Goal: Task Accomplishment & Management: Use online tool/utility

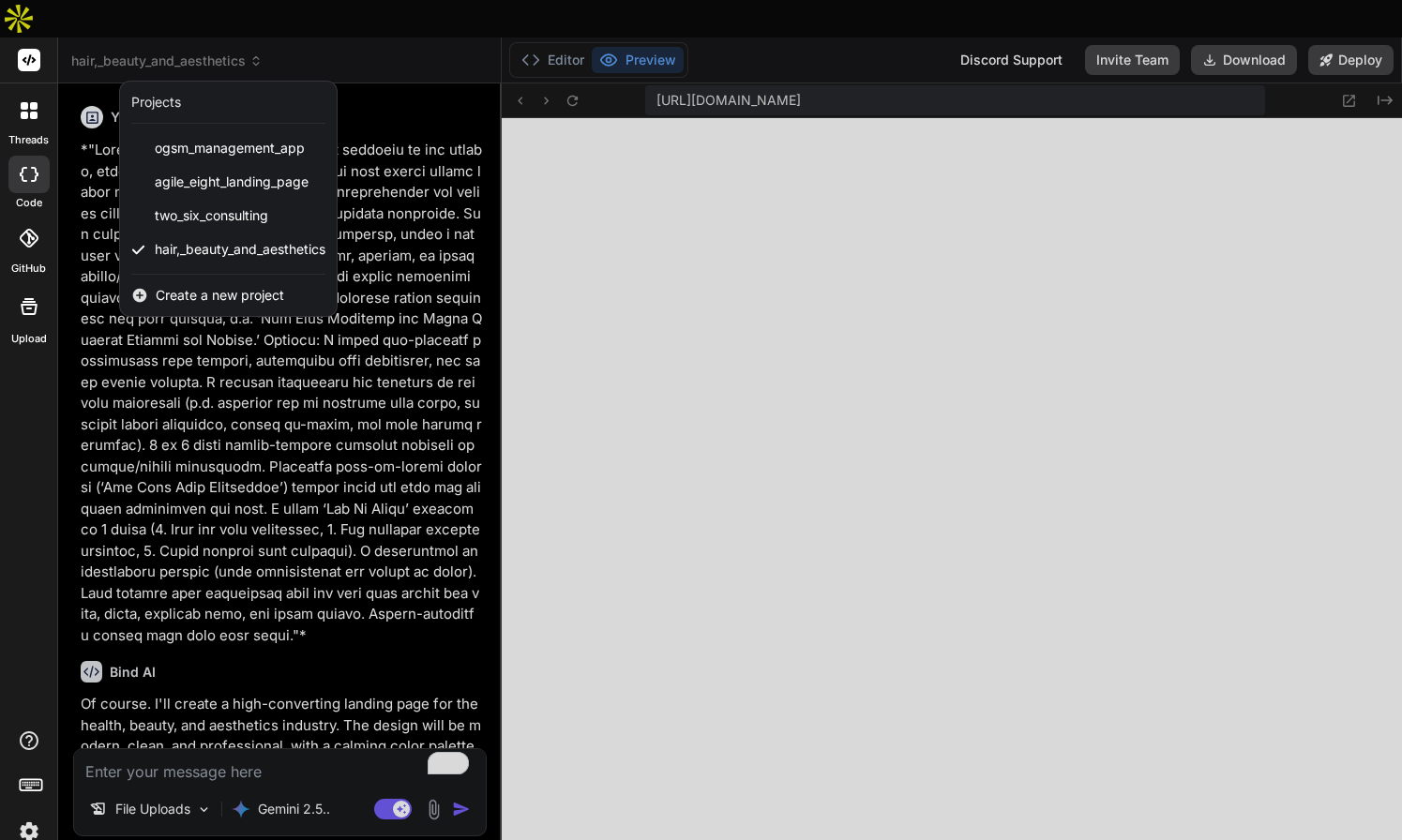
scroll to position [7428, 0]
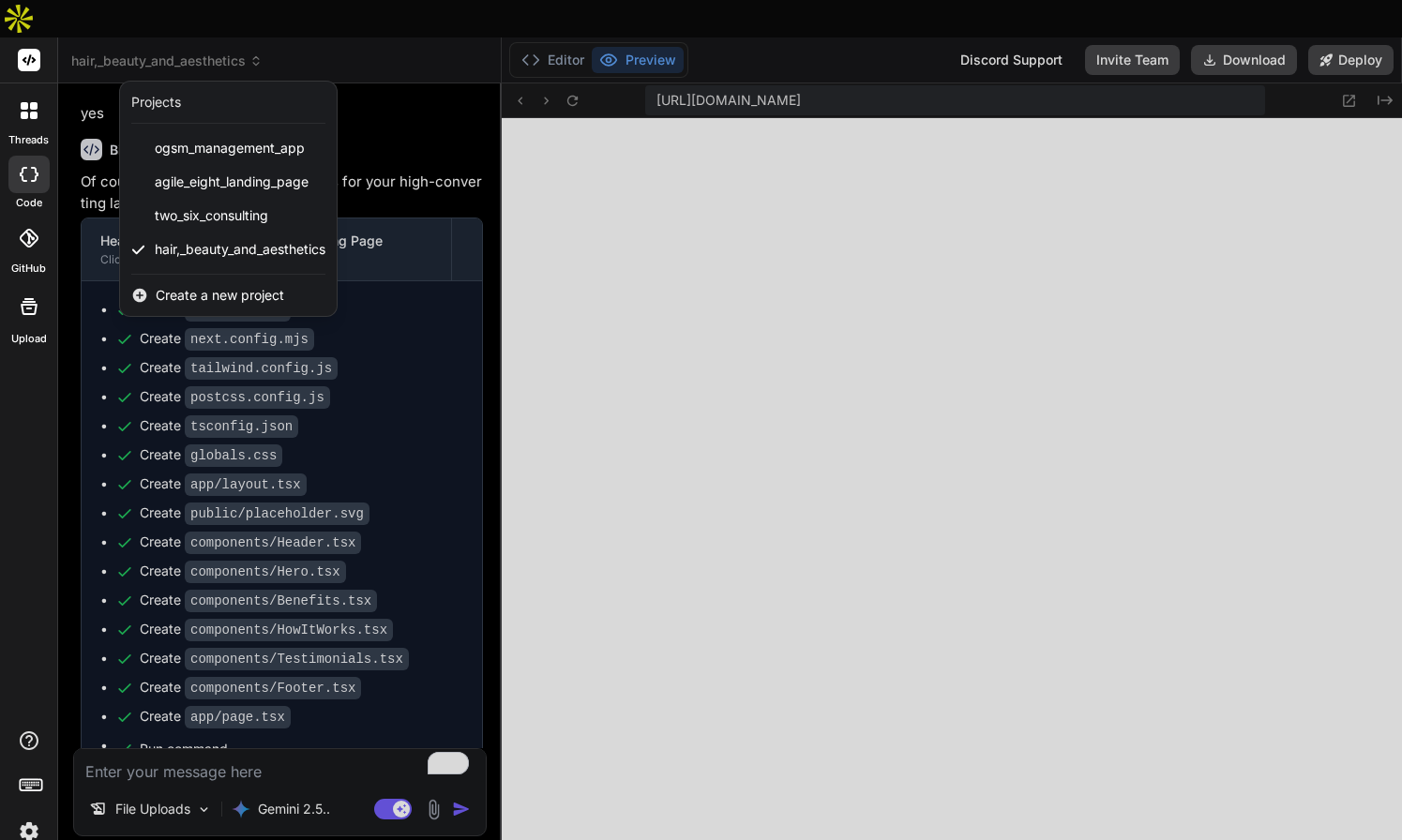
click at [188, 734] on div at bounding box center [701, 420] width 1402 height 840
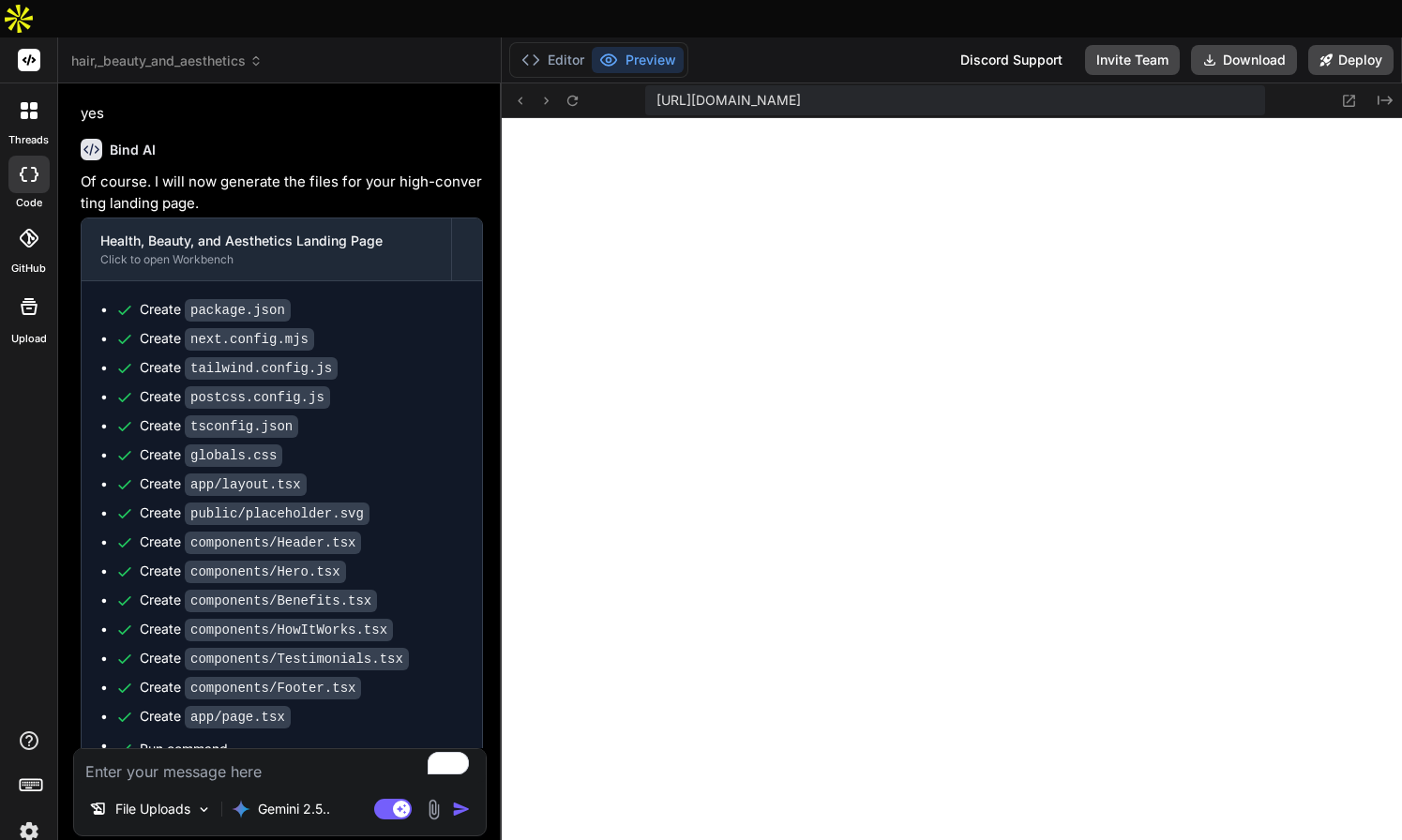
click at [188, 749] on textarea "To enrich screen reader interactions, please activate Accessibility in Grammarl…" at bounding box center [279, 766] width 412 height 34
type textarea "I"
type textarea "x"
type textarea "I"
type textarea "x"
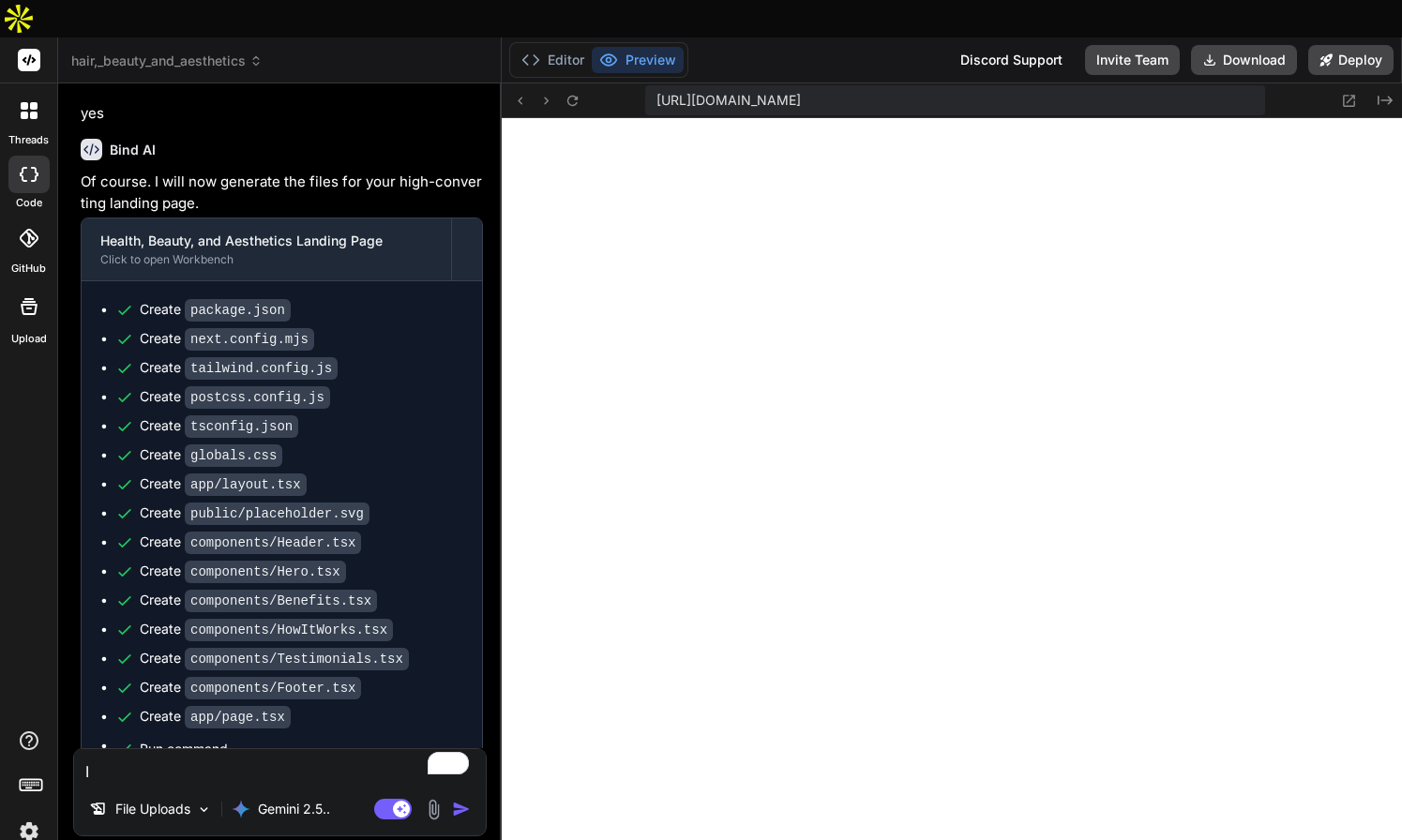
type textarea "I d"
type textarea "x"
type textarea "I do"
type textarea "x"
type textarea "I don"
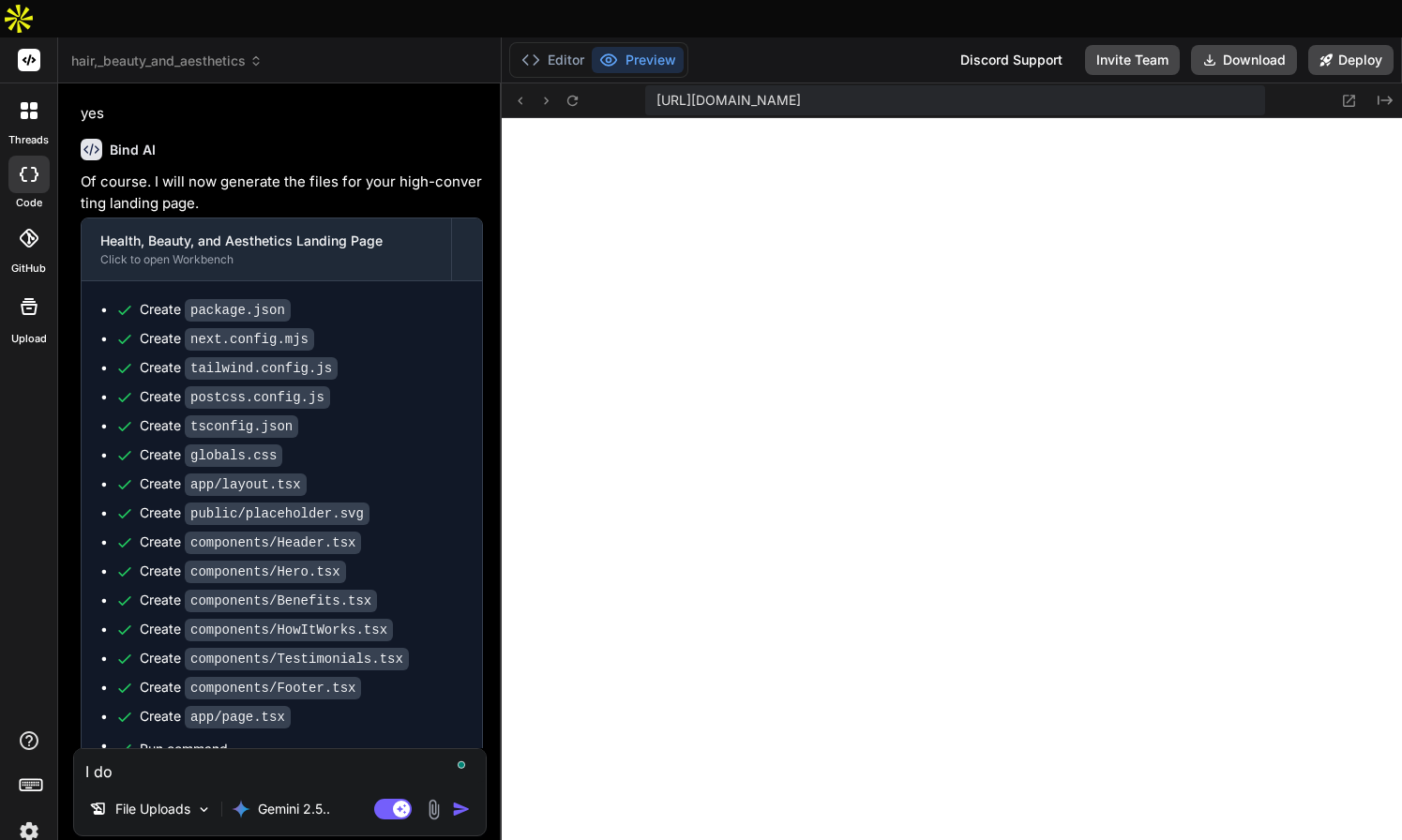
type textarea "x"
type textarea "I dont"
type textarea "x"
type textarea "I dont"
type textarea "x"
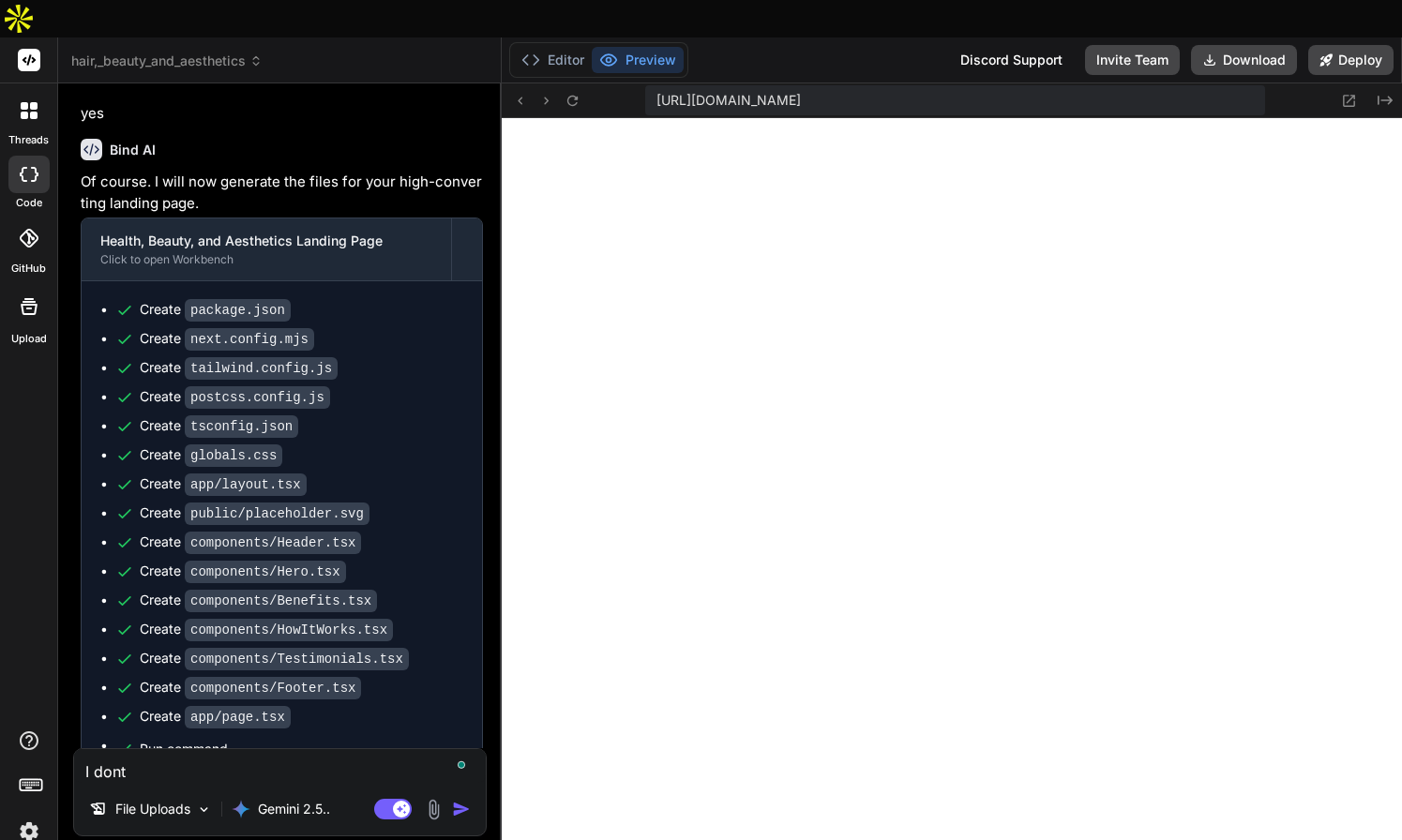
type textarea "I dont h"
type textarea "x"
type textarea "I dont ha"
type textarea "x"
type textarea "I dont hav"
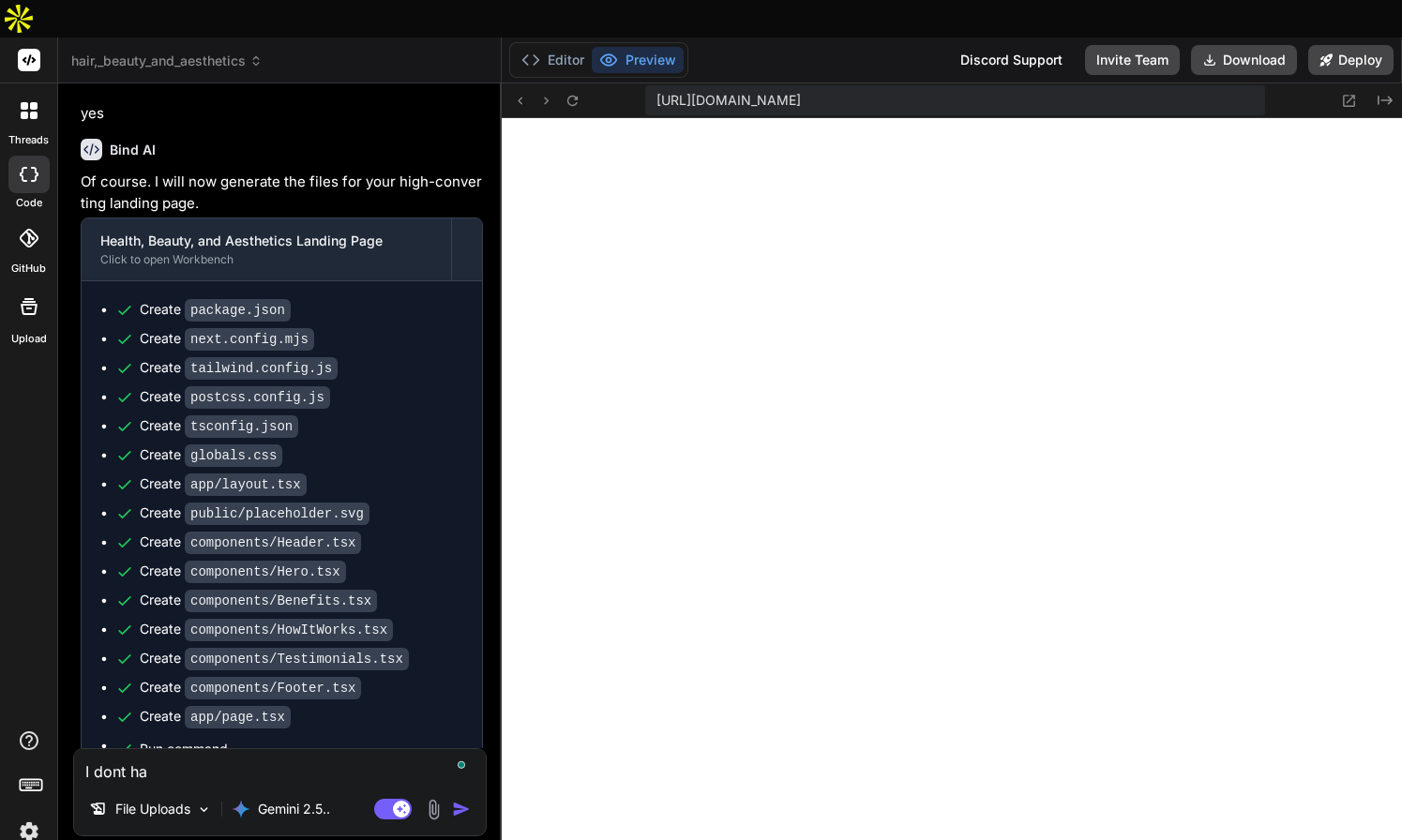
type textarea "x"
type textarea "I dont have"
type textarea "x"
type textarea "I dont have"
type textarea "x"
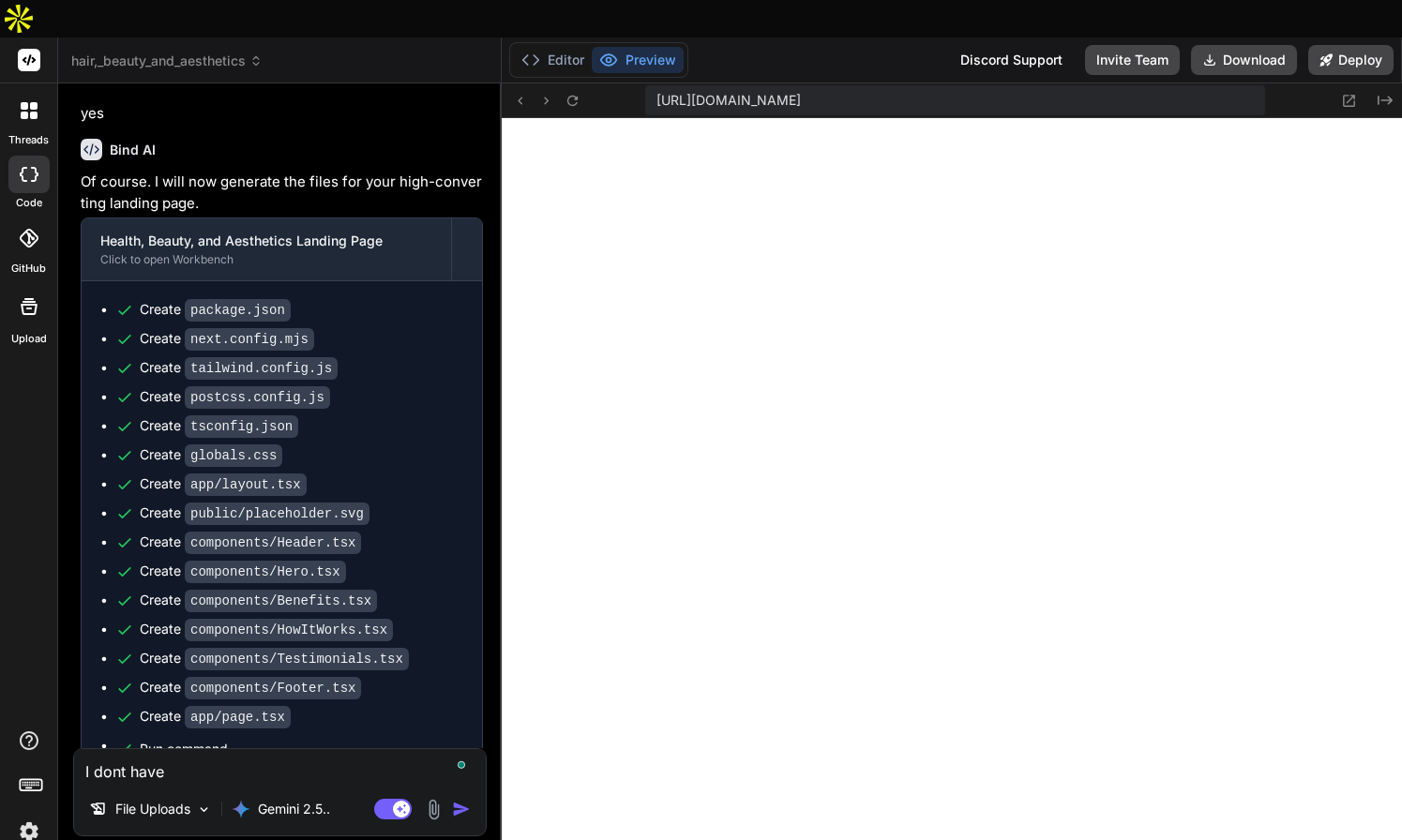
type textarea "I dont have a"
type textarea "x"
type textarea "I dont have an"
type textarea "x"
type textarea "I dont have an"
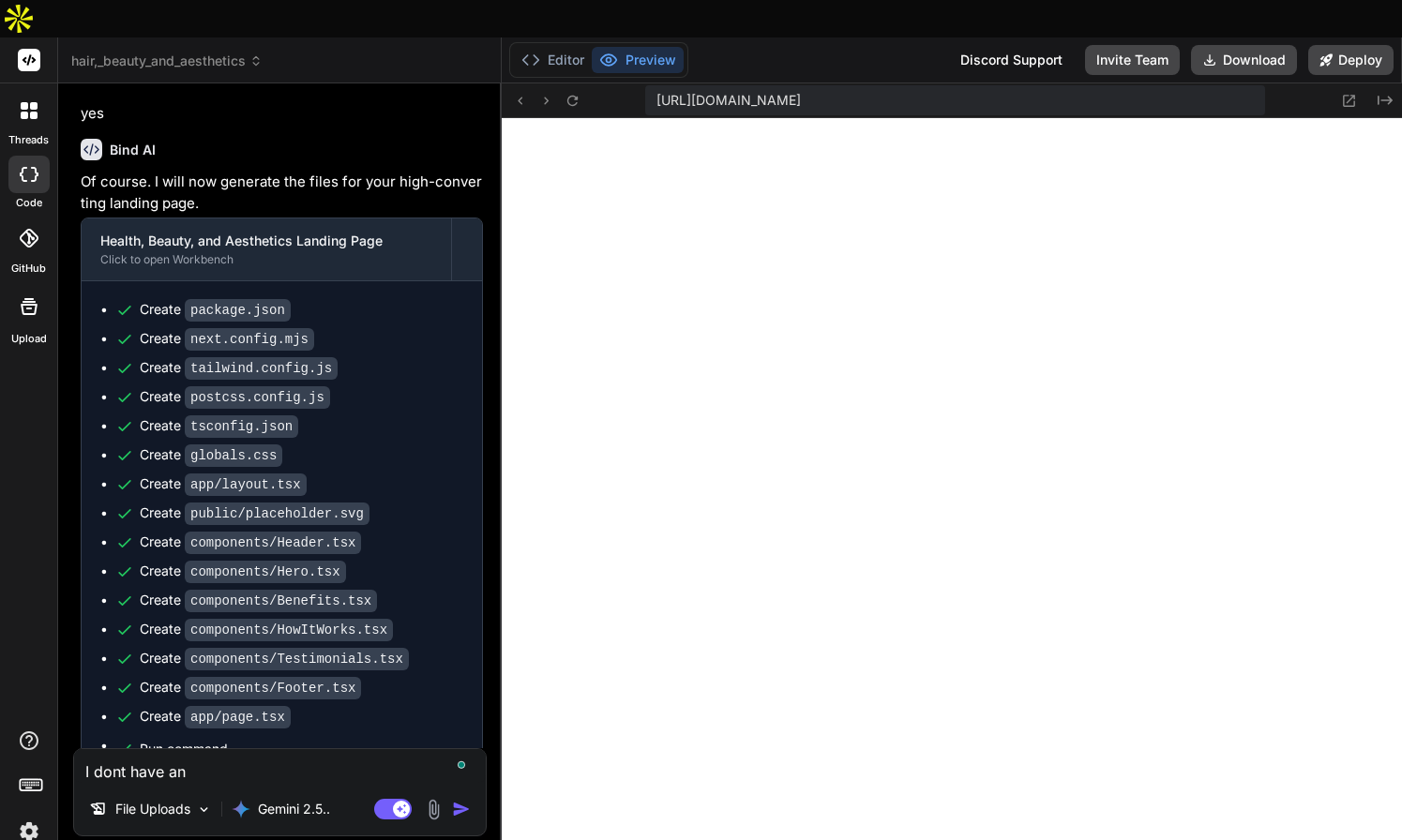
type textarea "x"
type textarea "I dont have an i"
type textarea "x"
type textarea "I dont have an in"
type textarea "x"
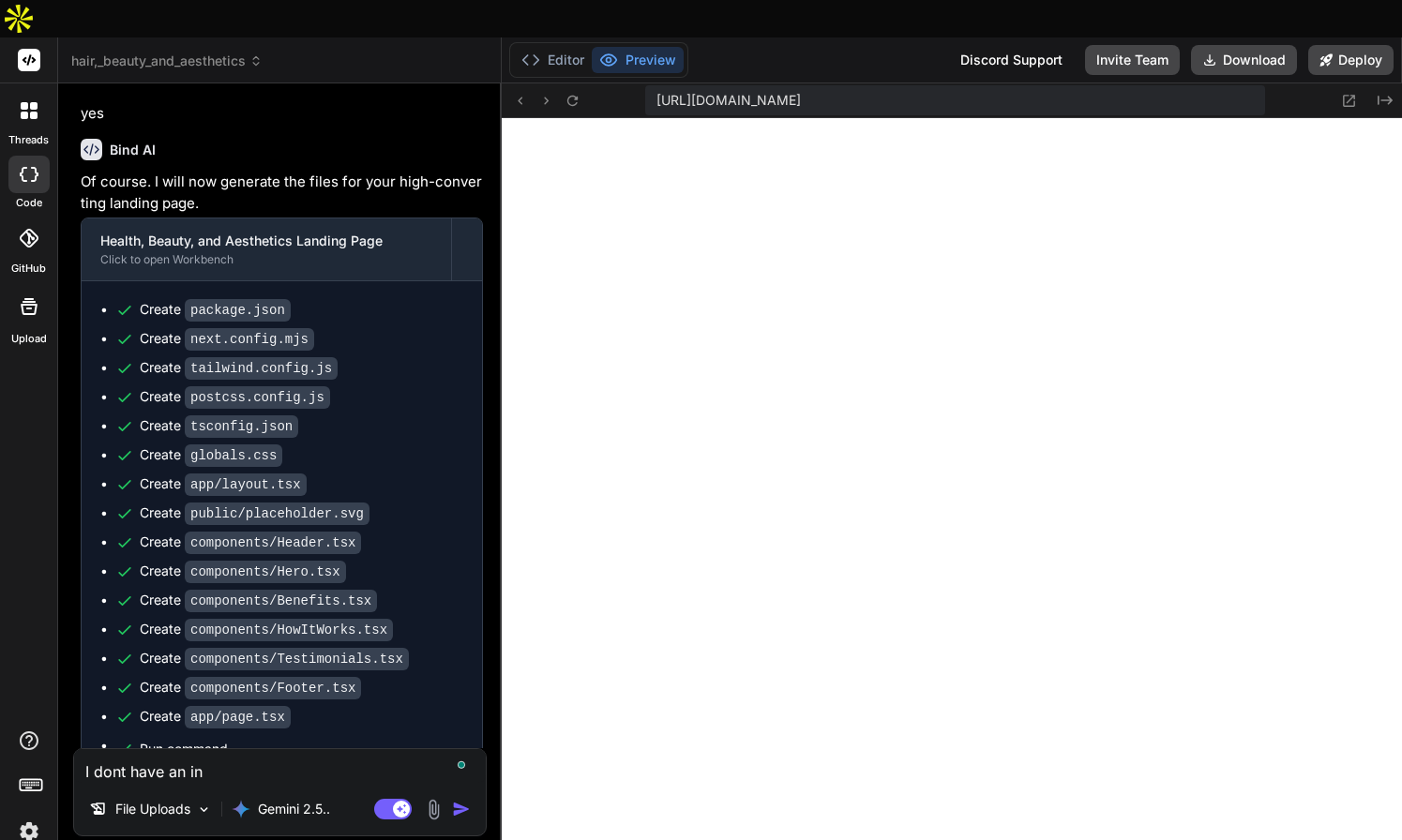
type textarea "I dont have an ind"
type textarea "x"
type textarea "I dont have an inde"
type textarea "x"
type textarea "I dont have an index"
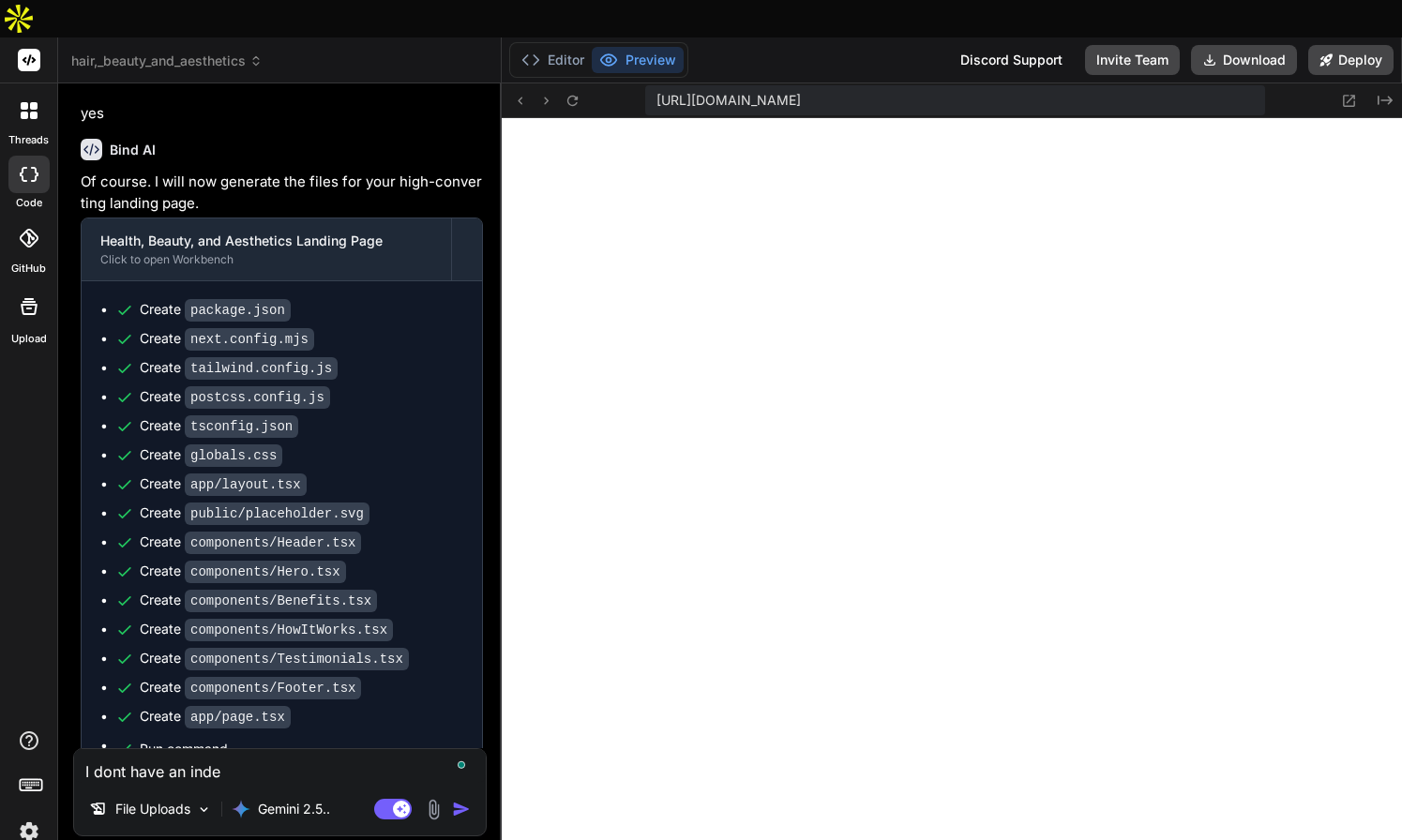
type textarea "x"
type textarea "I dont have an index"
type textarea "x"
type textarea "I dont have an index f"
type textarea "x"
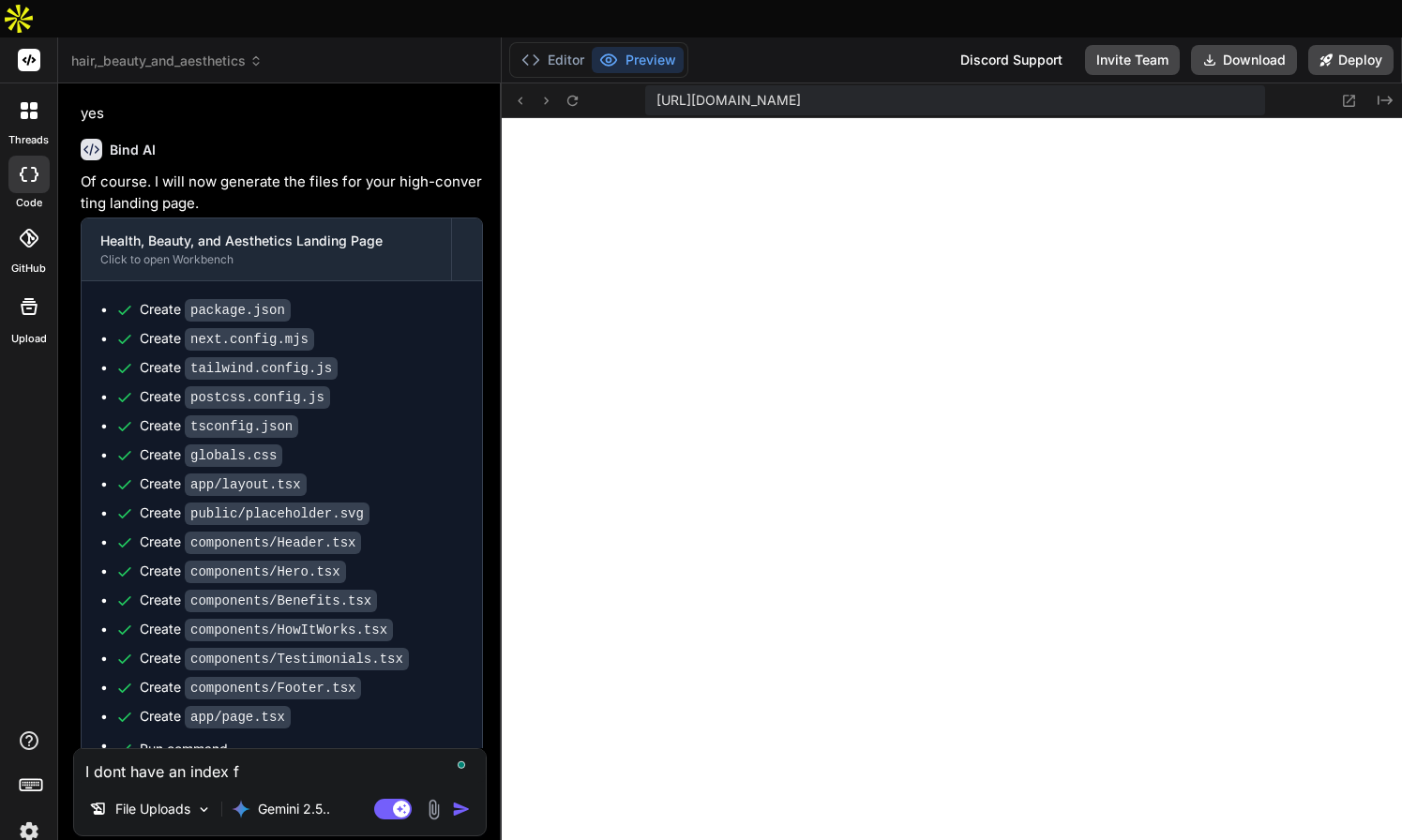
type textarea "I dont have an index fi"
type textarea "x"
type textarea "I dont have an index fil"
type textarea "x"
type textarea "I dont have an index file"
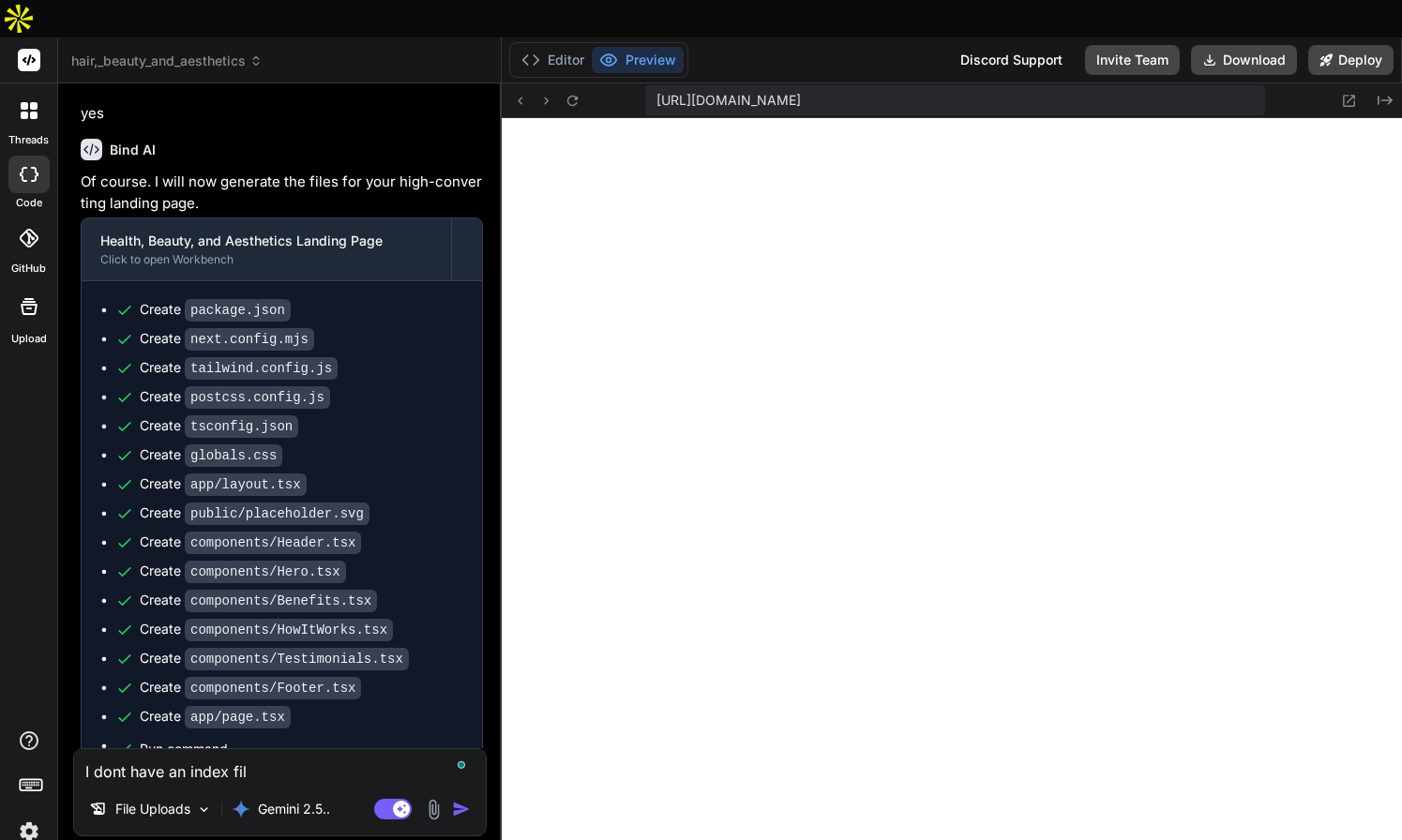
type textarea "x"
type textarea "I dont have an index file"
type textarea "x"
type textarea "I dont have an index file i"
type textarea "x"
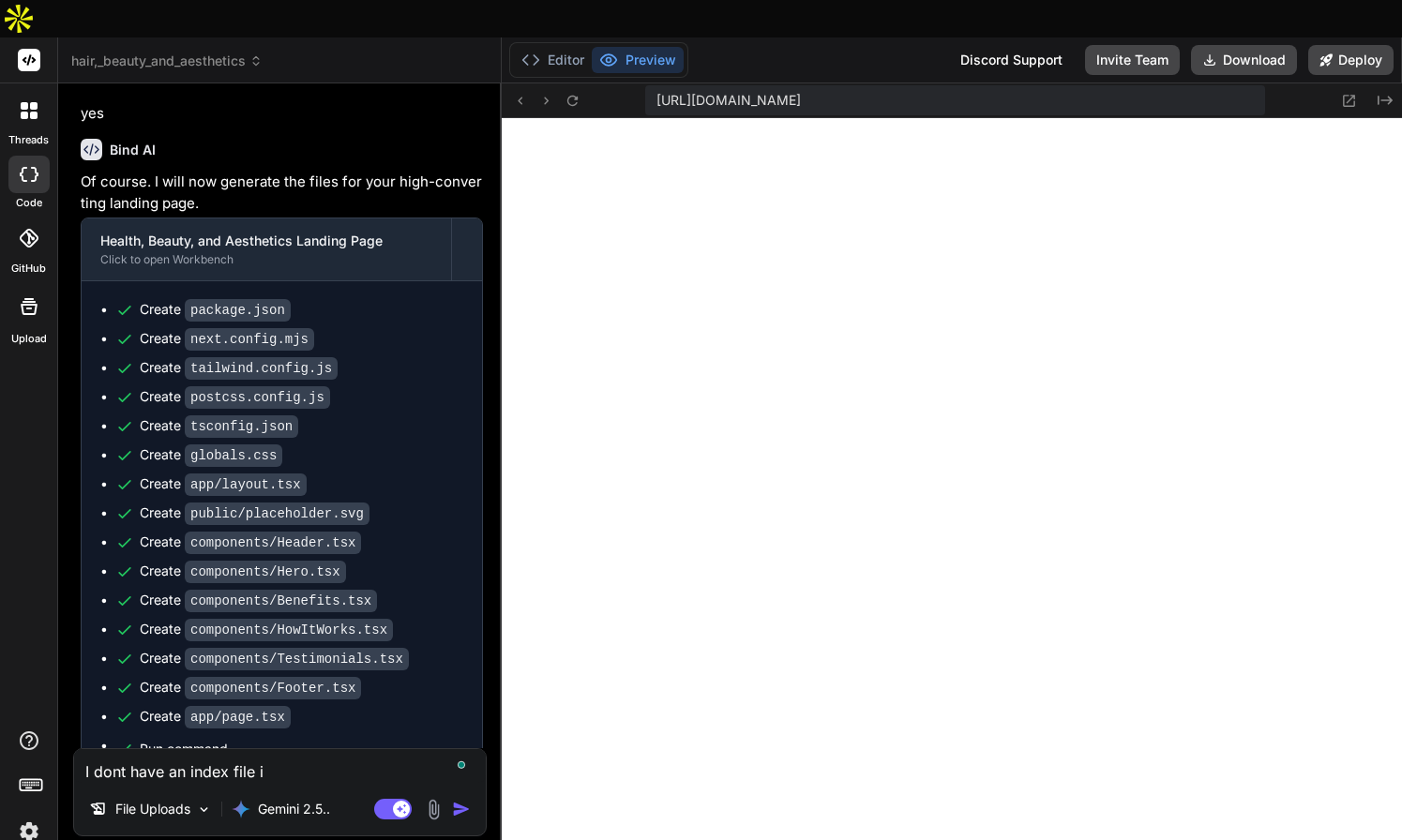
type textarea "I dont have an index file in"
type textarea "x"
type textarea "I dont have an index file in"
type textarea "x"
type textarea "I dont have an index file in t"
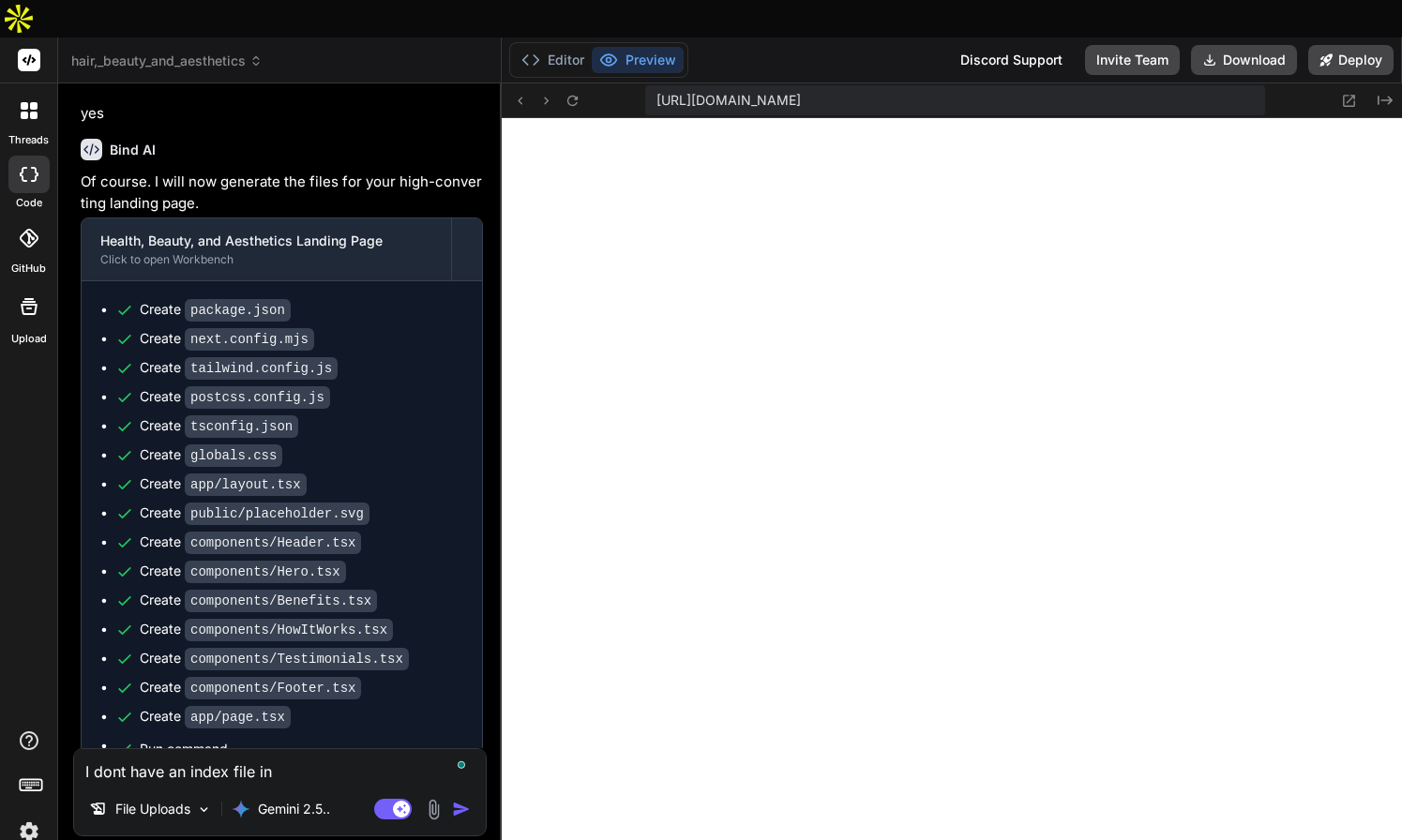
type textarea "x"
type textarea "I dont have an index file in th"
type textarea "x"
type textarea "I dont have an index file in thi"
type textarea "x"
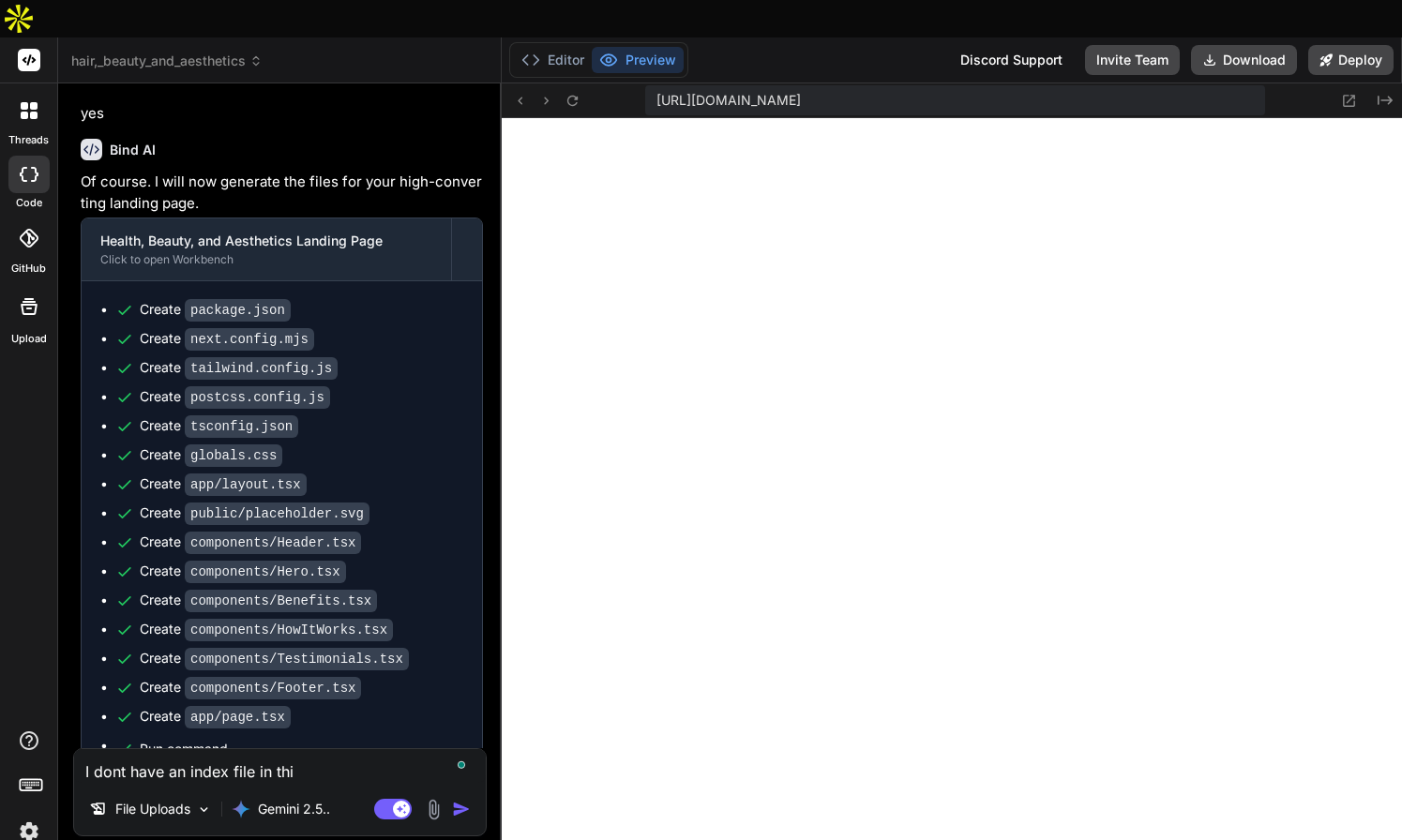
type textarea "I dont have an index file in this"
type textarea "x"
type textarea "I dont have an index file in this"
type textarea "x"
type textarea "I dont have an index file in this s"
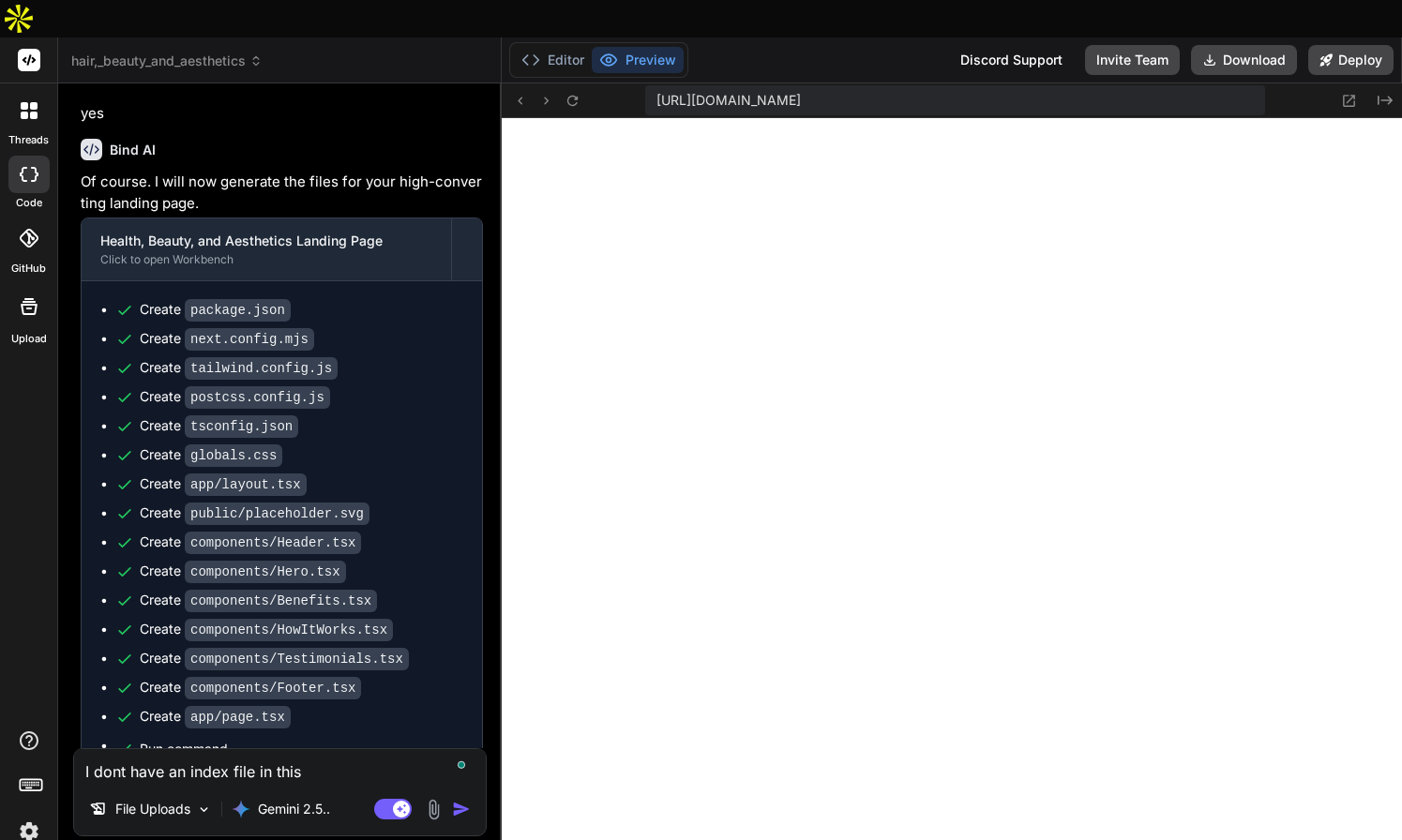
type textarea "x"
type textarea "I dont have an index file in this si"
type textarea "x"
type textarea "I dont have an index file in this sit"
type textarea "x"
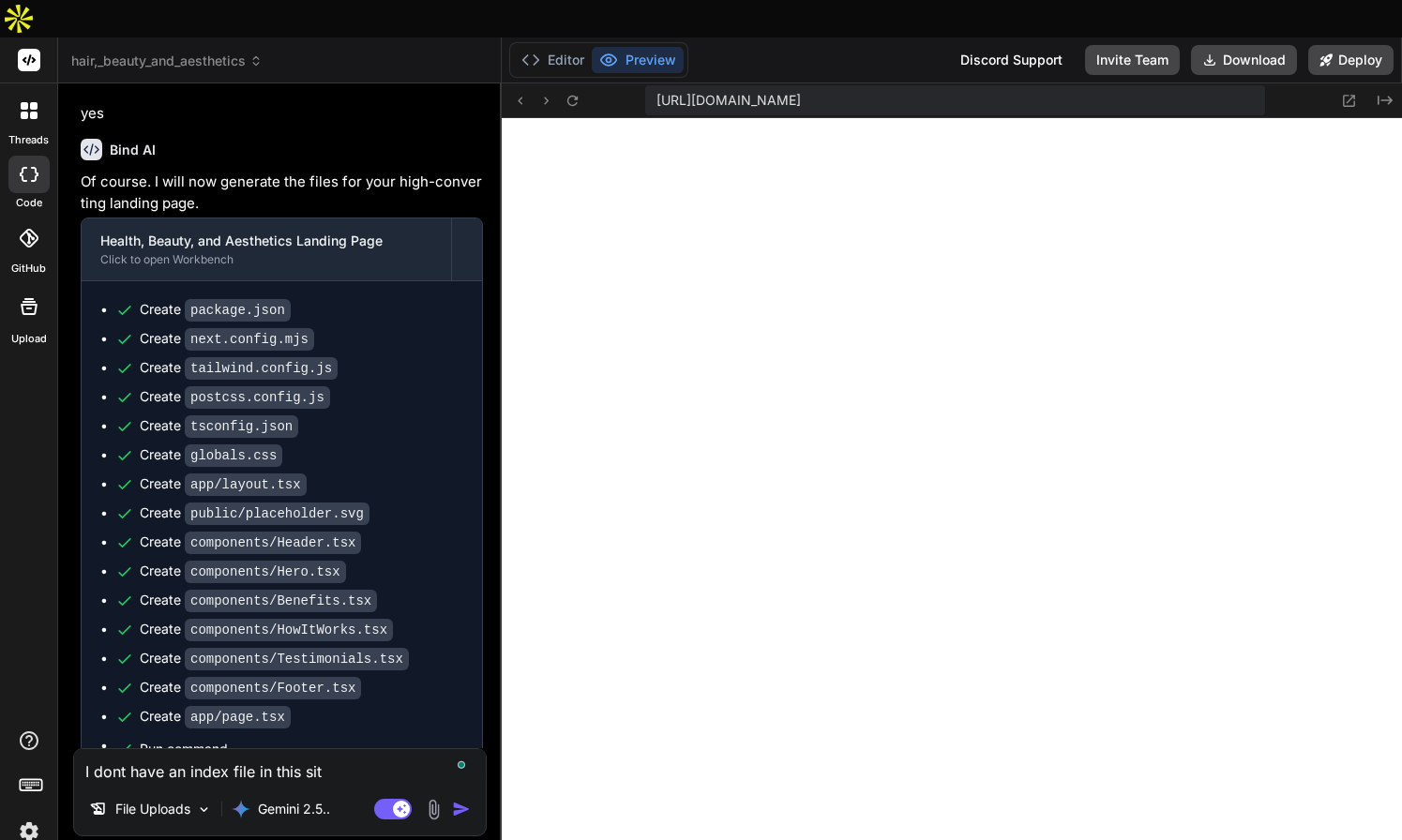
type textarea "I dont have an index file in this site"
type textarea "x"
type textarea "I dont have an index file in this site."
type textarea "x"
type textarea "I dont have an index file in this site."
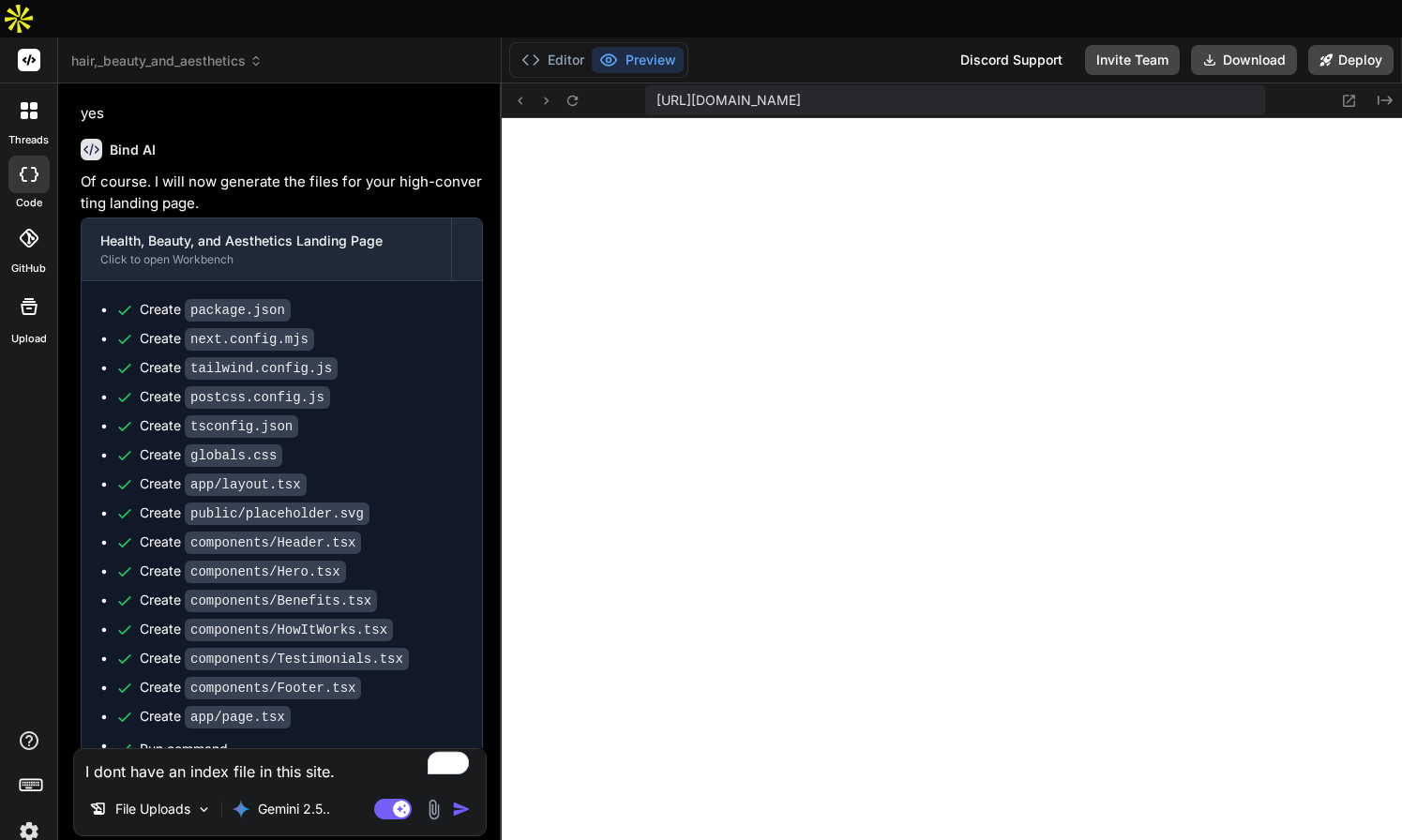
type textarea "x"
type textarea "I dont have an index file in this site. P"
type textarea "x"
type textarea "I dont have an index file in this site. Pr"
type textarea "x"
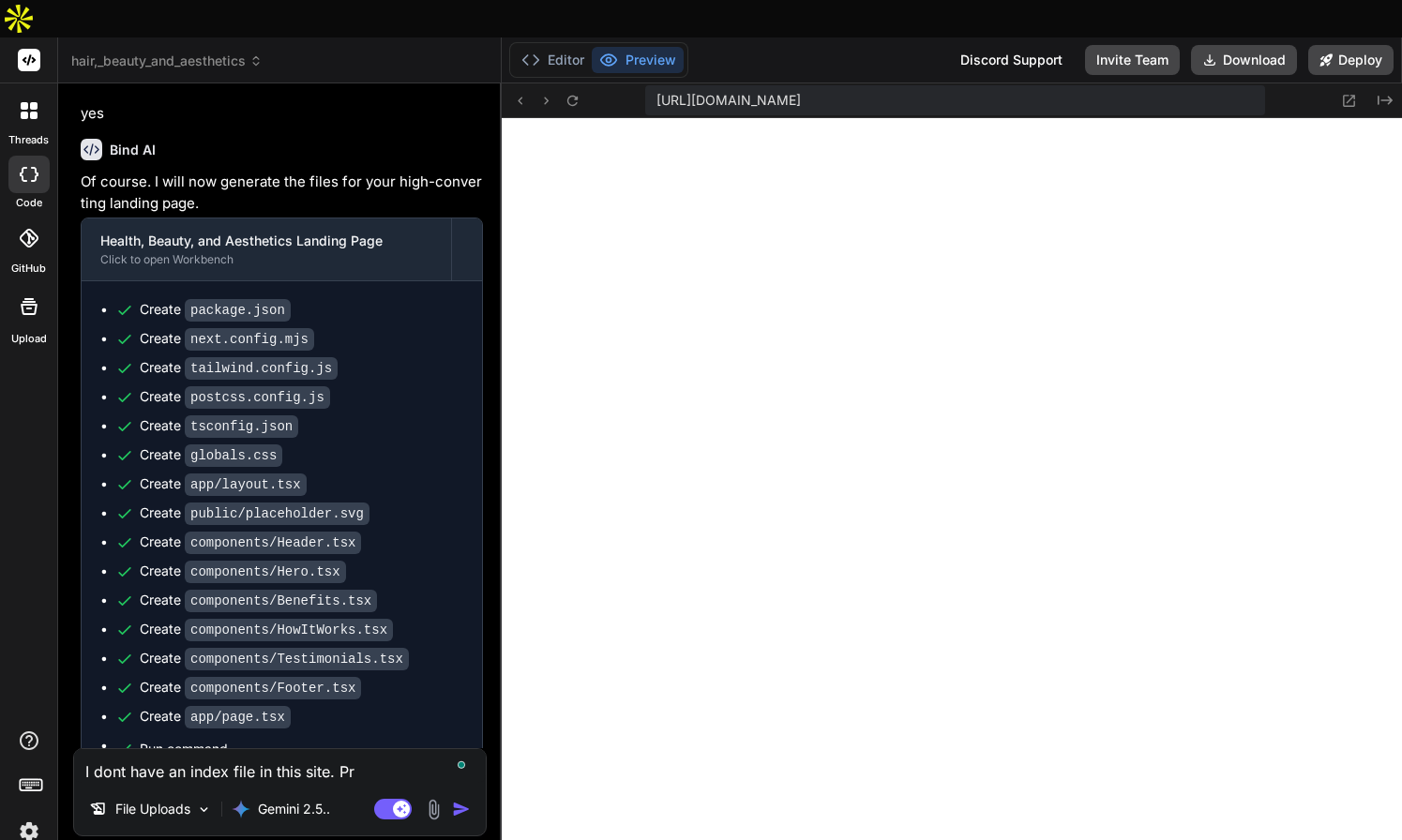
type textarea "I dont have an index file in this site. Pro"
type textarea "x"
type textarea "I dont have an index file in this site. Prod"
type textarea "x"
type textarea "I dont have an index file in this site. Produ"
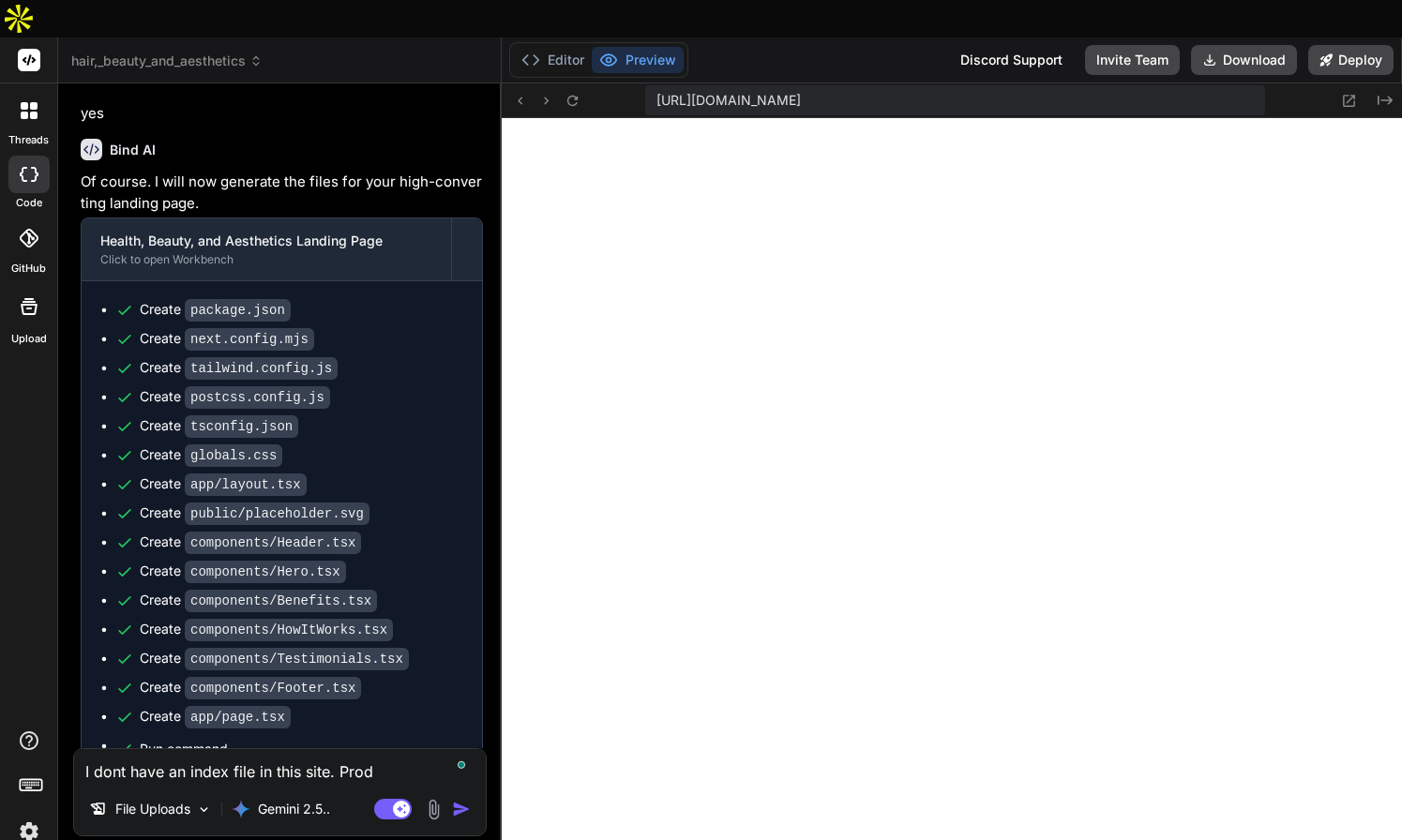
type textarea "x"
type textarea "I dont have an index file in this site. Produc"
type textarea "x"
type textarea "I dont have an index file in this site. Produce"
type textarea "x"
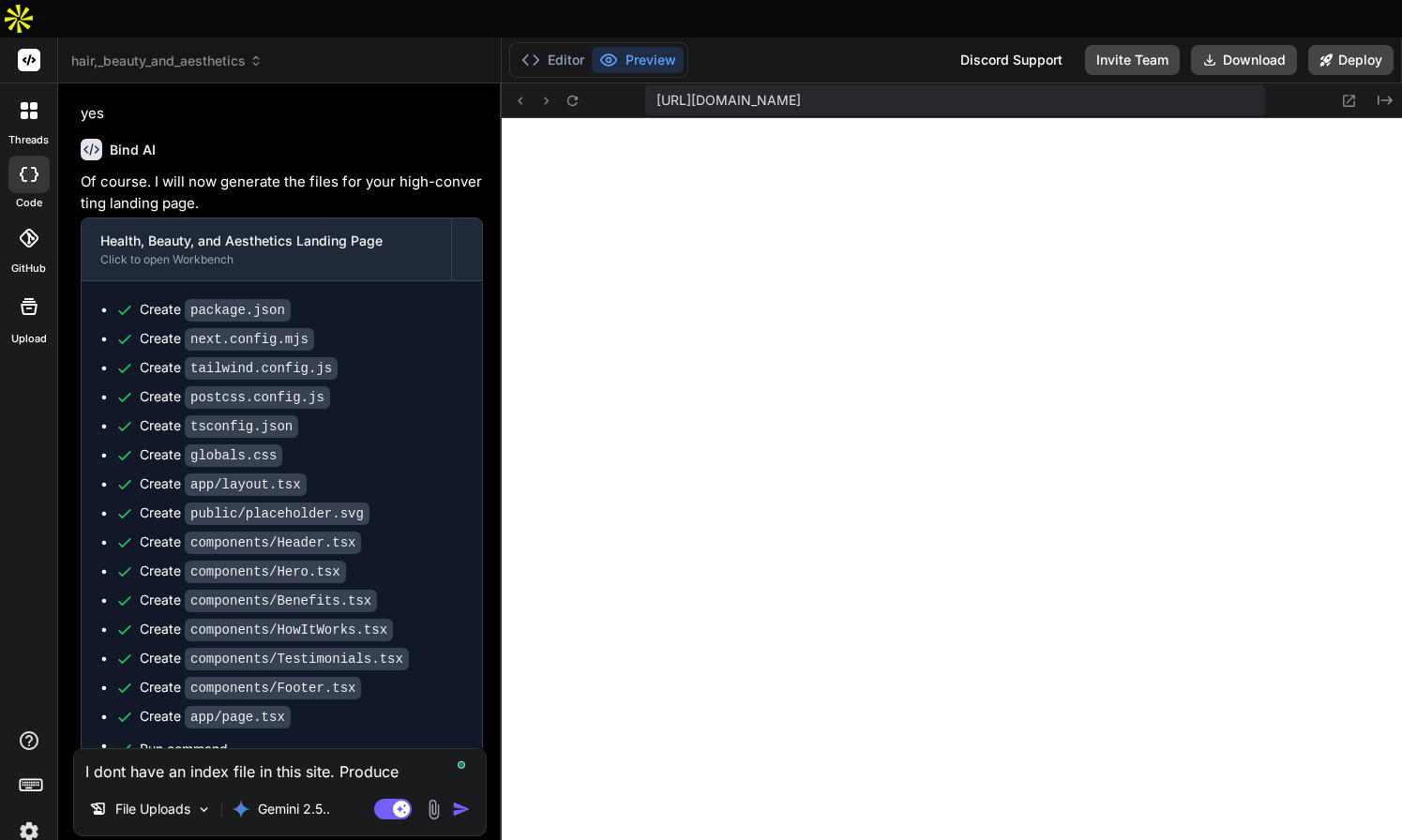
type textarea "I dont have an index file in this site. Produce"
type textarea "x"
type textarea "I dont have an index file in this site. Produce a"
type textarea "x"
type textarea "I dont have an index file in this site. Produce an"
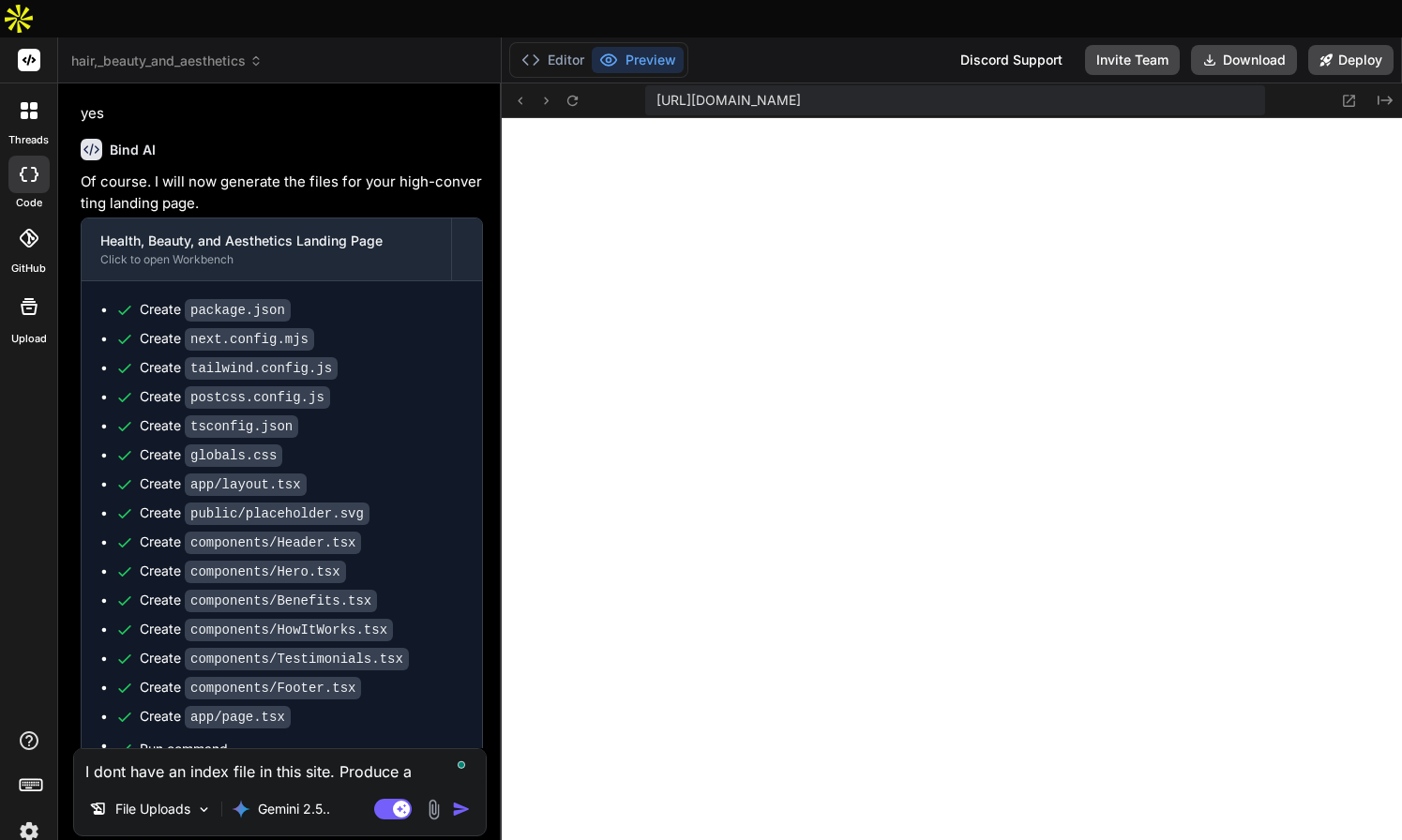
type textarea "x"
type textarea "I dont have an index file in this site. Produce an"
type textarea "x"
type textarea "I dont have an index file in this site. Produce an i"
type textarea "x"
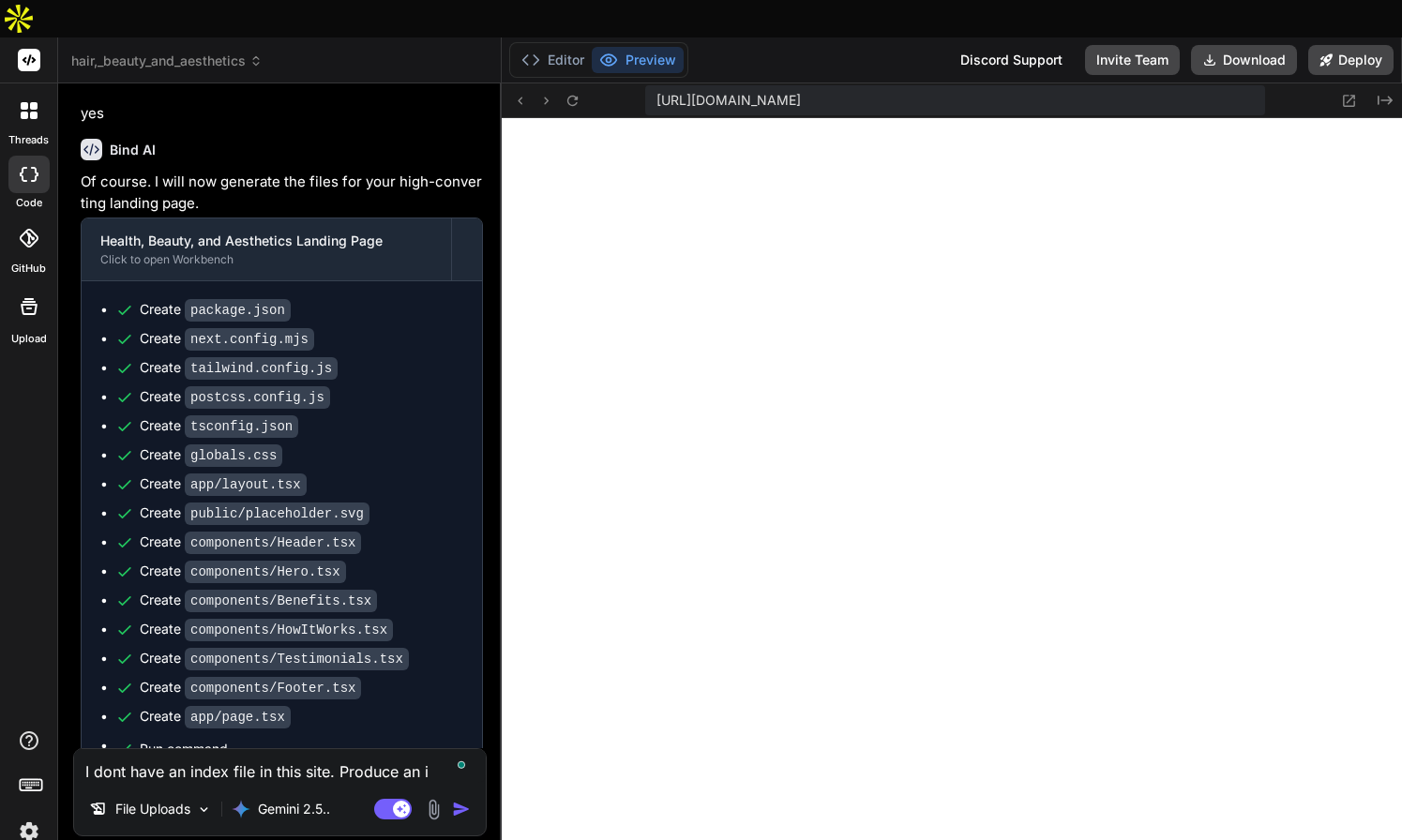
type textarea "I dont have an index file in this site. Produce an in"
type textarea "x"
type textarea "I dont have an index file in this site. Produce an ind"
type textarea "x"
type textarea "I dont have an index file in this site. Produce an inde"
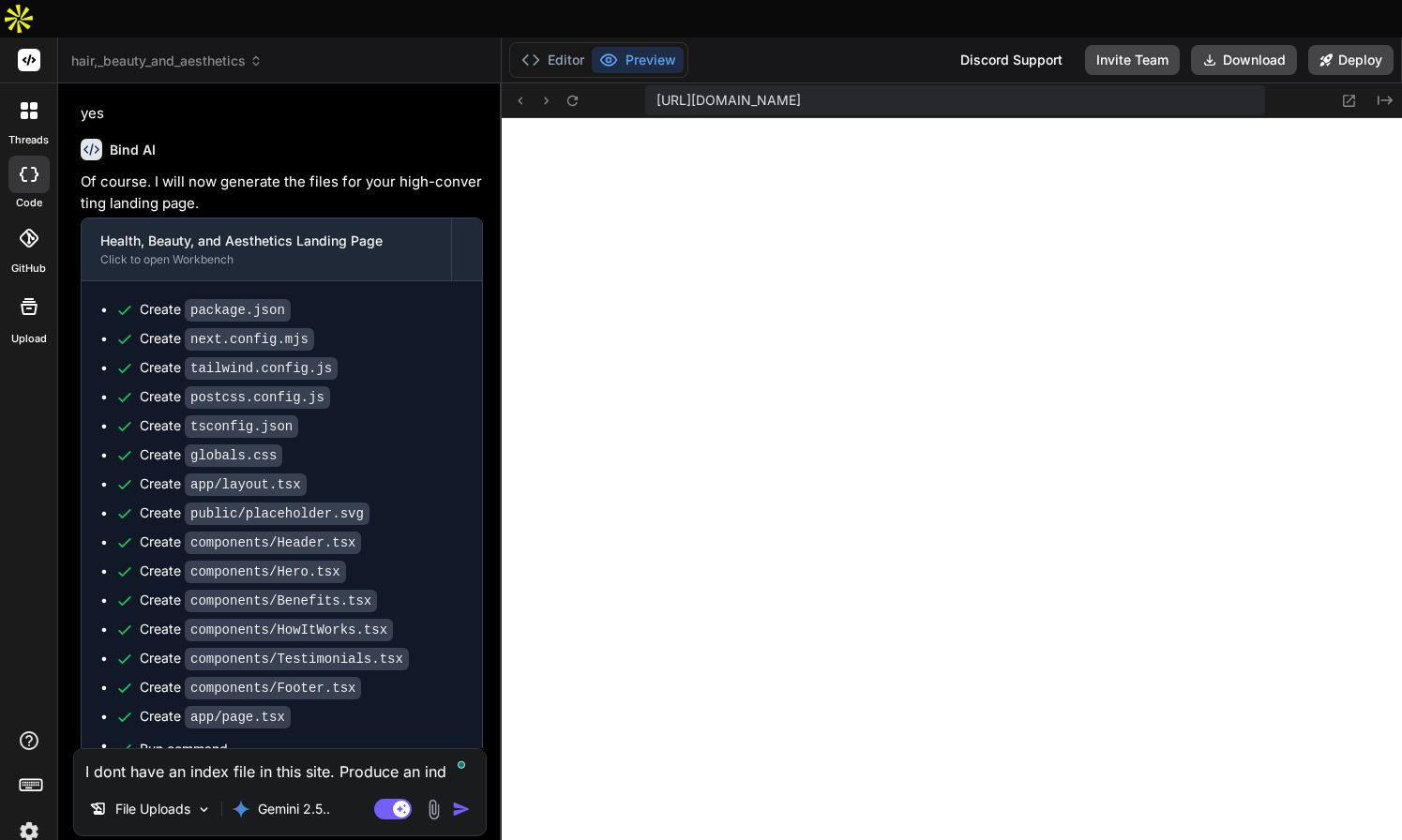
type textarea "x"
type textarea "I dont have an index file in this site. Produce an index"
type textarea "x"
type textarea "I dont have an index file in this site. Produce an index"
type textarea "x"
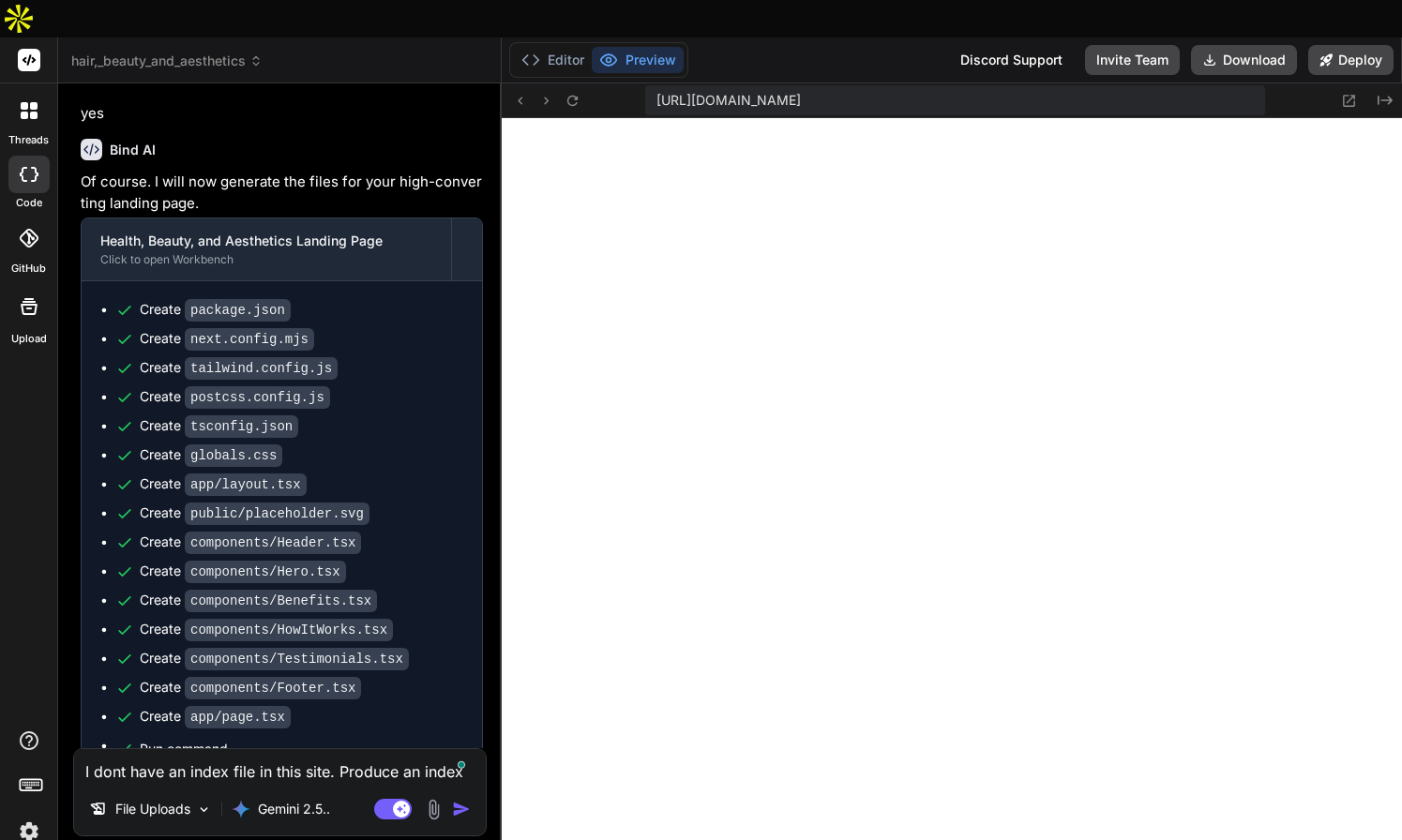
type textarea "I dont have an index file in this site. Produce an index f"
type textarea "x"
type textarea "I dont have an index file in this site. Produce an index fi"
type textarea "x"
type textarea "I dont have an index file in this site. Produce an index fil"
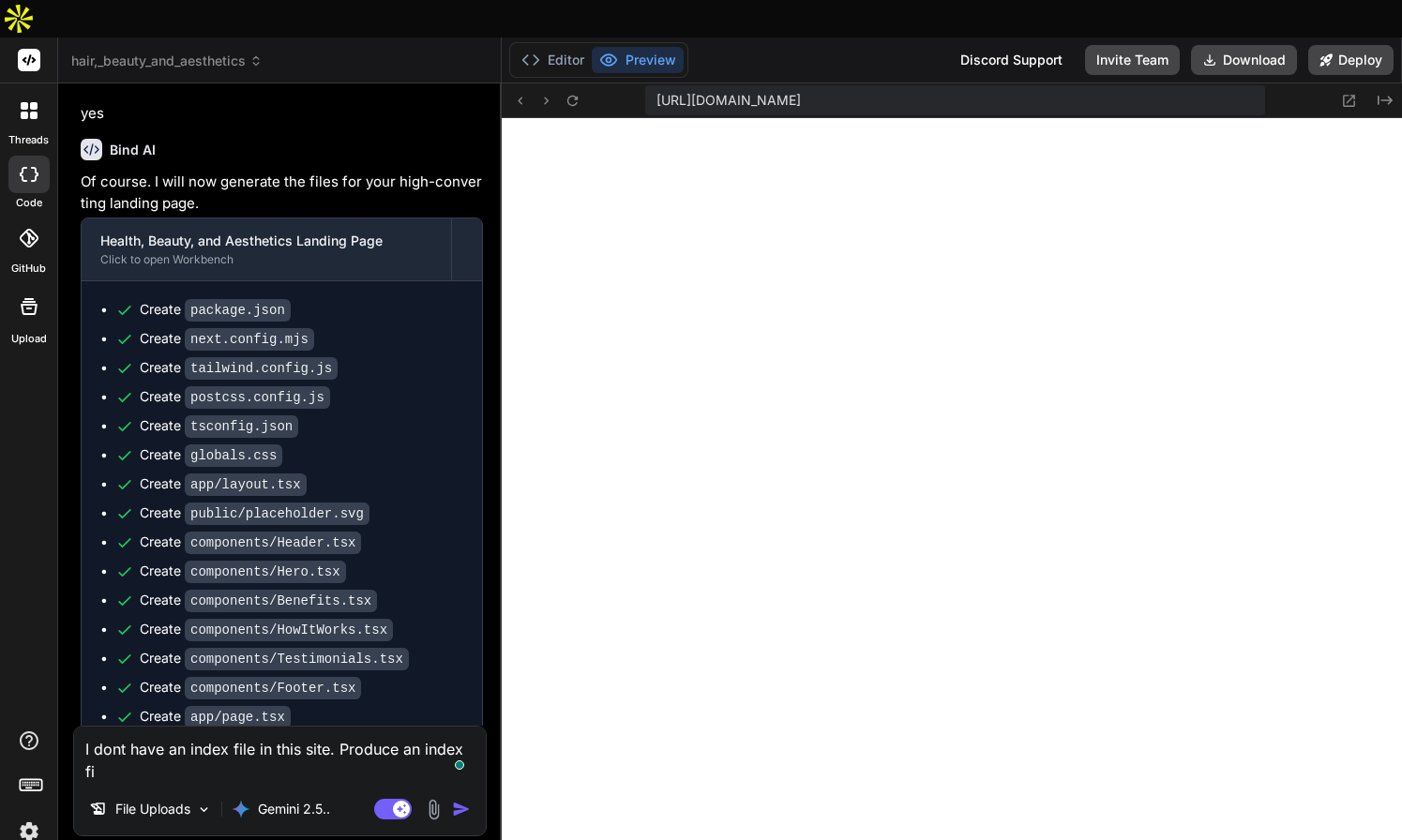
type textarea "x"
type textarea "I dont have an index file in this site. Produce an index file"
type textarea "x"
type textarea "I dont have an index file in this site. Produce an index file"
type textarea "x"
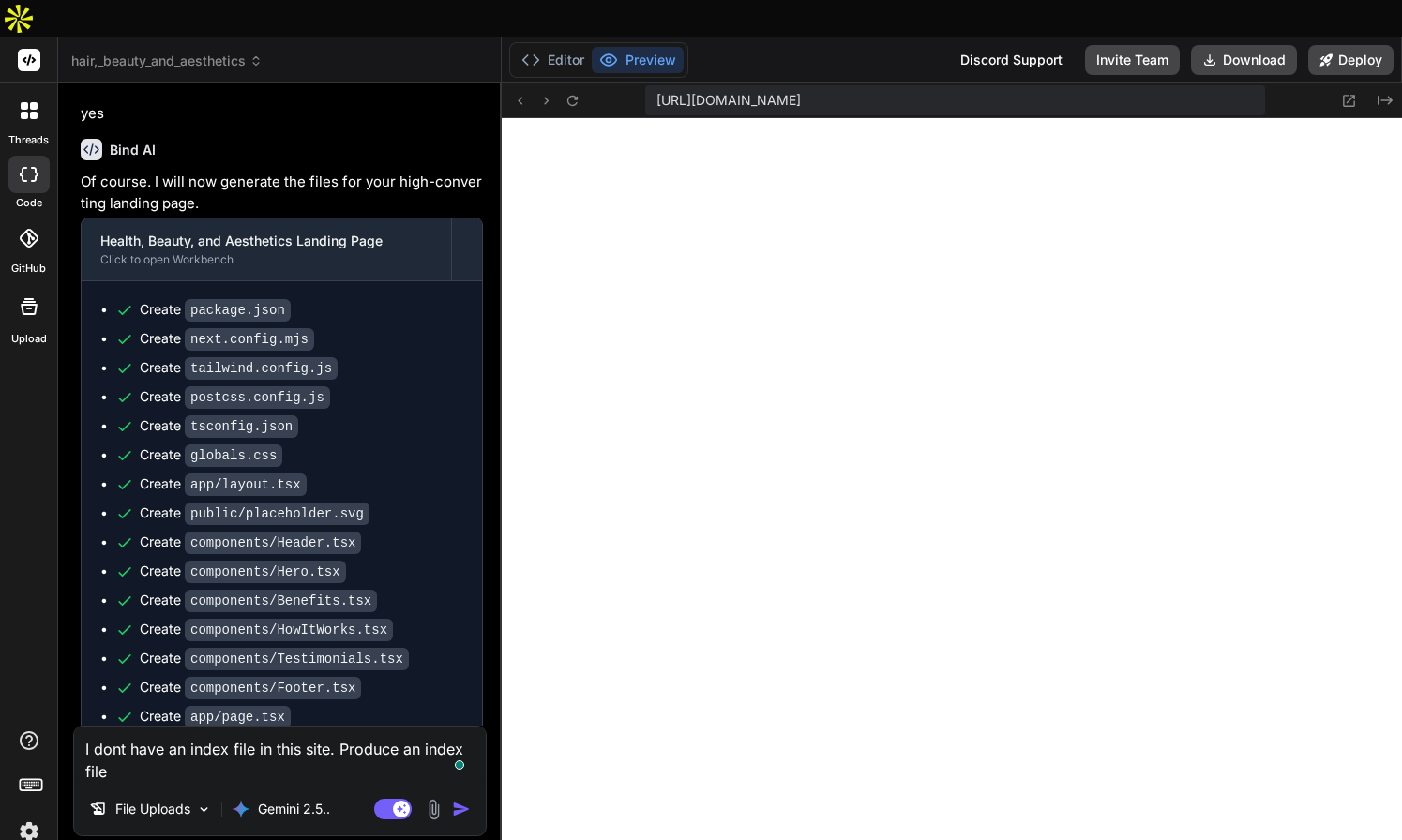
type textarea "I dont have an index file in this site. Produce an index file s"
type textarea "x"
type textarea "I dont have an index file in this site. Produce an index file so"
type textarea "x"
type textarea "I dont have an index file in this site. Produce an index file so"
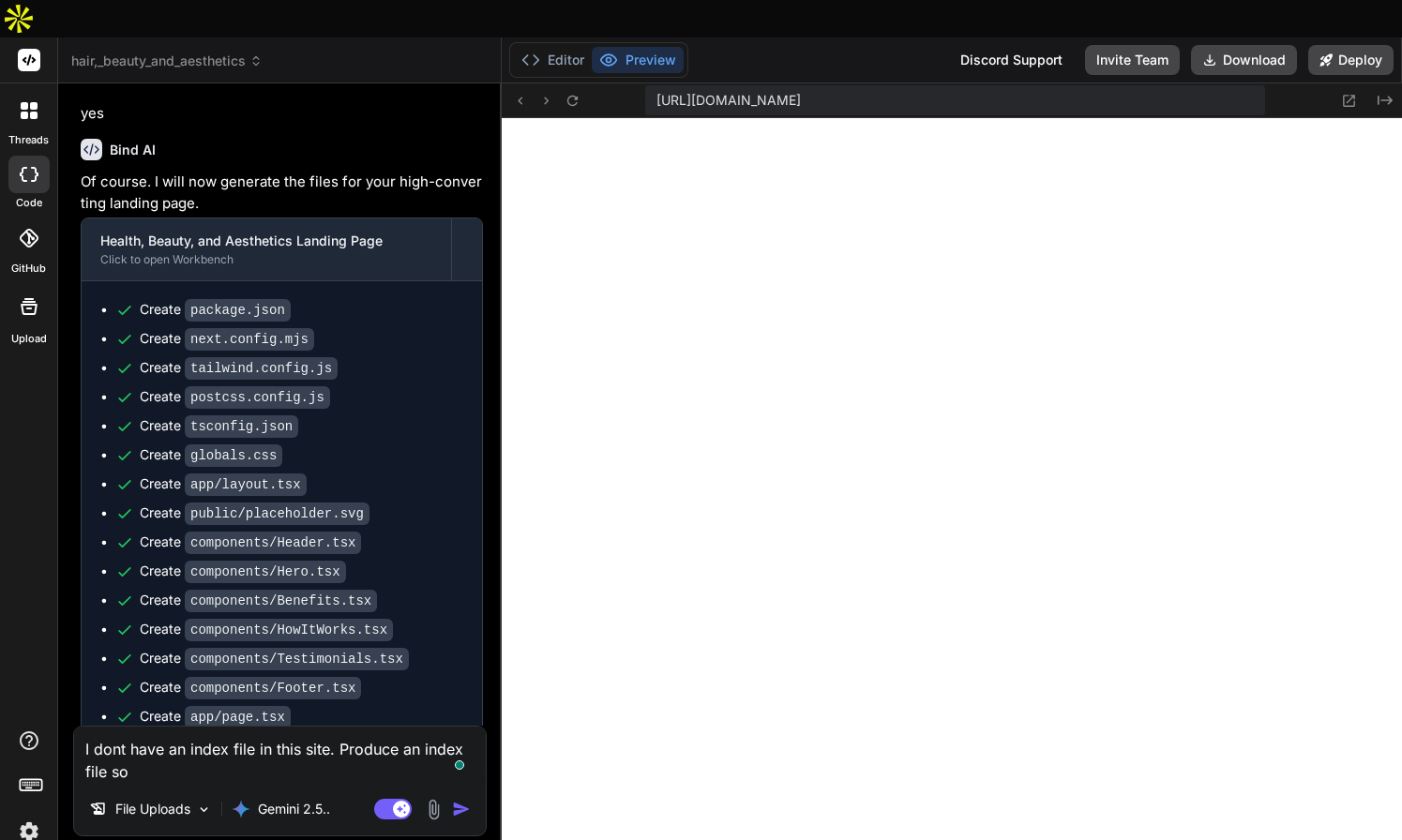
type textarea "x"
type textarea "I dont have an index file in this site. Produce an index file so t"
type textarea "x"
type textarea "I dont have an index file in this site. Produce an index file so th"
type textarea "x"
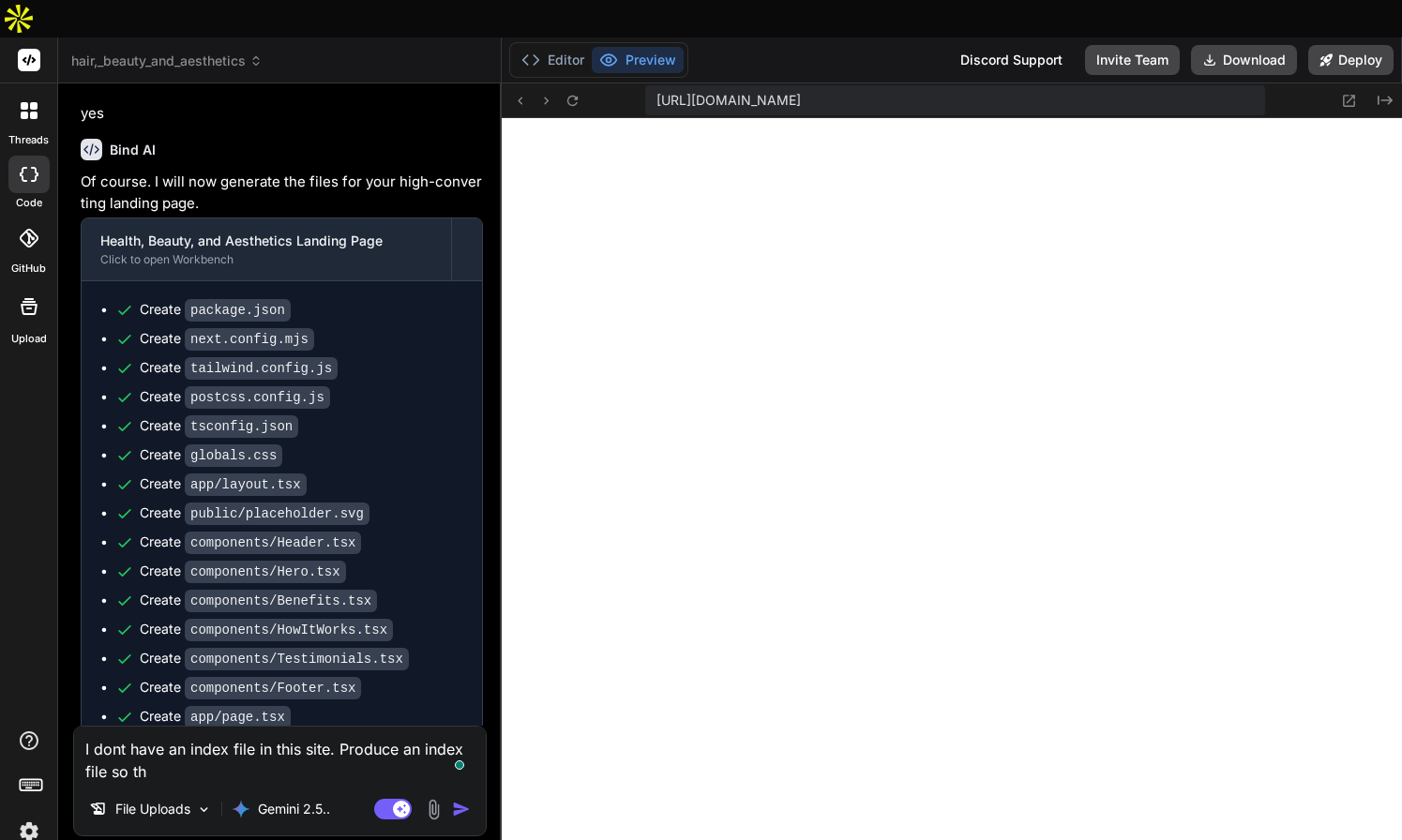
type textarea "I dont have an index file in this site. Produce an index file so tha"
type textarea "x"
type textarea "I dont have an index file in this site. Produce an index file so that"
type textarea "x"
type textarea "I dont have an index file in this site. Produce an index file so that"
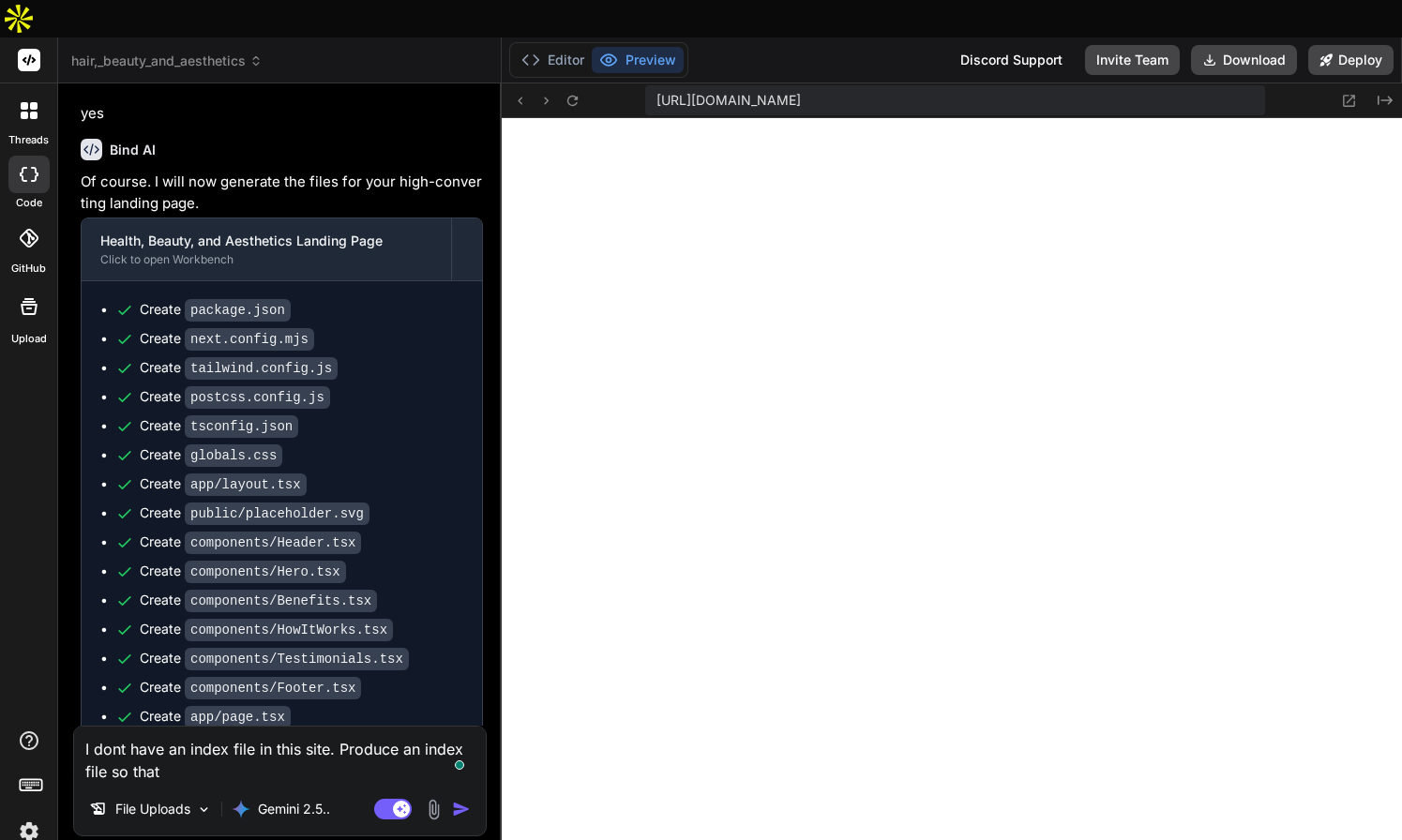
type textarea "x"
type textarea "I dont have an index file in this site. Produce an index file so that i"
type textarea "x"
type textarea "I dont have an index file in this site. Produce an index file so that i"
type textarea "x"
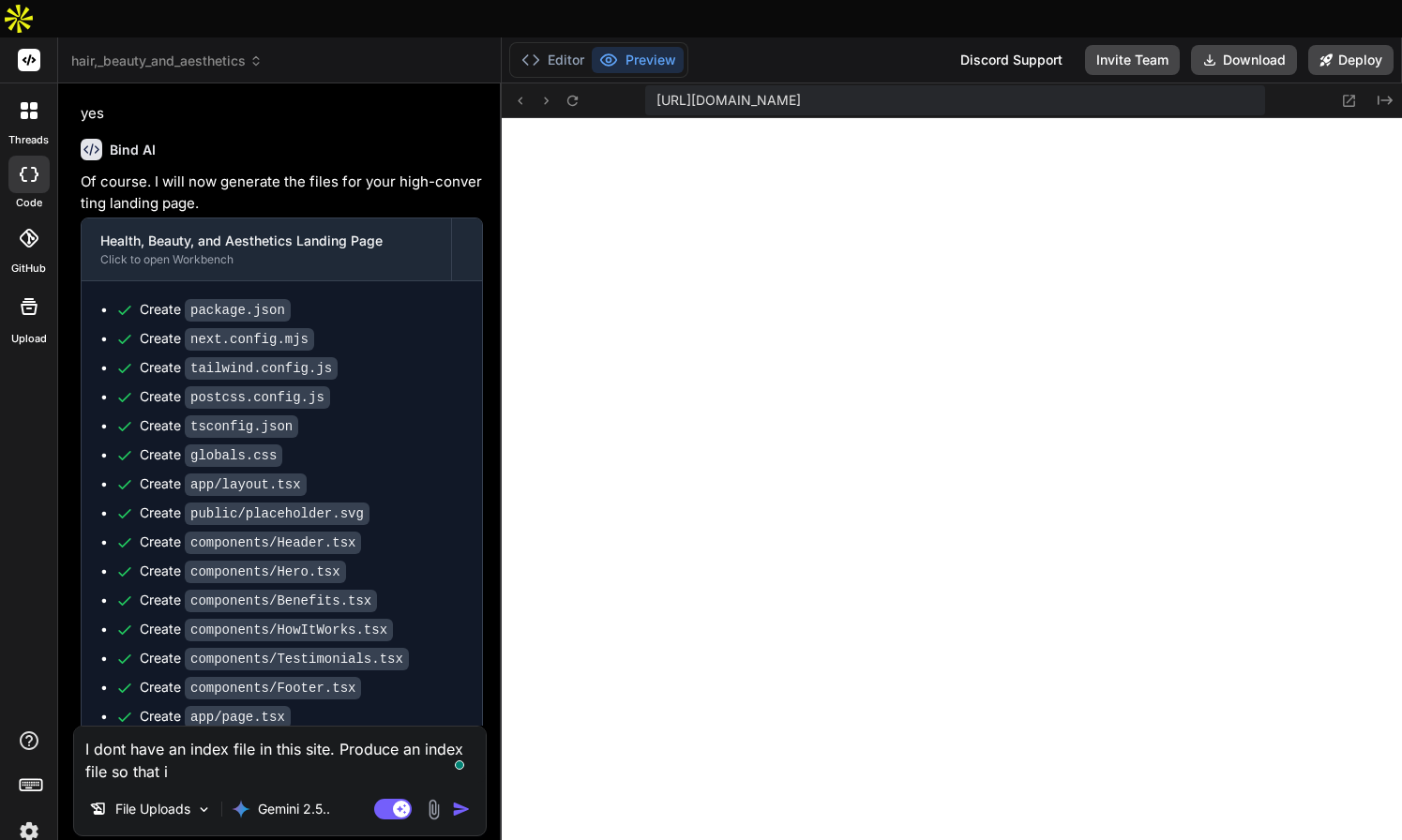
type textarea "I dont have an index file in this site. Produce an index file so that i c"
type textarea "x"
type textarea "I dont have an index file in this site. Produce an index file so that i ca"
type textarea "x"
type textarea "I dont have an index file in this site. Produce an index file so that i can"
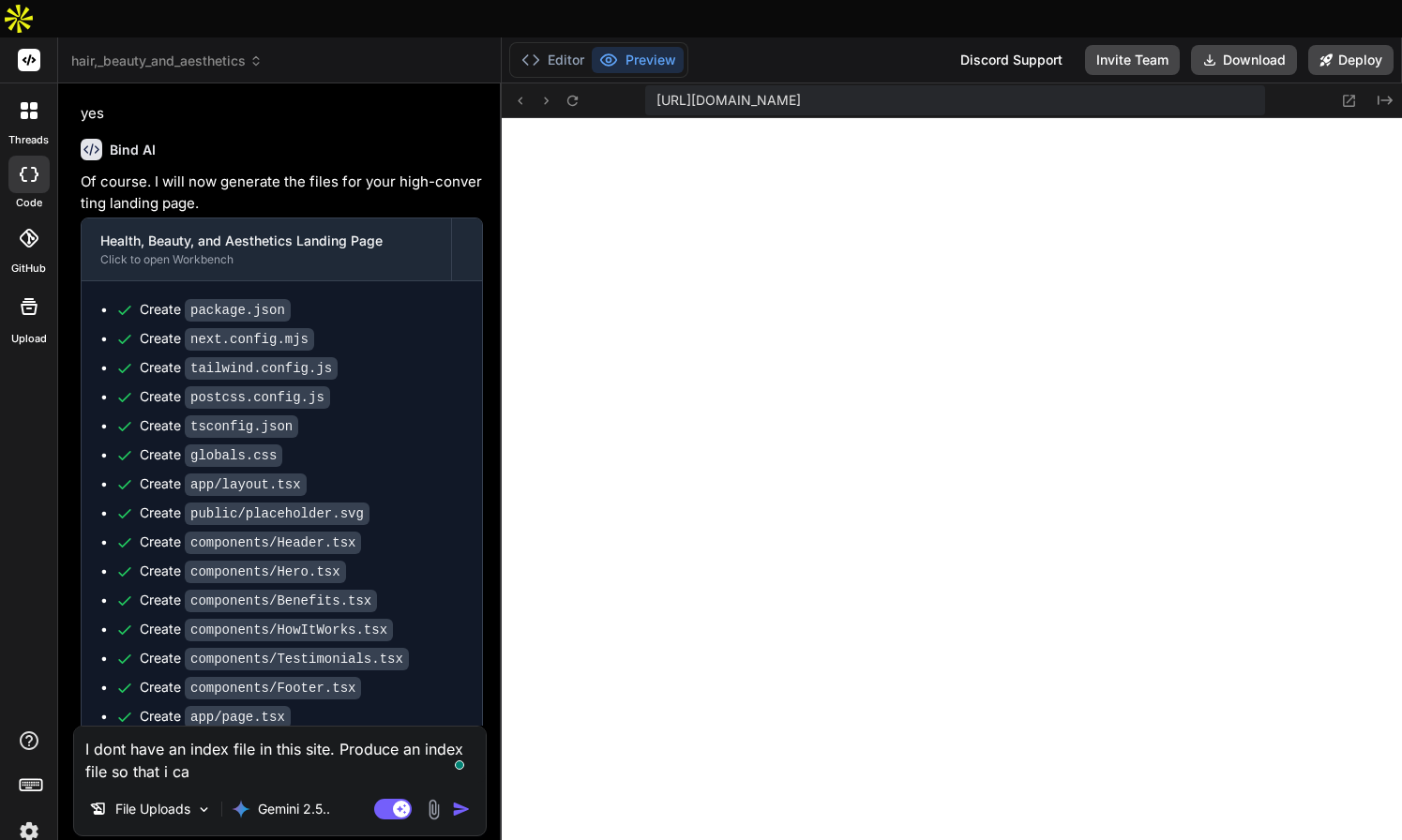
type textarea "x"
type textarea "I dont have an index file in this site. Produce an index file so that i can"
type textarea "x"
type textarea "I dont have an index file in this site. Produce an index file so that i can l"
type textarea "x"
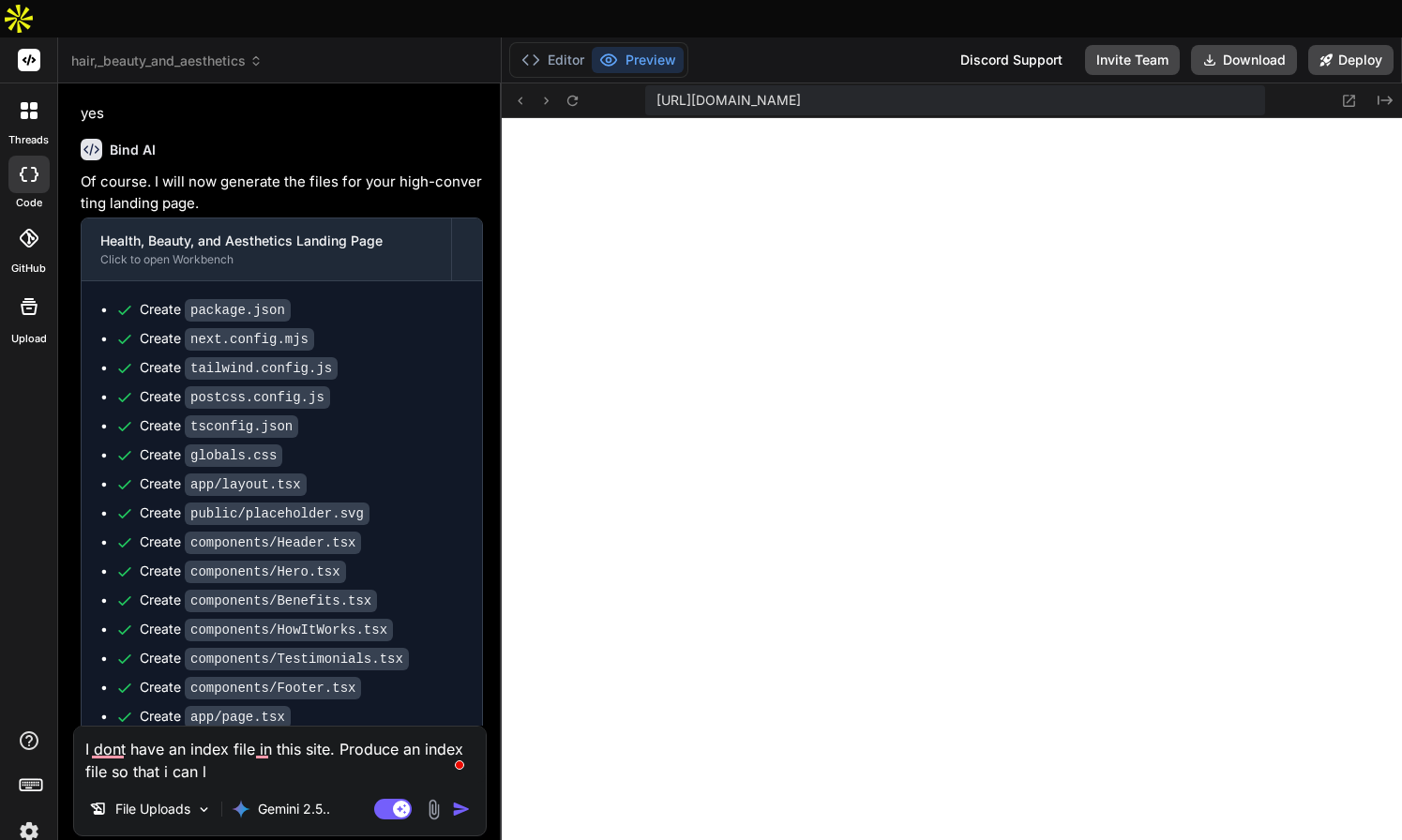
type textarea "I dont have an index file in this site. Produce an index file so that i can li"
type textarea "x"
type textarea "I dont have an index file in this site. Produce an index file so that i can lin"
type textarea "x"
type textarea "I dont have an index file in this site. Produce an index file so that i can link"
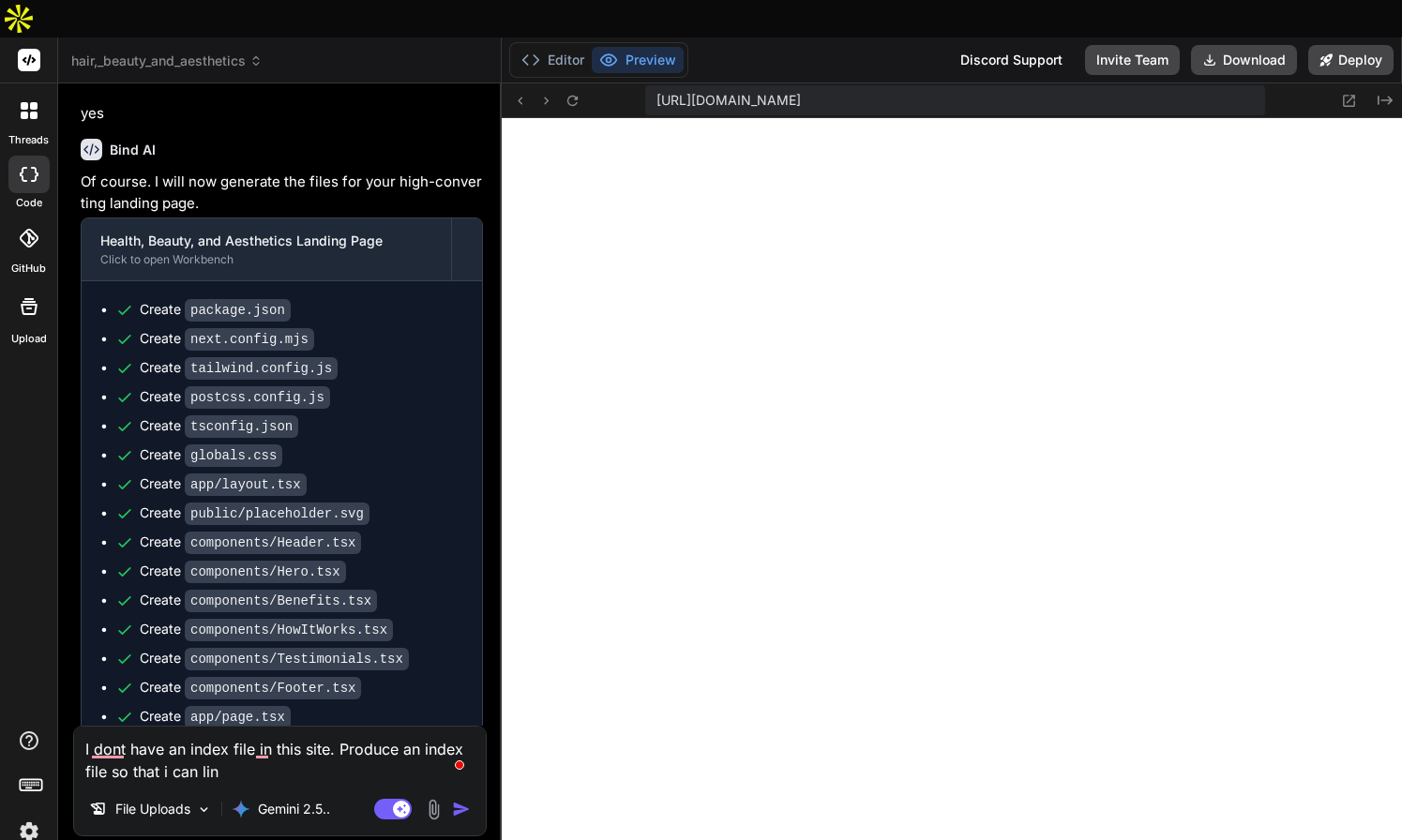
type textarea "x"
type textarea "I dont have an index file in this site. Produce an index file so that i can link"
type textarea "x"
type textarea "I dont have an index file in this site. Produce an index file so that i can lin…"
type textarea "x"
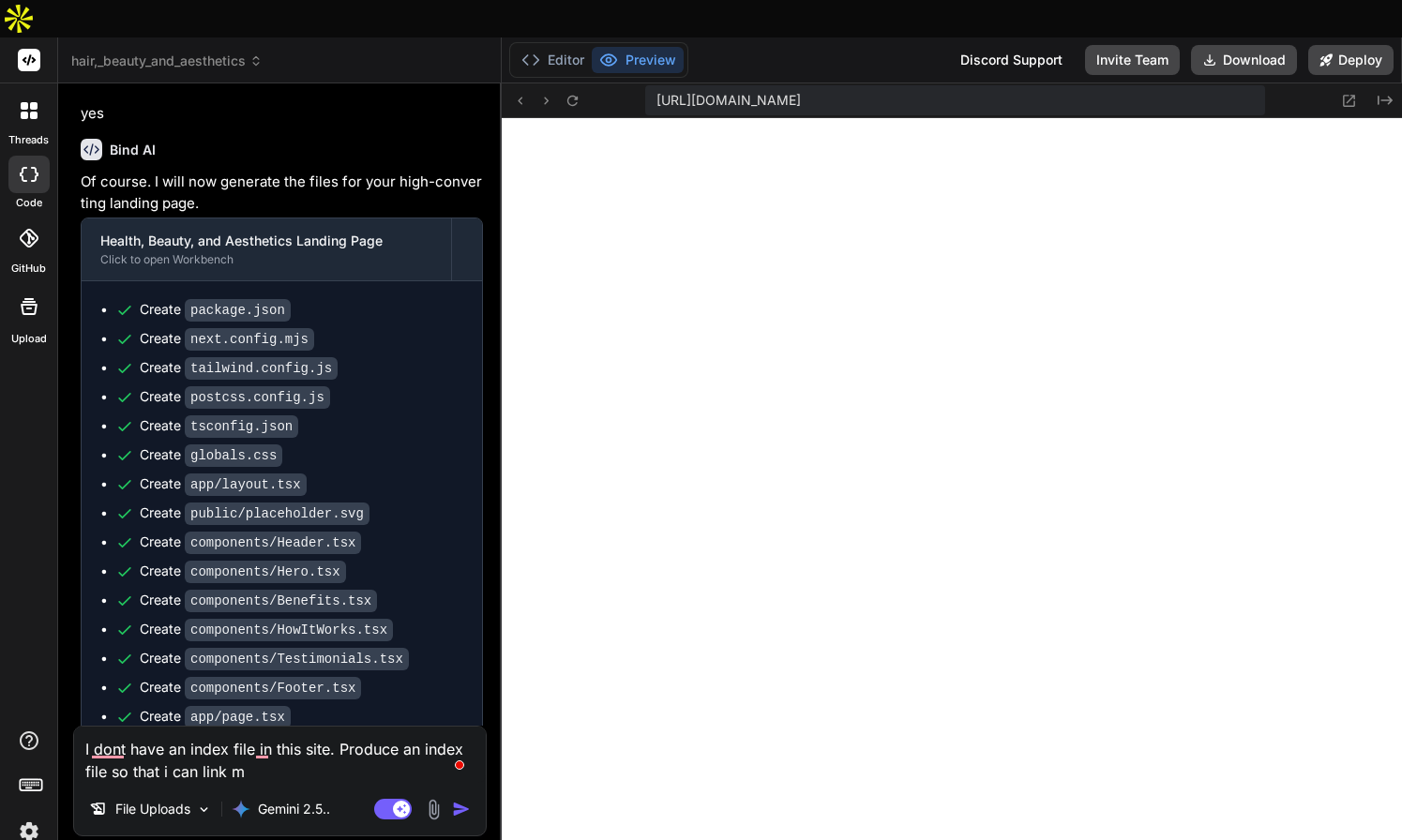
type textarea "I dont have an index file in this site. Produce an index file so that i can lin…"
type textarea "x"
type textarea "I dont have an index file in this site. Produce an index file so that i can lin…"
type textarea "x"
type textarea "I dont have an index file in this site. Produce an index file so that i can lin…"
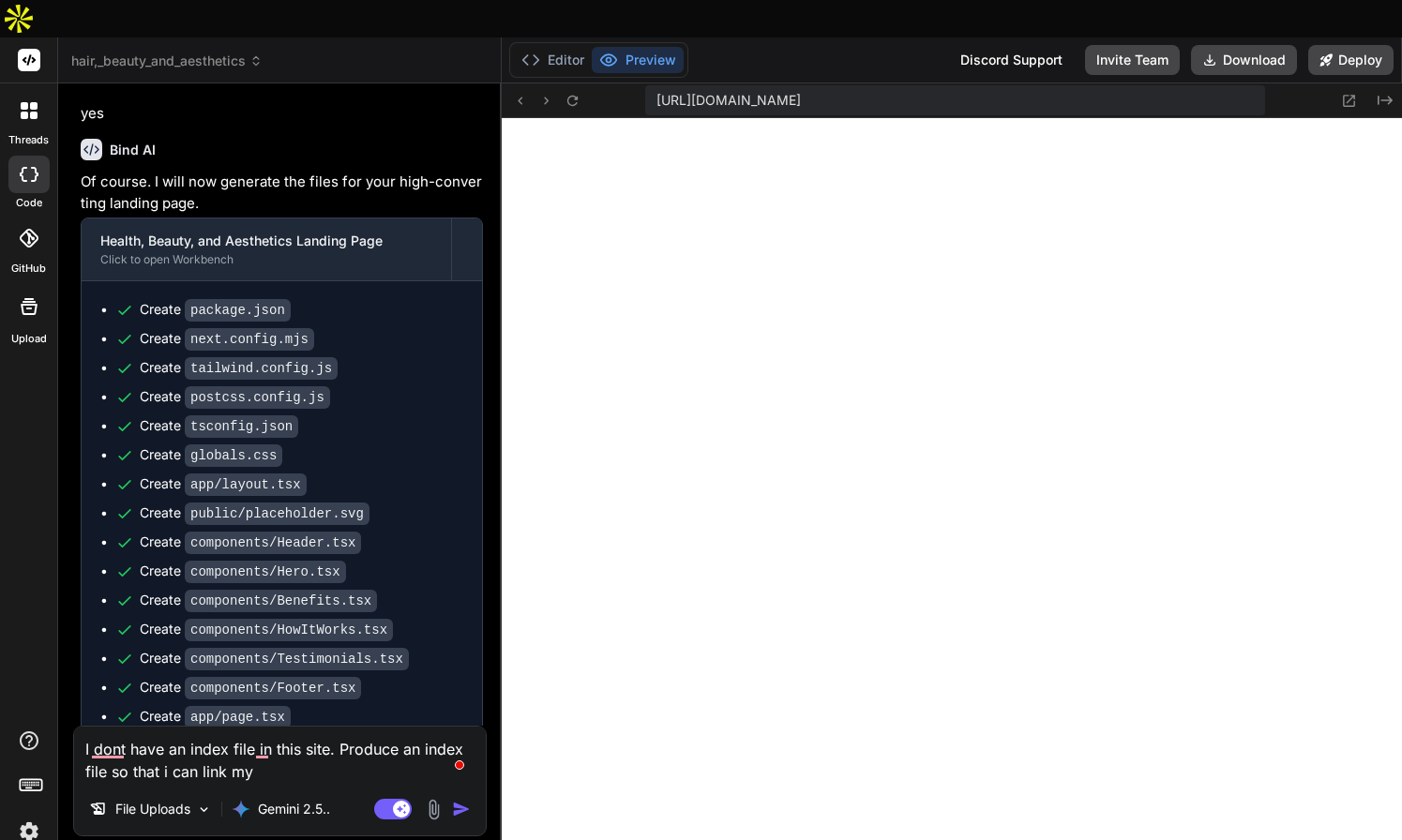
type textarea "x"
type textarea "I dont have an index file in this site. Produce an index file so that i can lin…"
type textarea "x"
type textarea "I dont have an index file in this site. Produce an index file so that i can lin…"
type textarea "x"
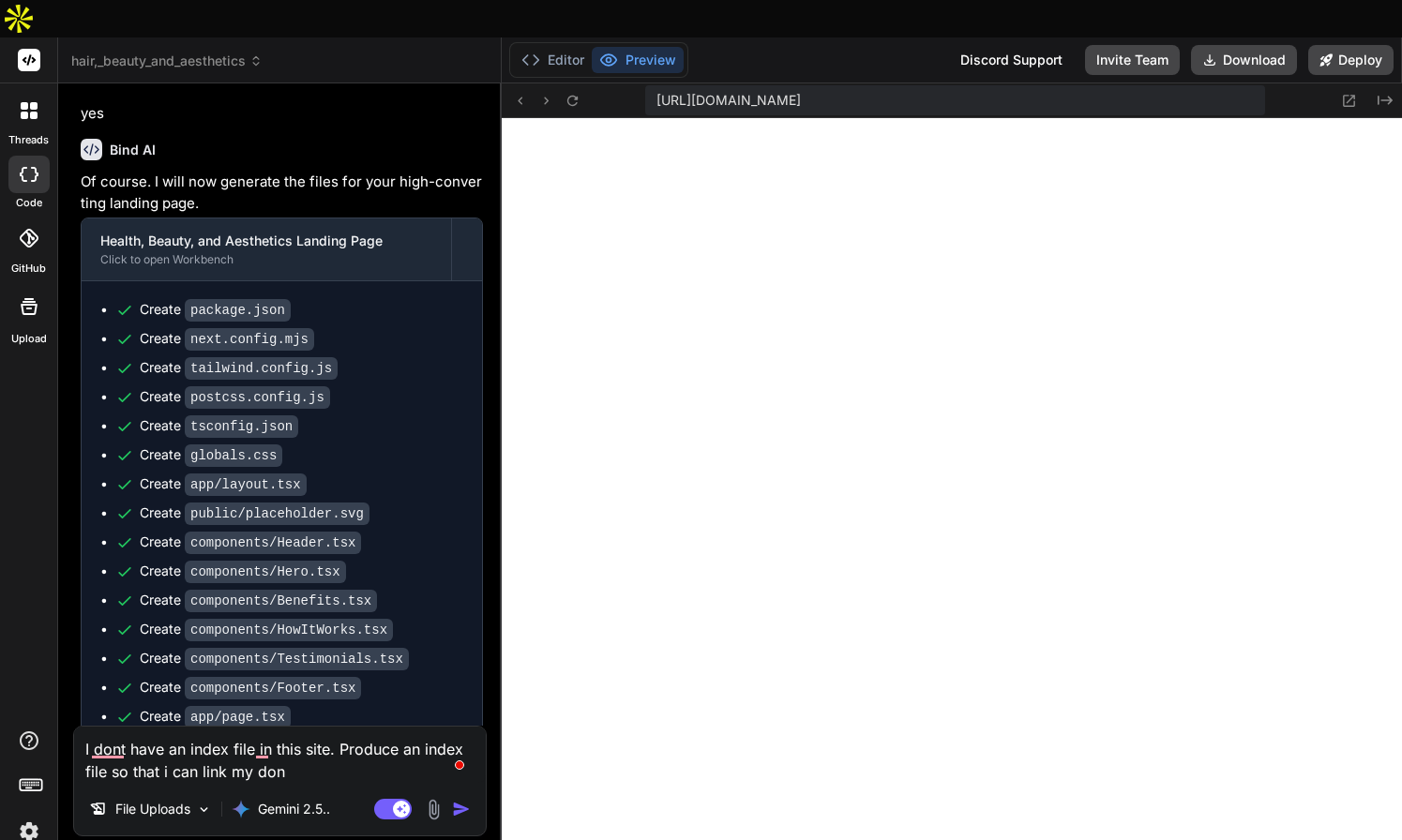
type textarea "I dont have an index file in this site. Produce an index file so that i can lin…"
type textarea "x"
type textarea "I dont have an index file in this site. Produce an index file so that i can lin…"
type textarea "x"
type textarea "I dont have an index file in this site. Produce an index file so that i can lin…"
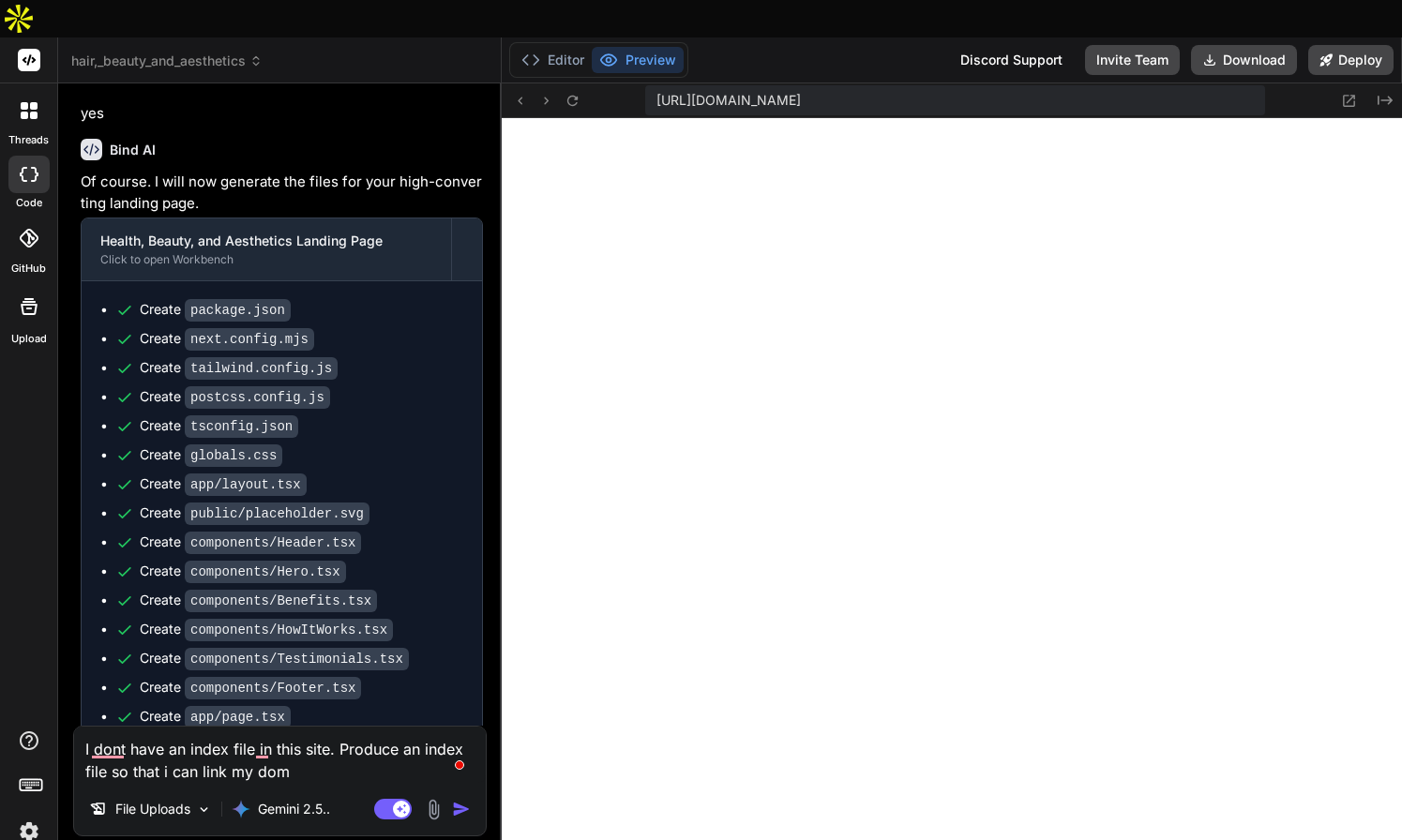
type textarea "x"
type textarea "I dont have an index file in this site. Produce an index file so that i can lin…"
type textarea "x"
type textarea "I dont have an index file in this site. Produce an index file so that i can lin…"
type textarea "x"
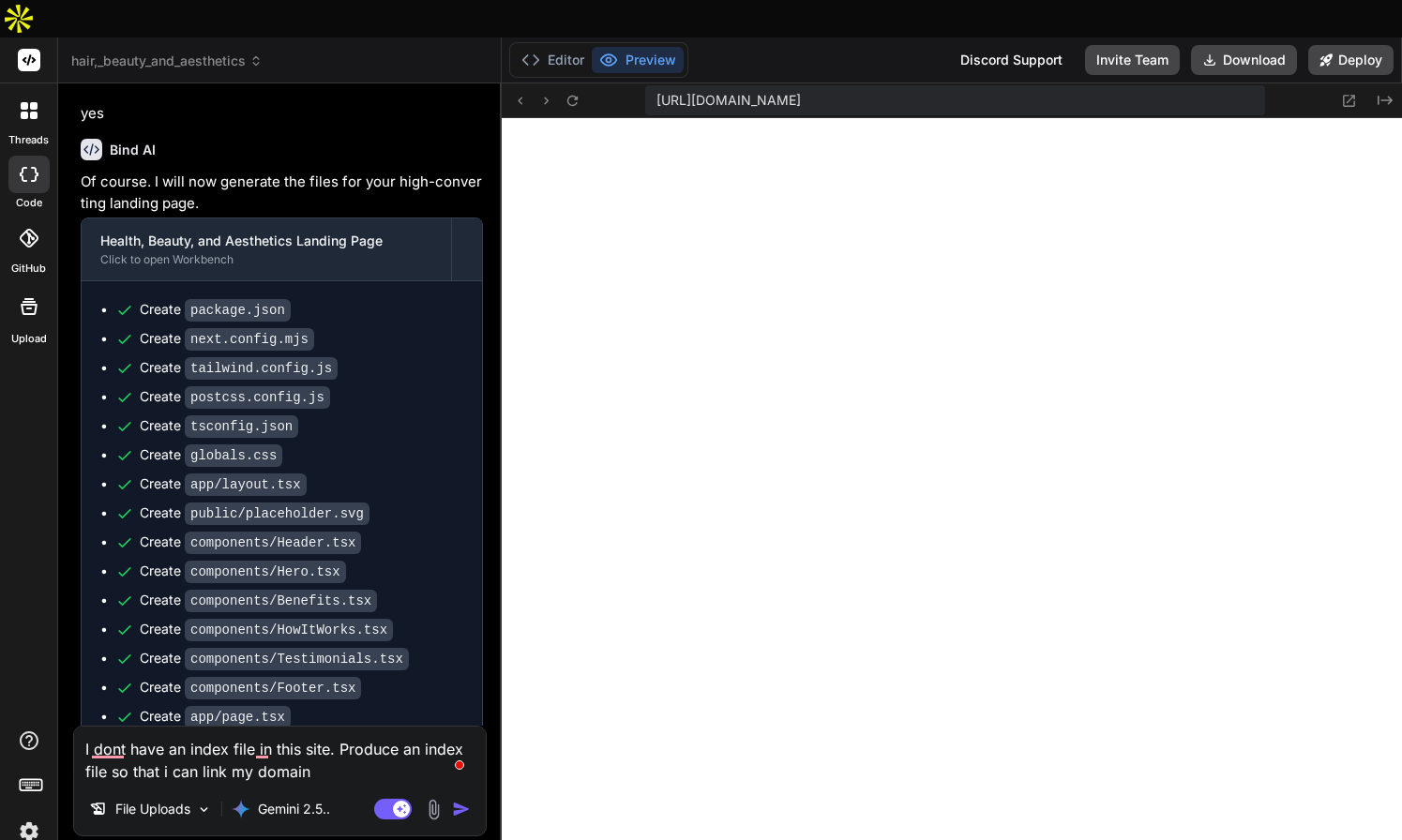
type textarea "I dont have an index file in this site. Produce an index file so that i can lin…"
type textarea "x"
type textarea "I dont have an index file in this site. Produce an index file so that i can lin…"
type textarea "x"
type textarea "I dont have an index file in this site. Produce an index file so that i can lin…"
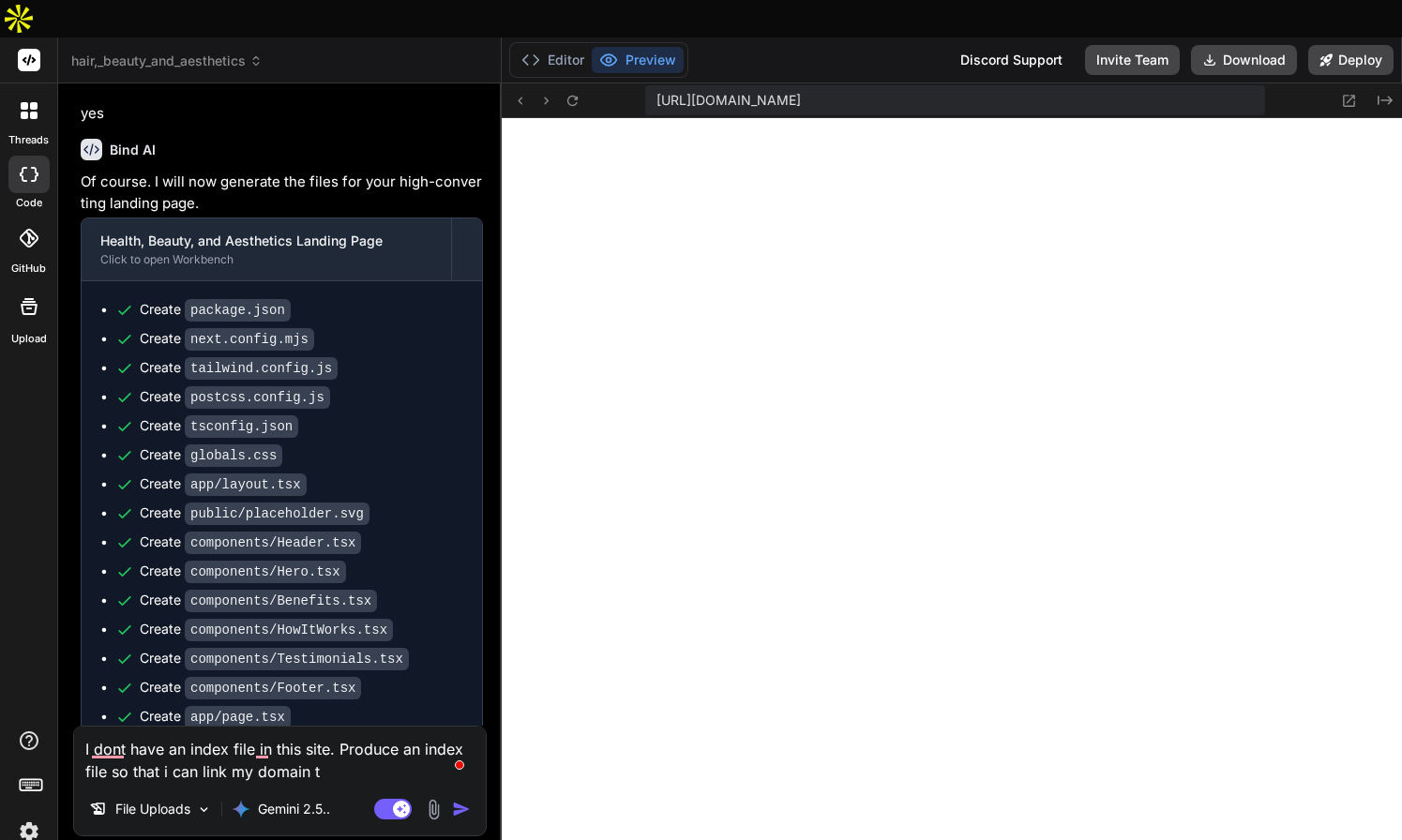
type textarea "x"
type textarea "I dont have an index file in this site. Produce an index file so that i can lin…"
type textarea "x"
type textarea "I dont have an index file in this site. Produce an index file so that i can lin…"
type textarea "x"
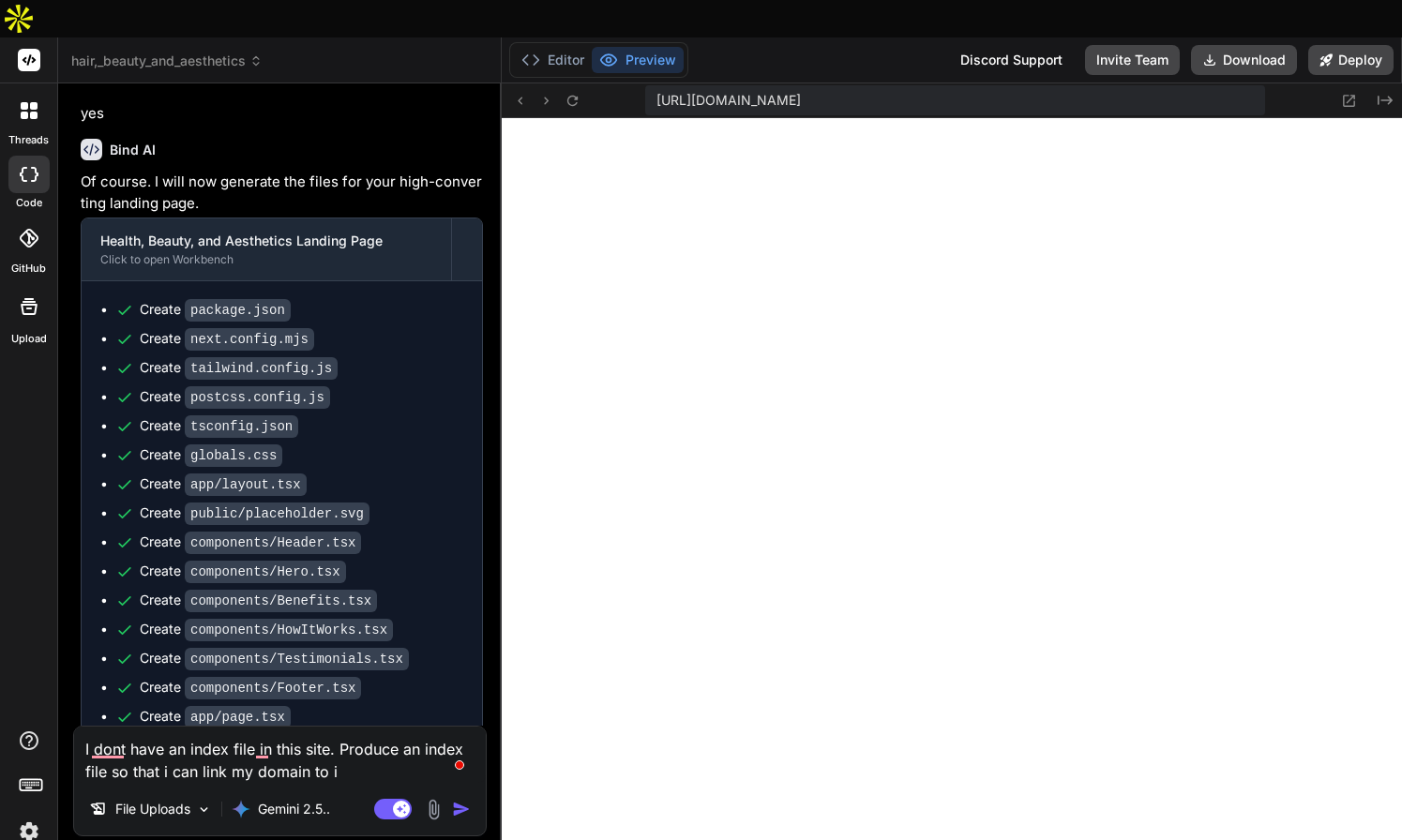
type textarea "I dont have an index file in this site. Produce an index file so that i can lin…"
type textarea "x"
type textarea "I dont have an index file in this site. Produce an index file so that i can lin…"
click at [456, 800] on img "button" at bounding box center [461, 809] width 19 height 19
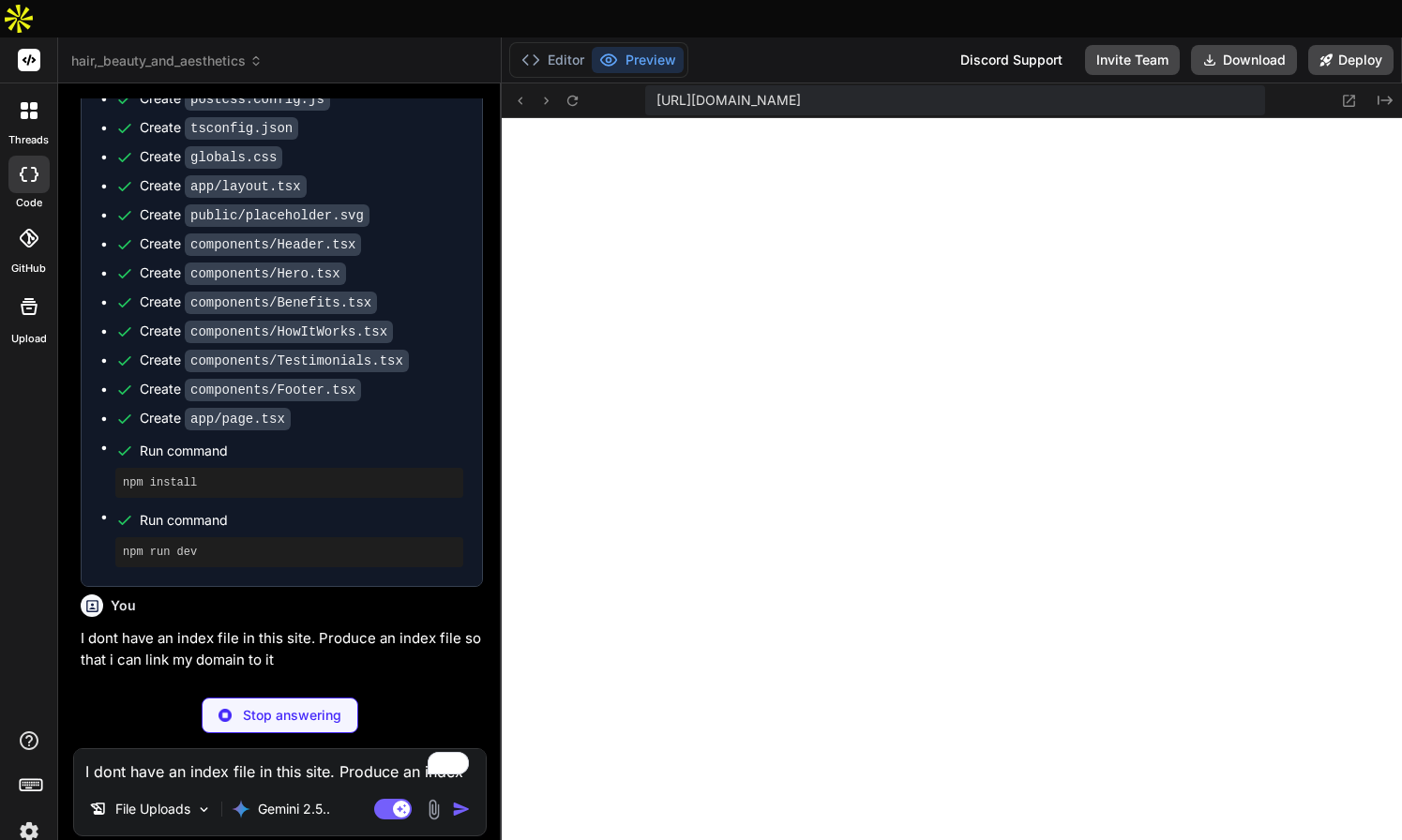
scroll to position [1500, 0]
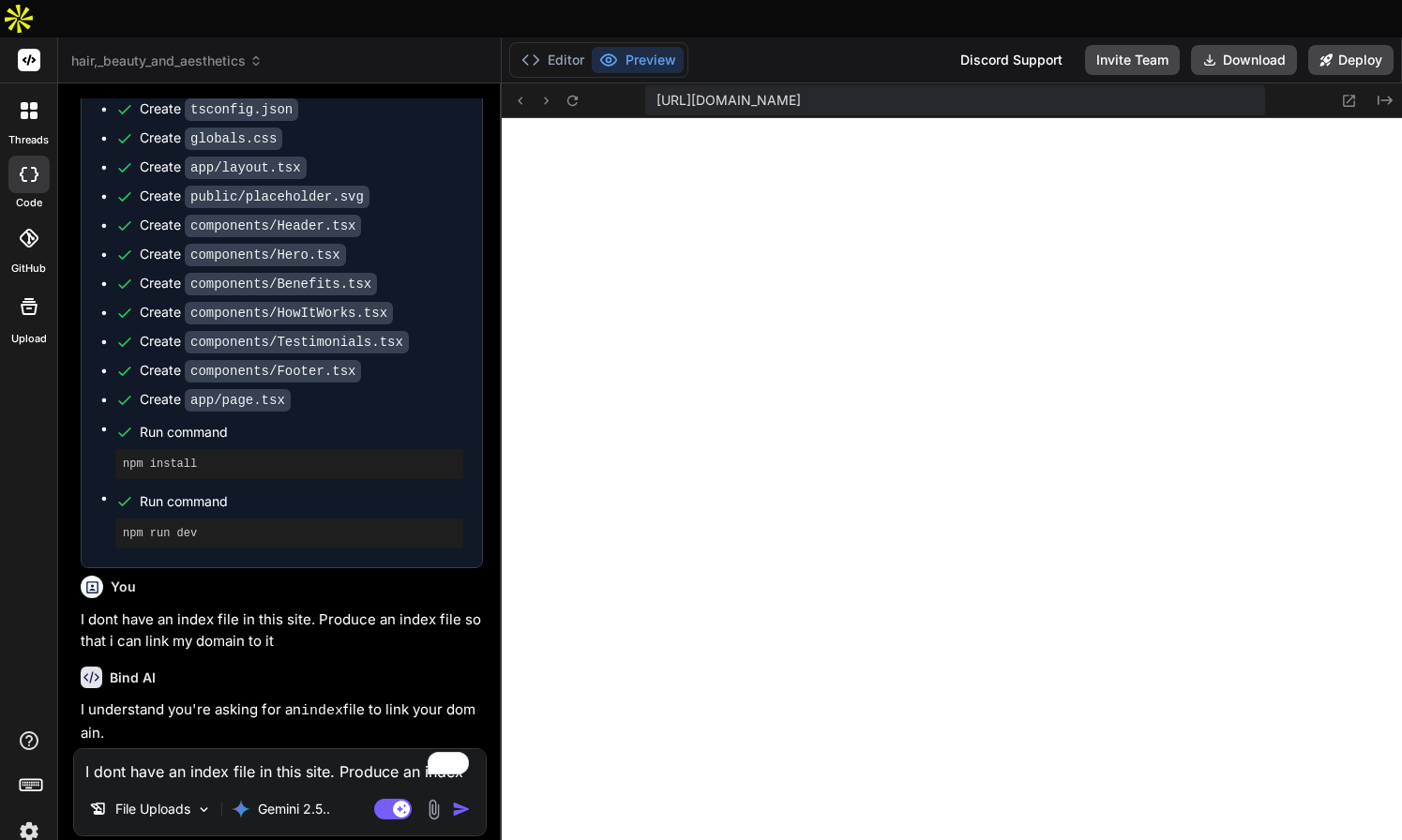
type textarea "x"
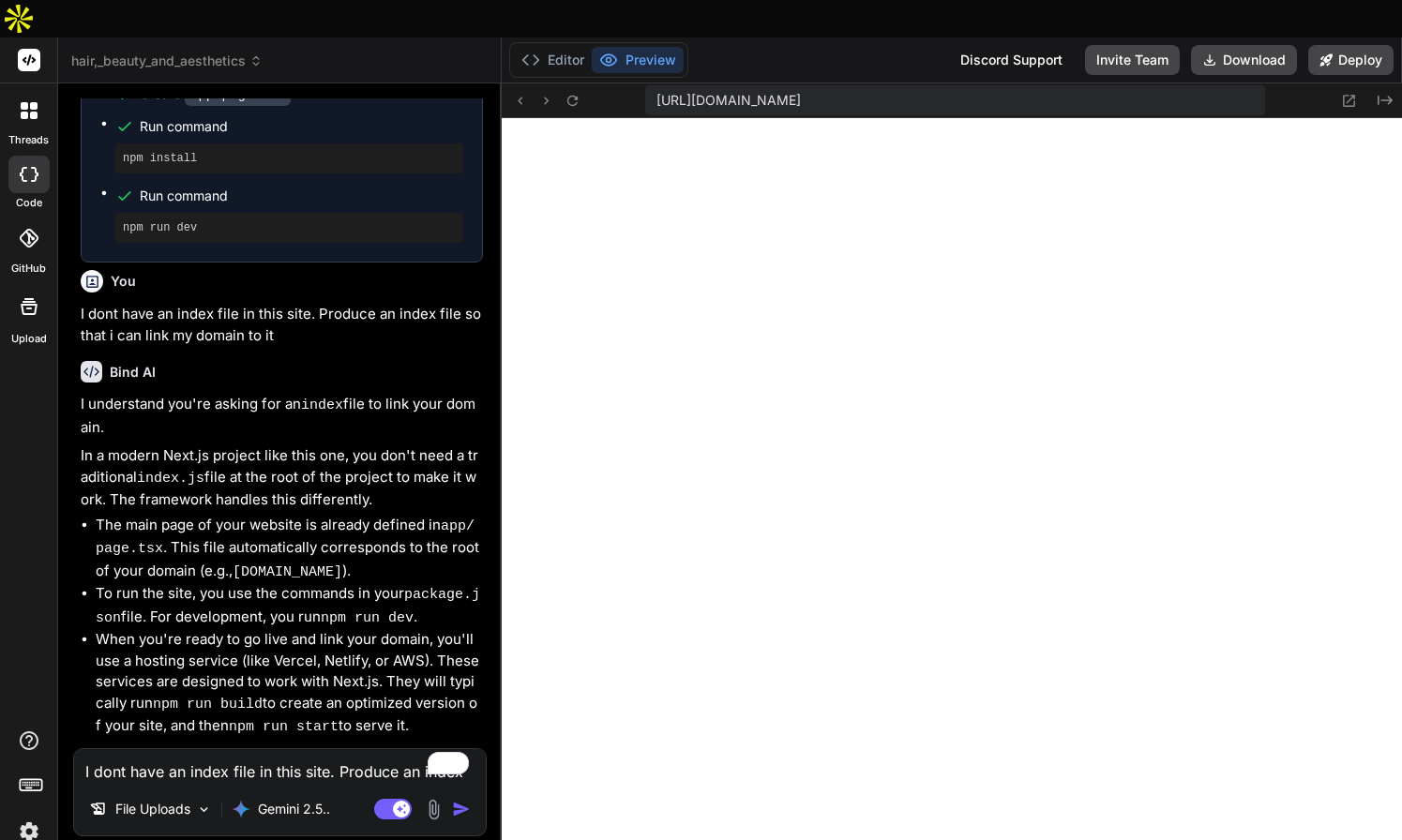
scroll to position [1818, 0]
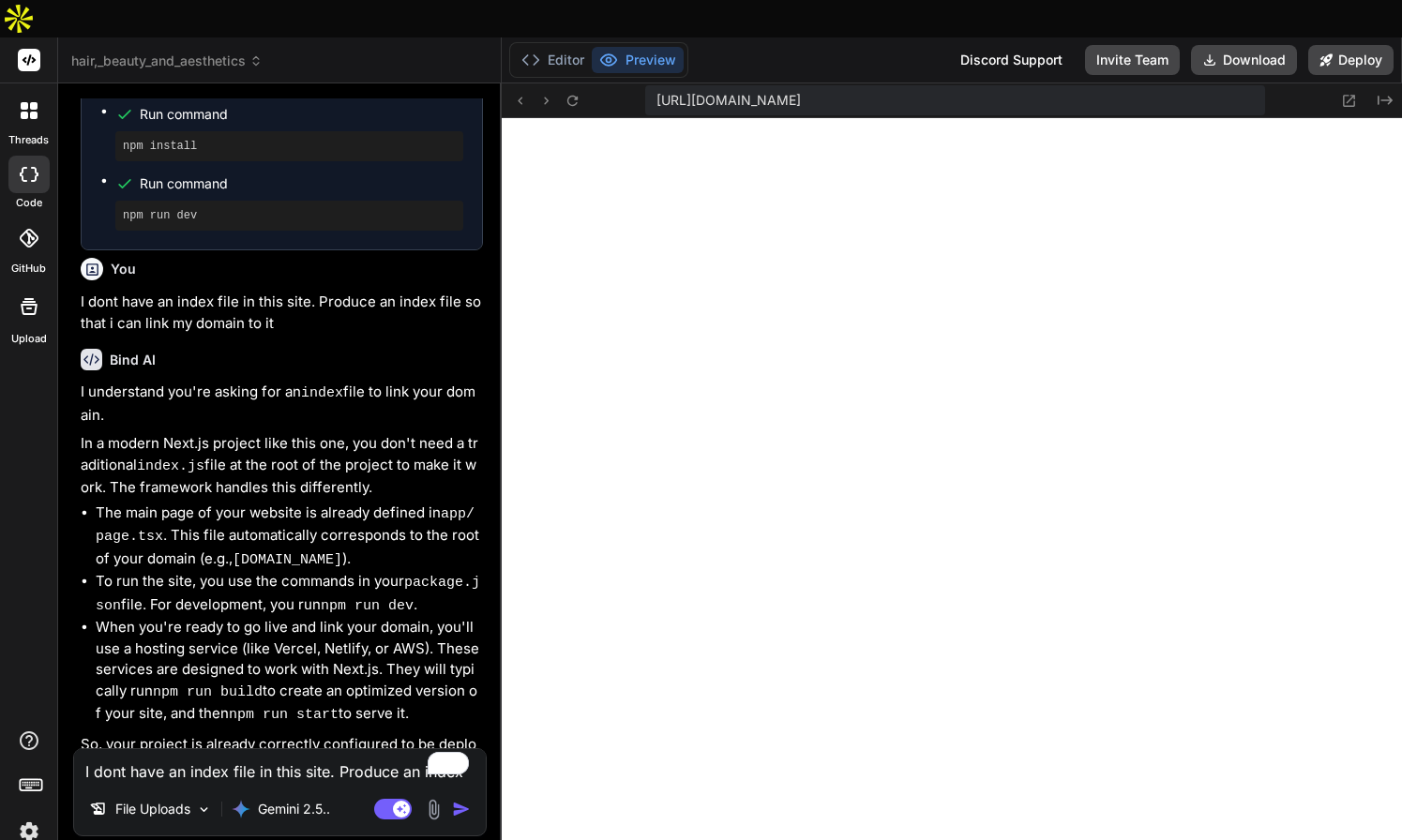
click at [292, 749] on textarea "I dont have an index file in this site. Produce an index file so that i can lin…" at bounding box center [279, 766] width 412 height 34
type textarea "I"
type textarea "x"
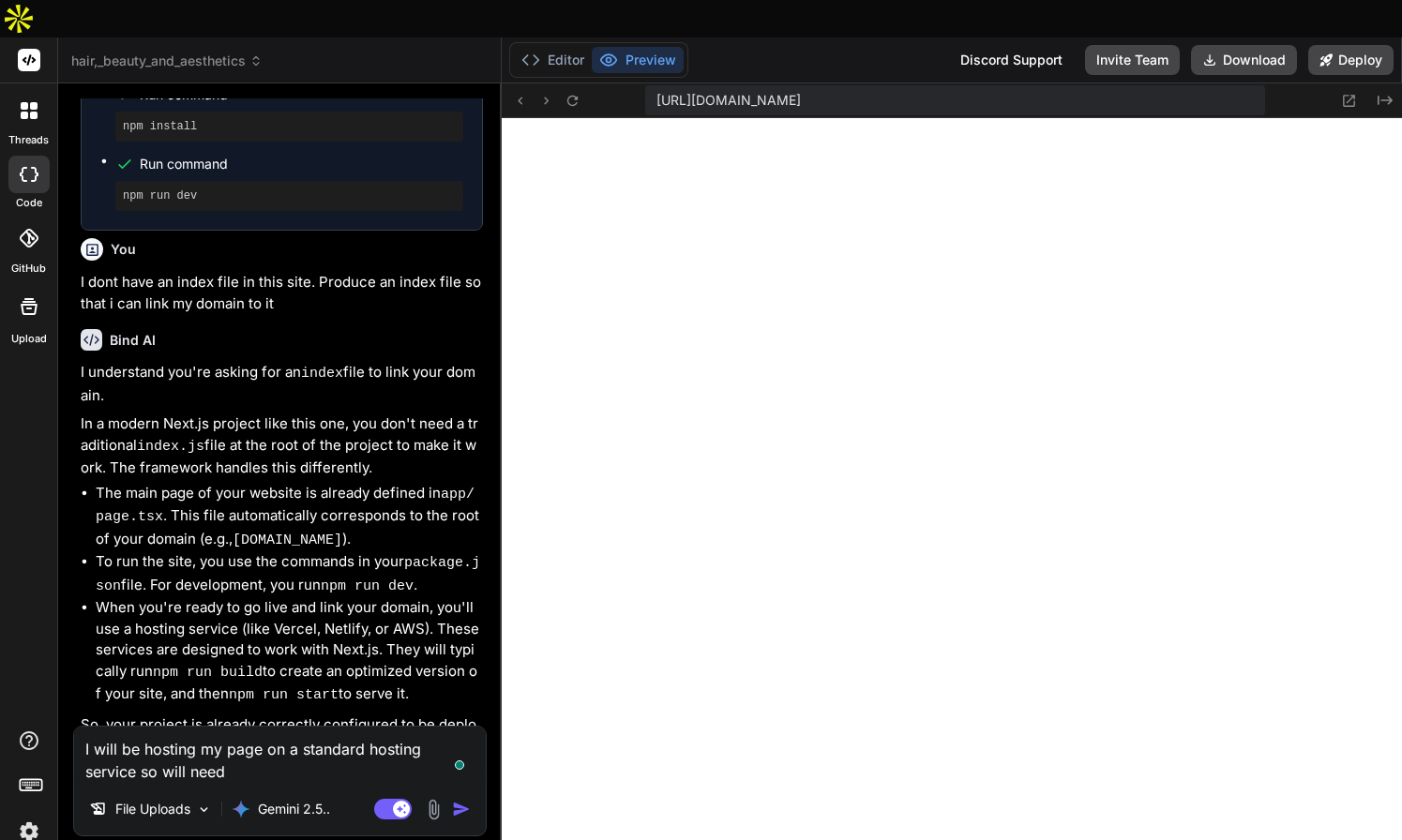
scroll to position [1840, 0]
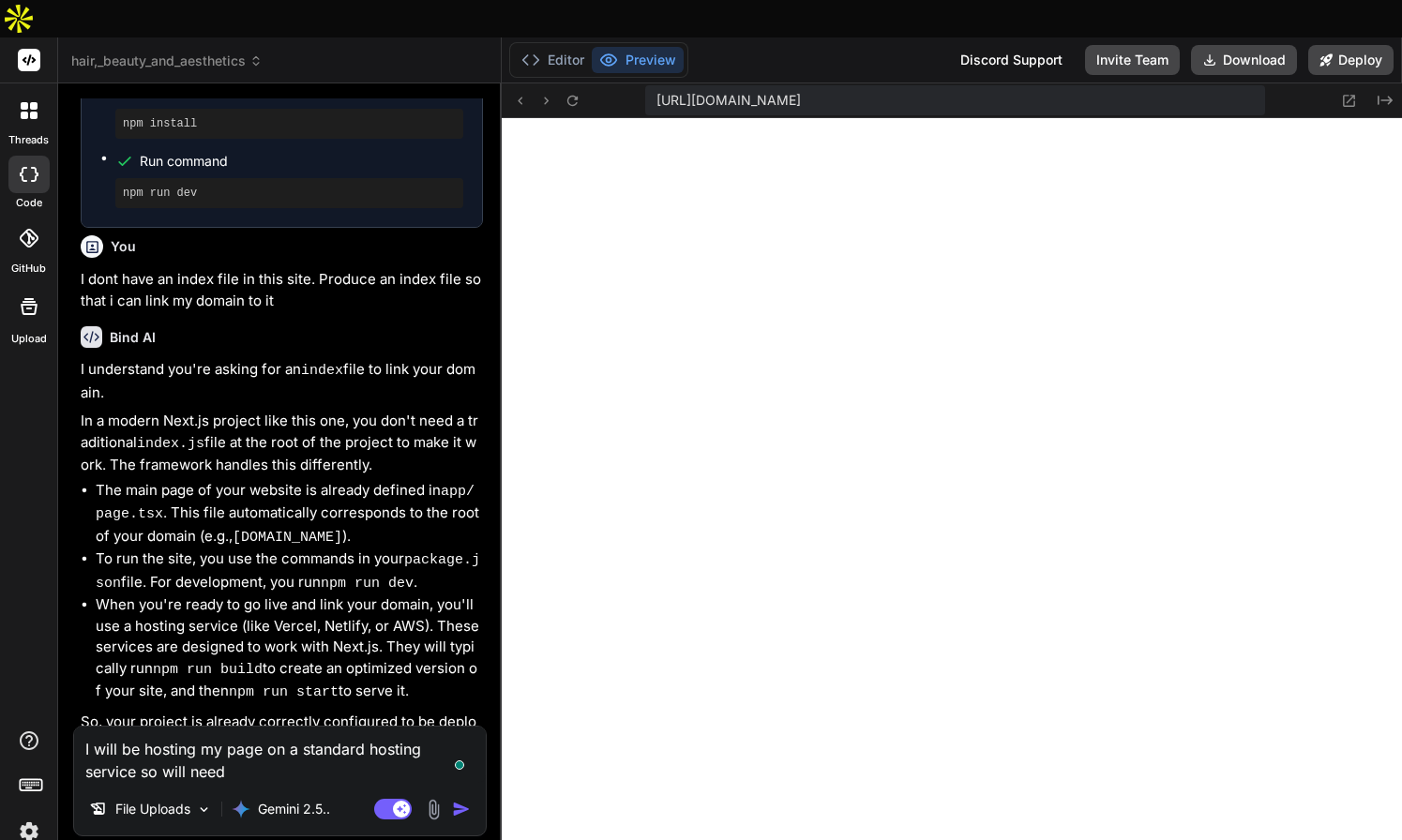
drag, startPoint x: 81, startPoint y: 317, endPoint x: 471, endPoint y: 683, distance: 534.8
click at [471, 683] on div "I understand you're asking for an index file to link your domain. In a modern N…" at bounding box center [281, 568] width 402 height 419
copy div "I understand you're asking for an index file to link your domain. In a modern N…"
click at [235, 732] on textarea "I will be hosting my page on a standard hosting service so will need" at bounding box center [279, 755] width 412 height 56
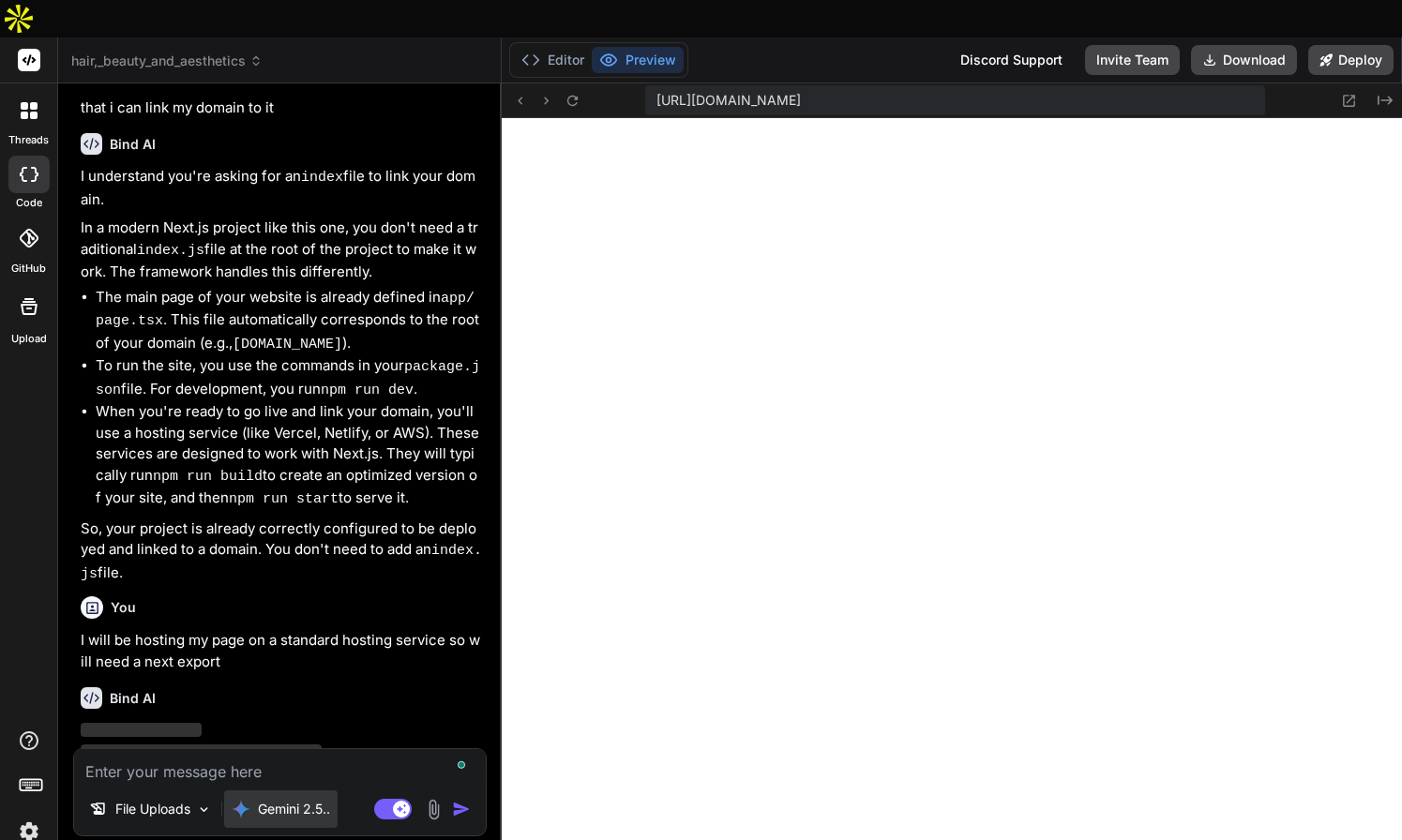
scroll to position [2033, 0]
click at [27, 816] on img at bounding box center [29, 832] width 32 height 32
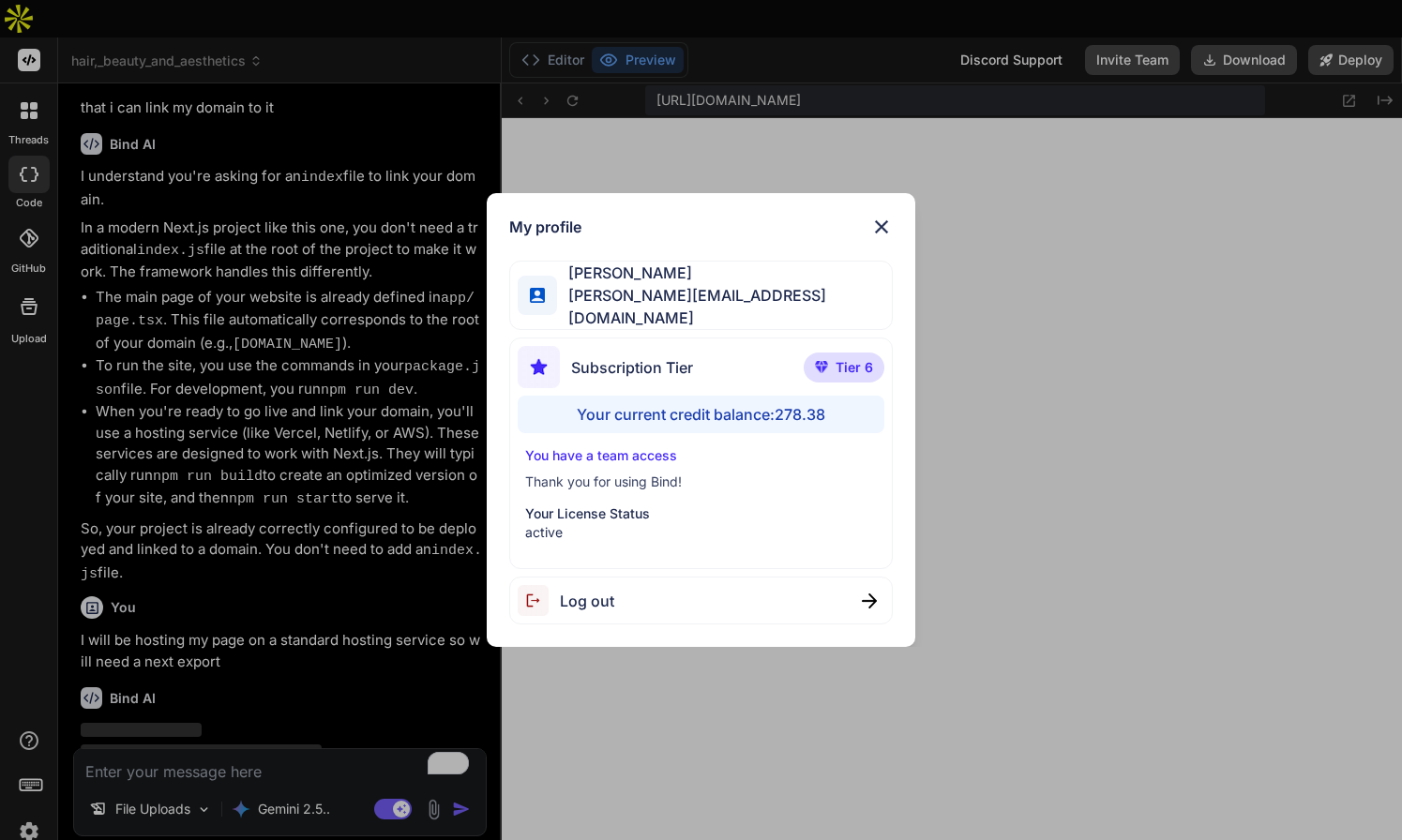
click at [882, 233] on img at bounding box center [882, 227] width 23 height 22
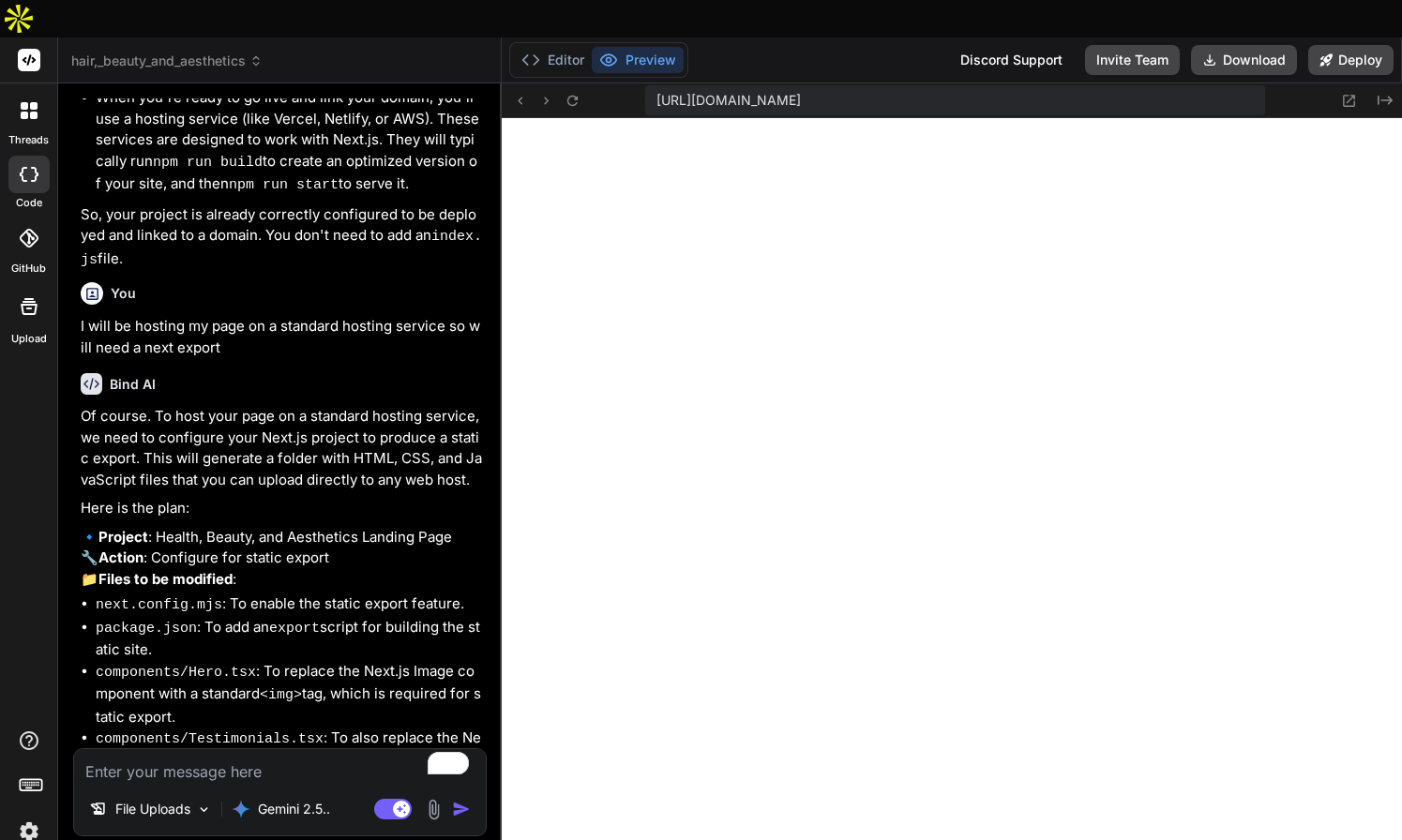
scroll to position [2408, 0]
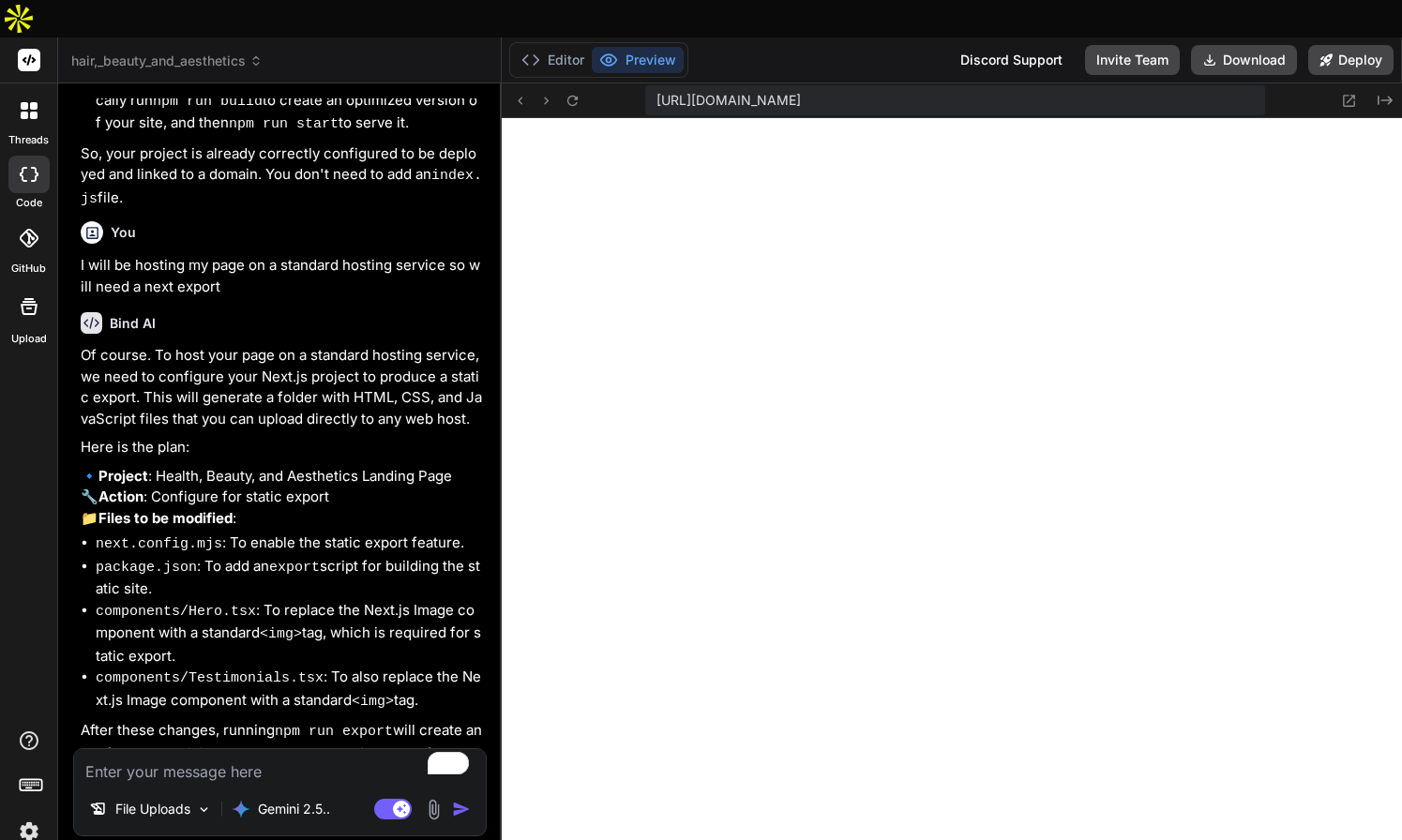
click at [222, 749] on textarea "To enrich screen reader interactions, please activate Accessibility in Grammarl…" at bounding box center [279, 766] width 412 height 34
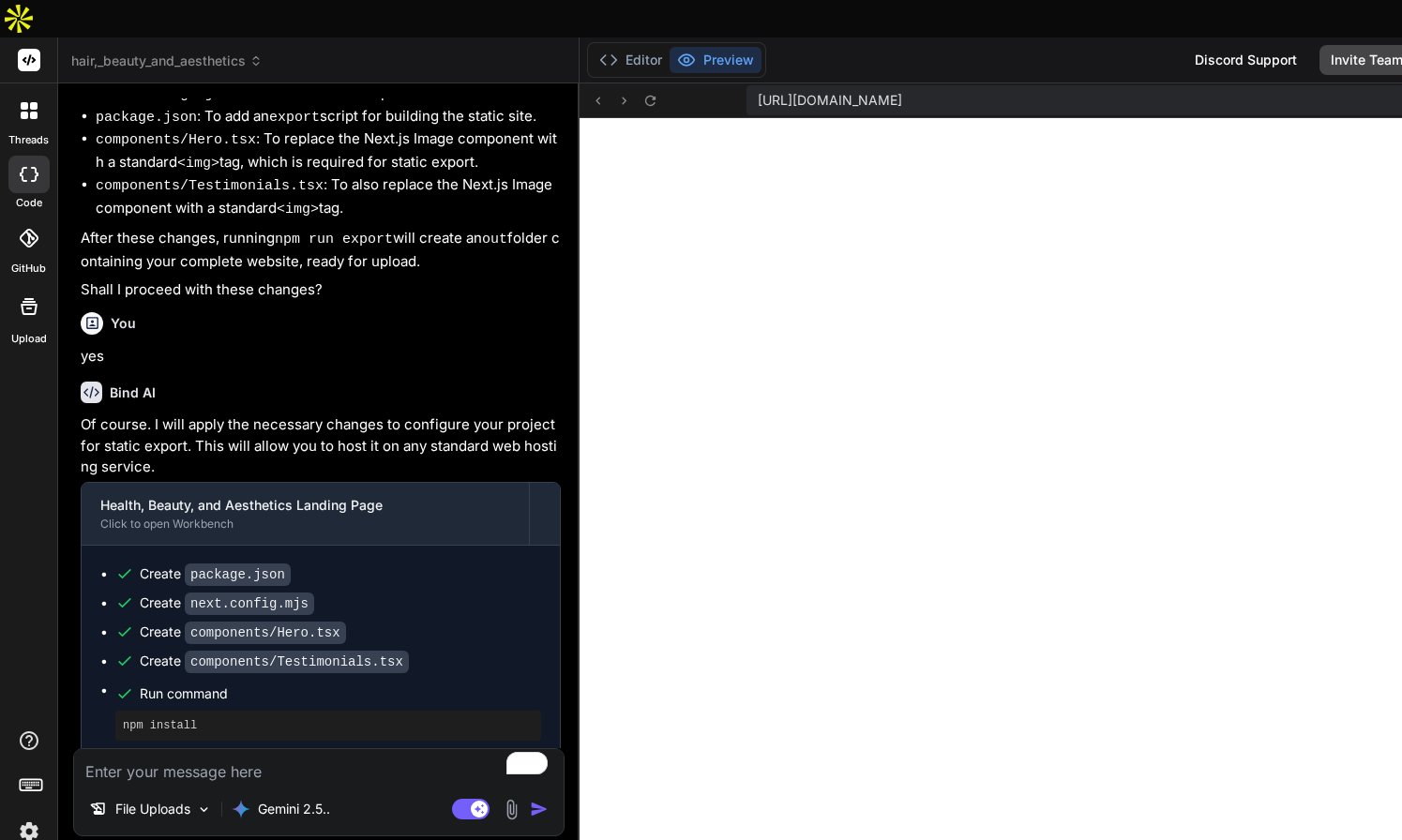
scroll to position [2721, 0]
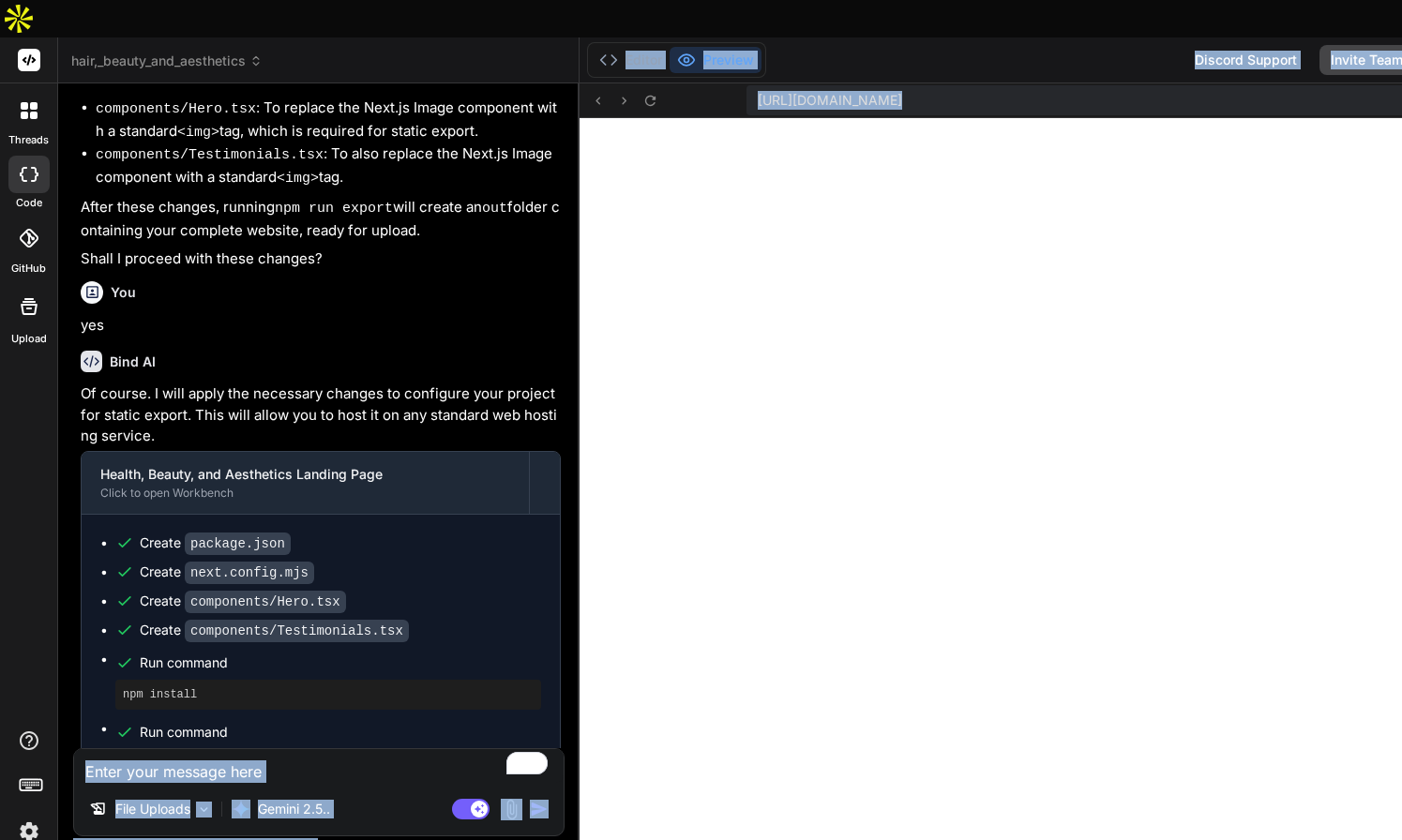
drag, startPoint x: 542, startPoint y: 676, endPoint x: 593, endPoint y: 673, distance: 51.1
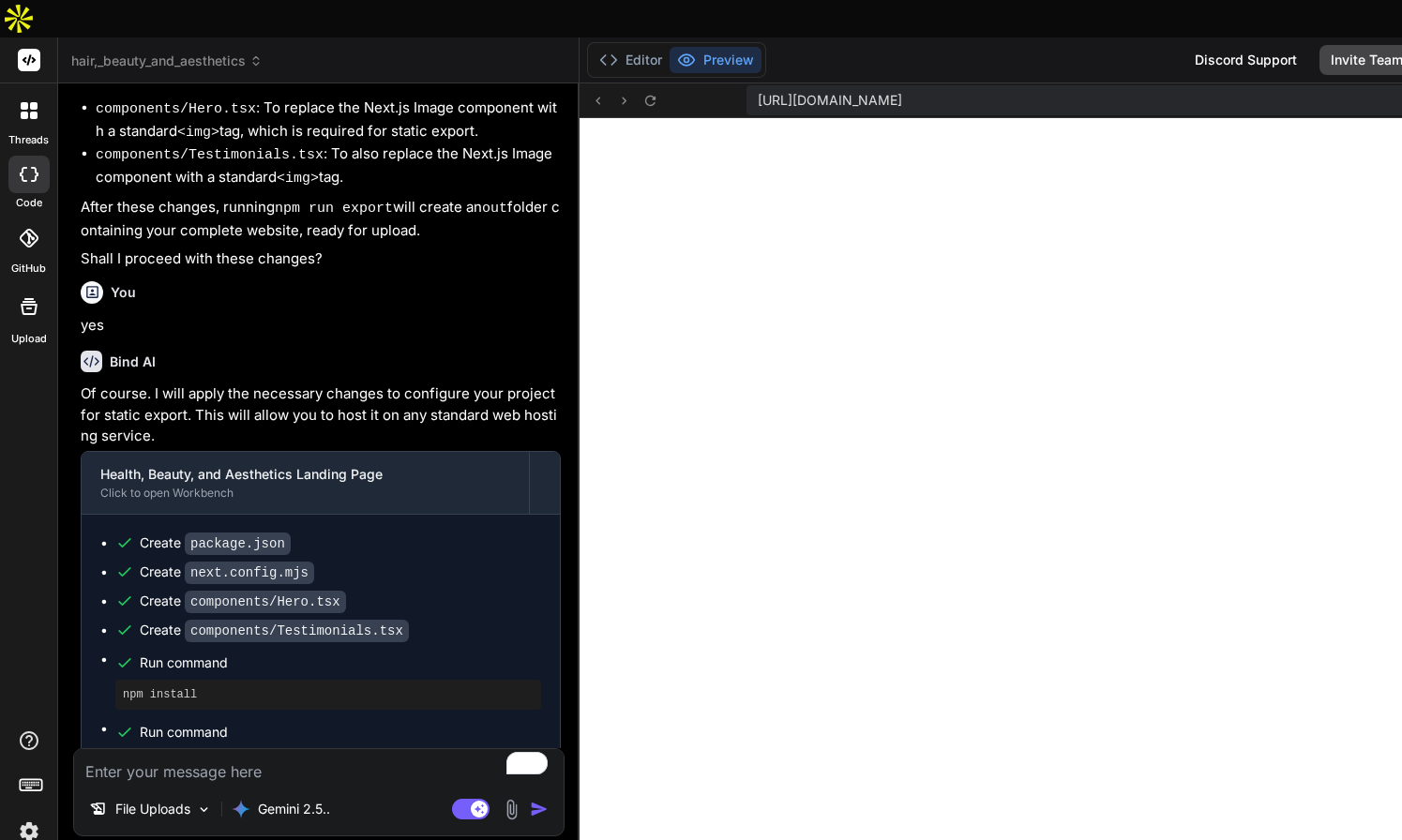
click at [495, 723] on span "Run command" at bounding box center [340, 732] width 401 height 19
click at [141, 749] on textarea "To enrich screen reader interactions, please activate Accessibility in Grammarl…" at bounding box center [319, 766] width 490 height 34
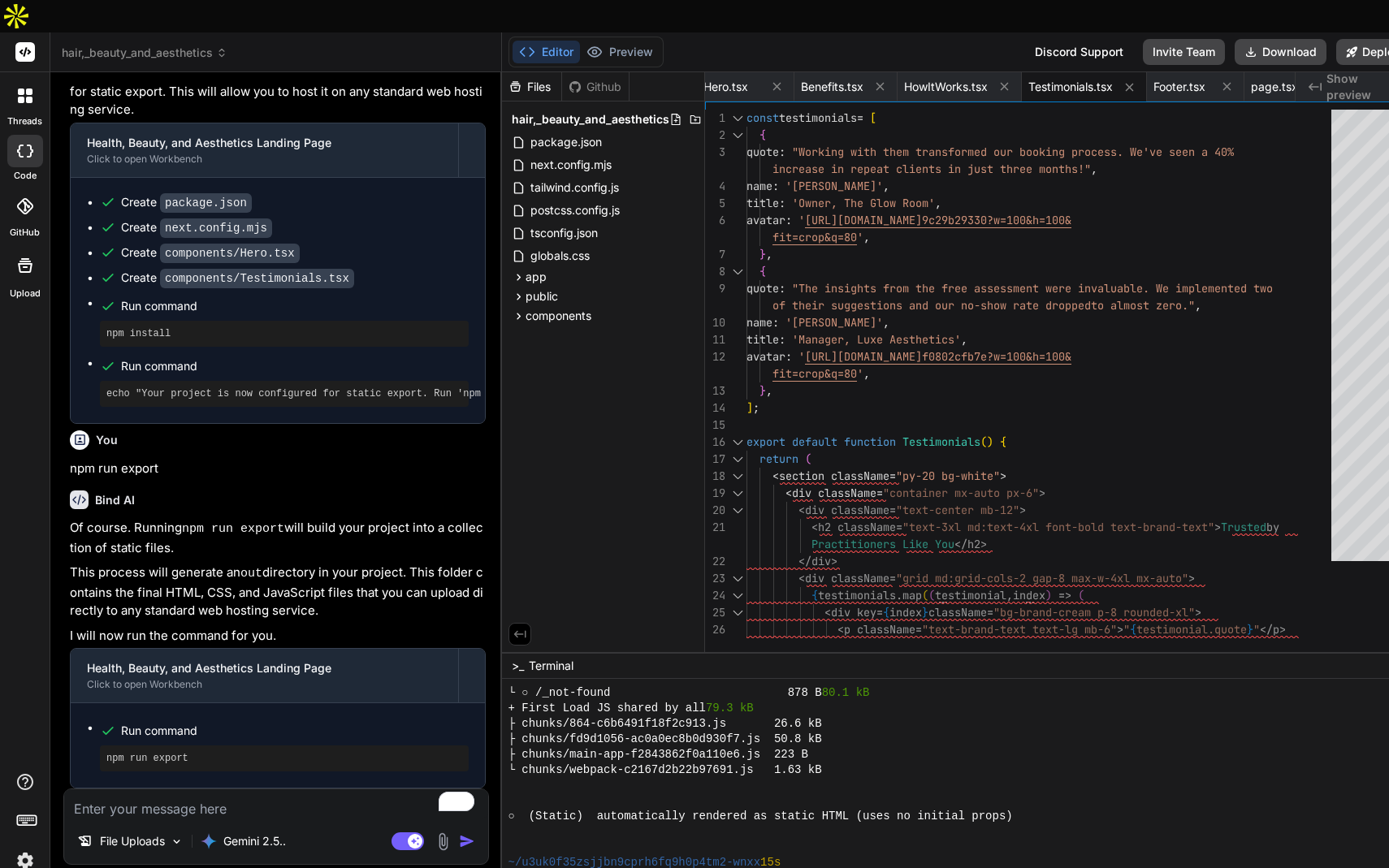
scroll to position [7343, 0]
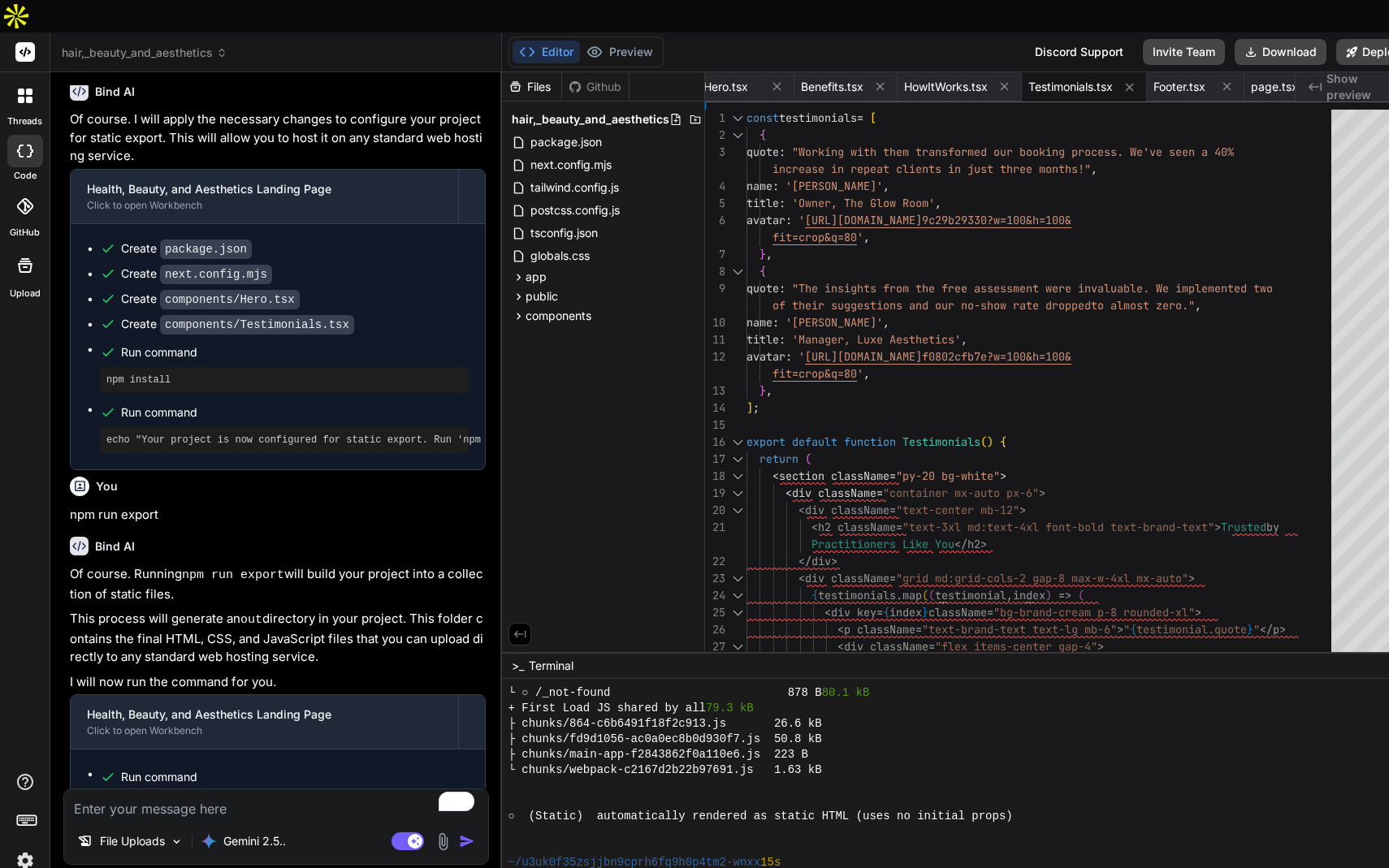
click at [1214, 71] on span "Show preview" at bounding box center [1365, 87] width 78 height 32
click at [1214, 45] on icon at bounding box center [1251, 52] width 13 height 13
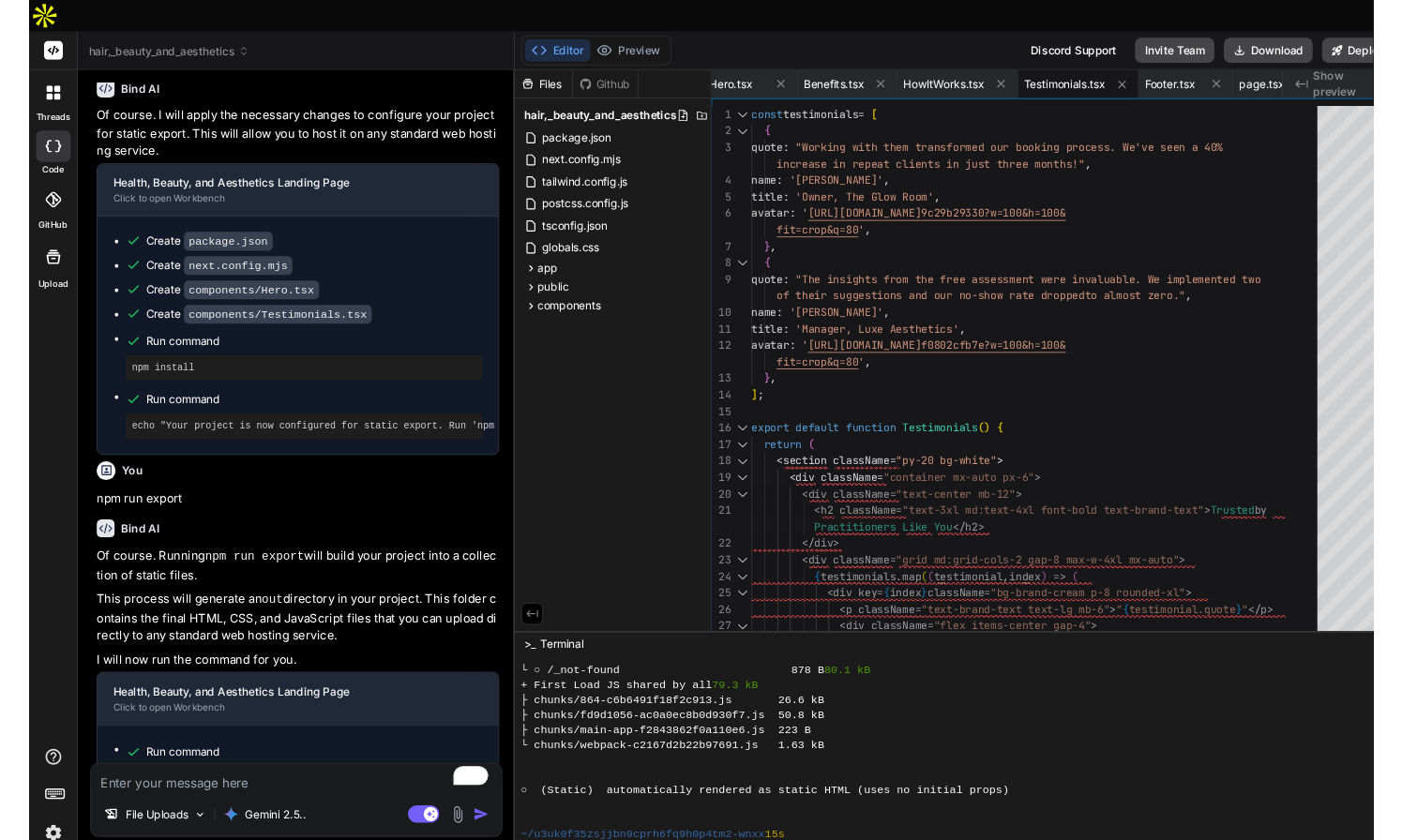
scroll to position [3139, 0]
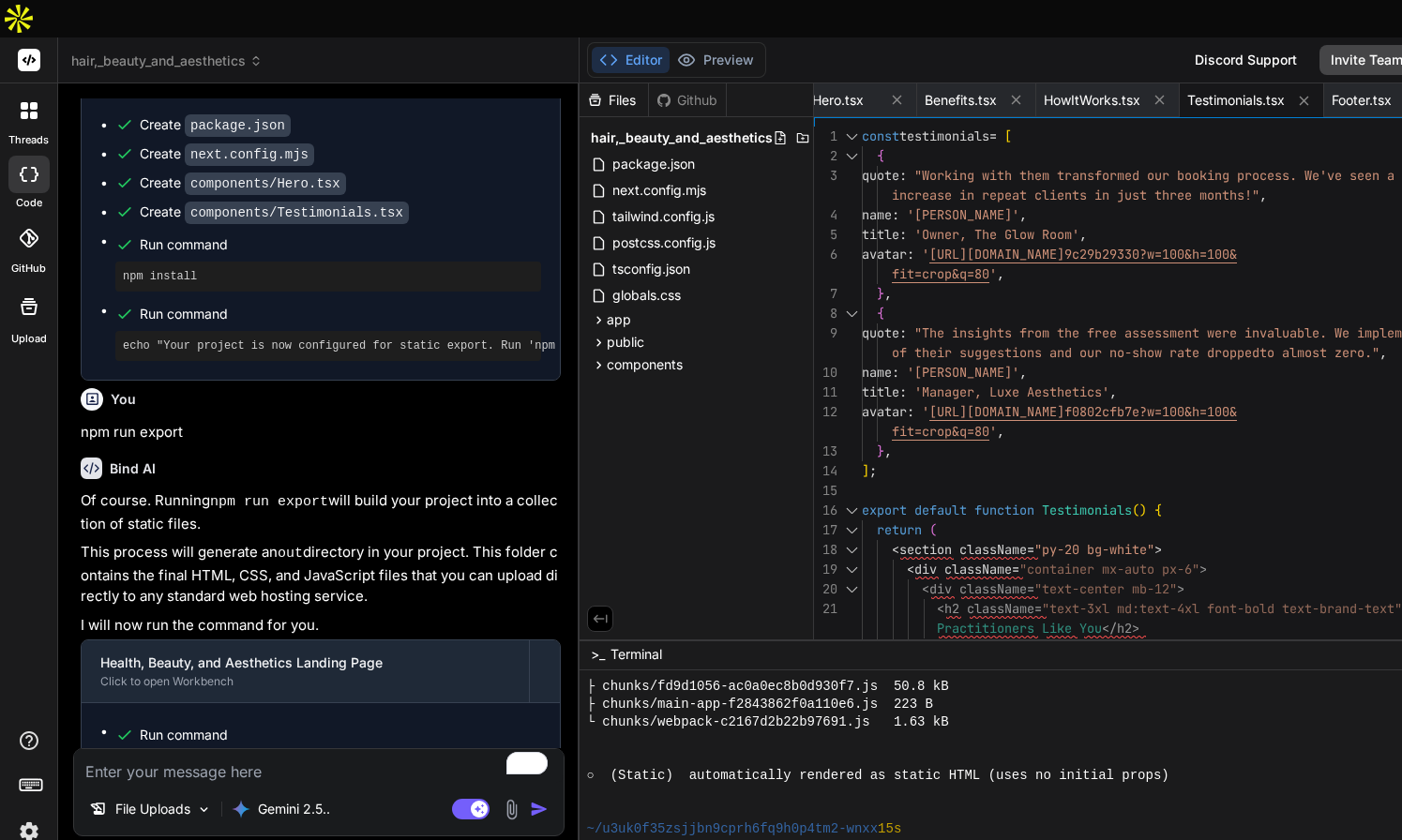
click at [158, 749] on textarea "To enrich screen reader interactions, please activate Accessibility in Grammarl…" at bounding box center [319, 766] width 490 height 34
click at [537, 800] on img "button" at bounding box center [539, 809] width 19 height 19
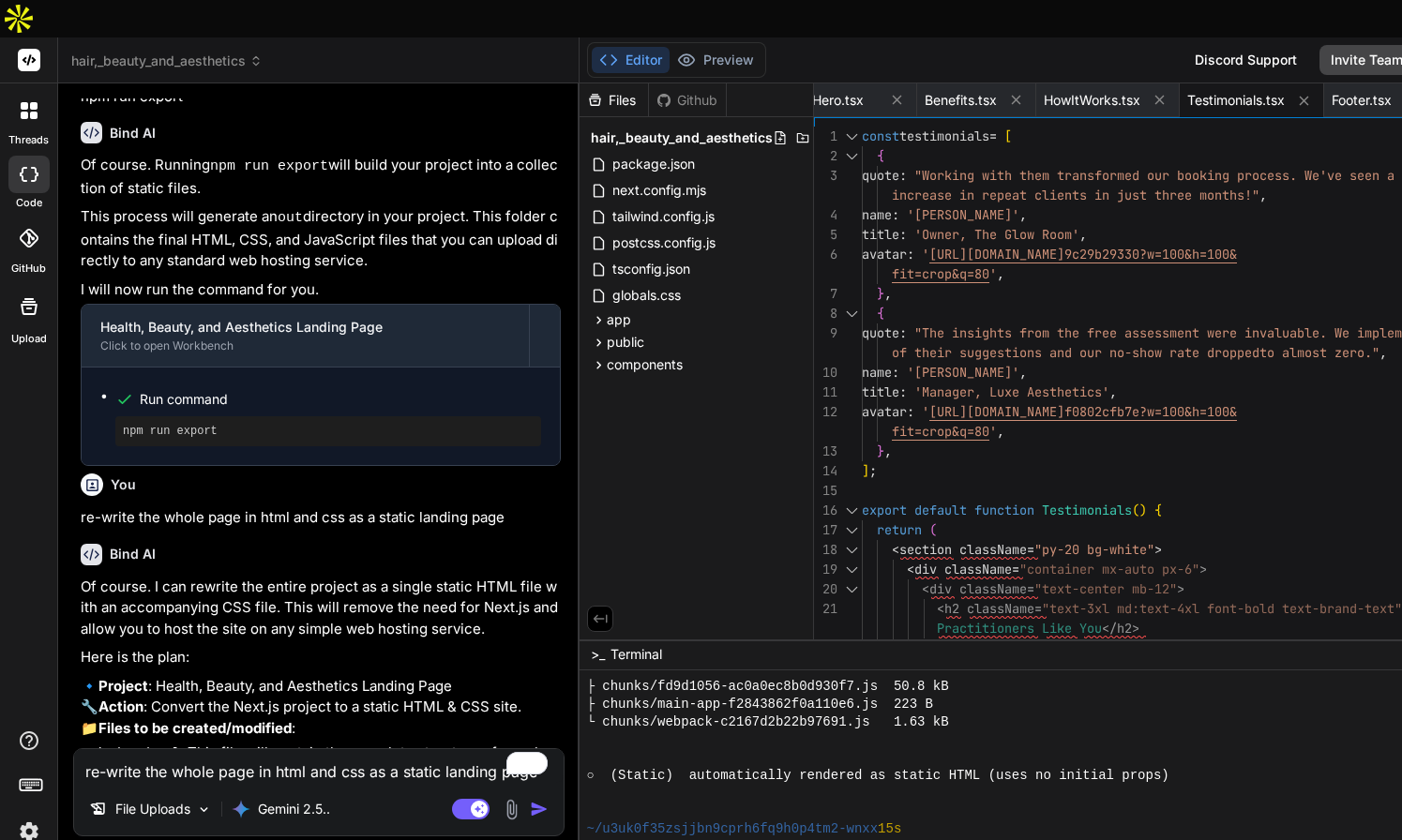
scroll to position [3666, 0]
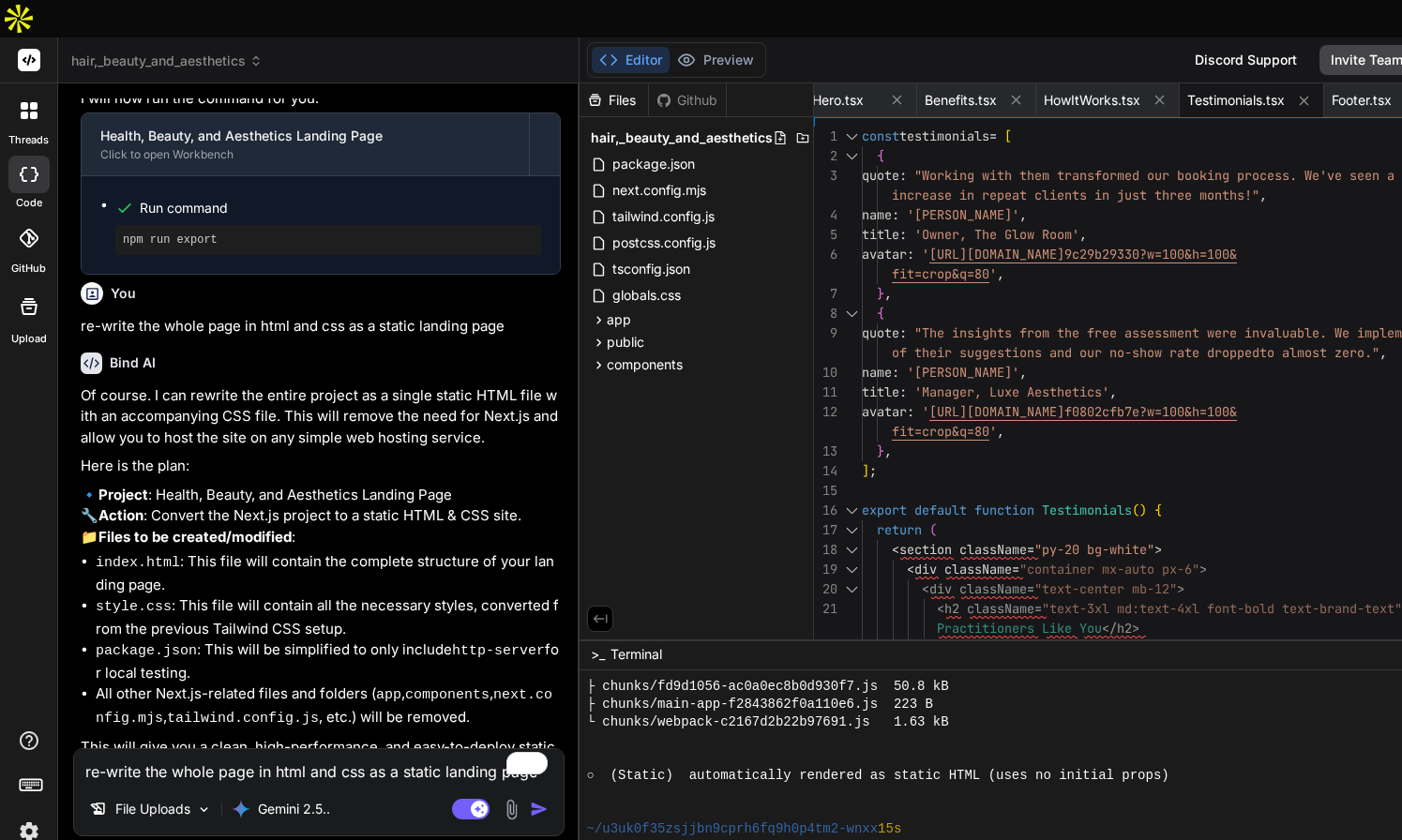
click at [267, 749] on textarea "re-write the whole page in html and css as a static landing page" at bounding box center [319, 766] width 490 height 34
click at [542, 800] on img "button" at bounding box center [539, 809] width 19 height 19
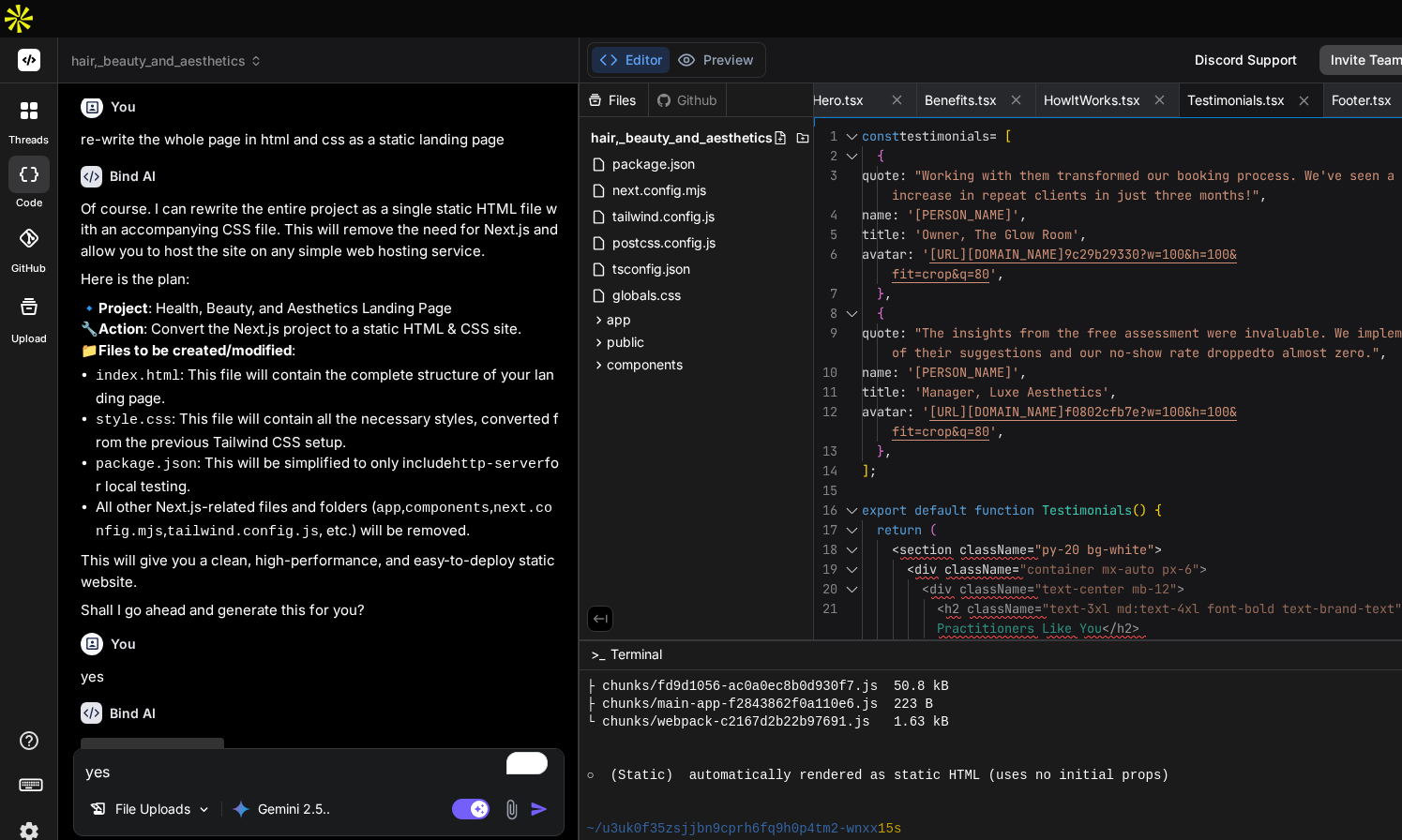
scroll to position [3861, 0]
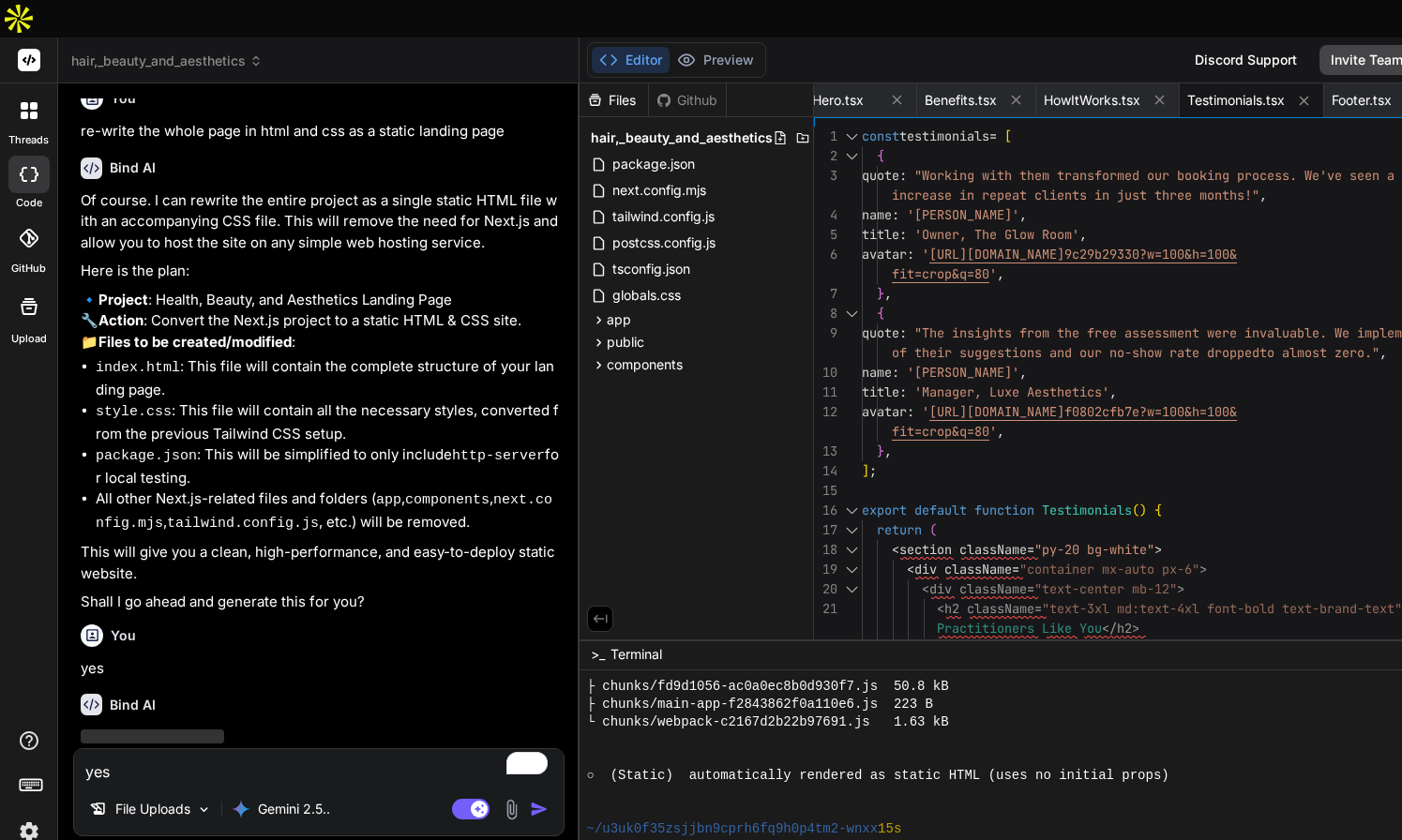
click at [25, 816] on img at bounding box center [29, 832] width 32 height 32
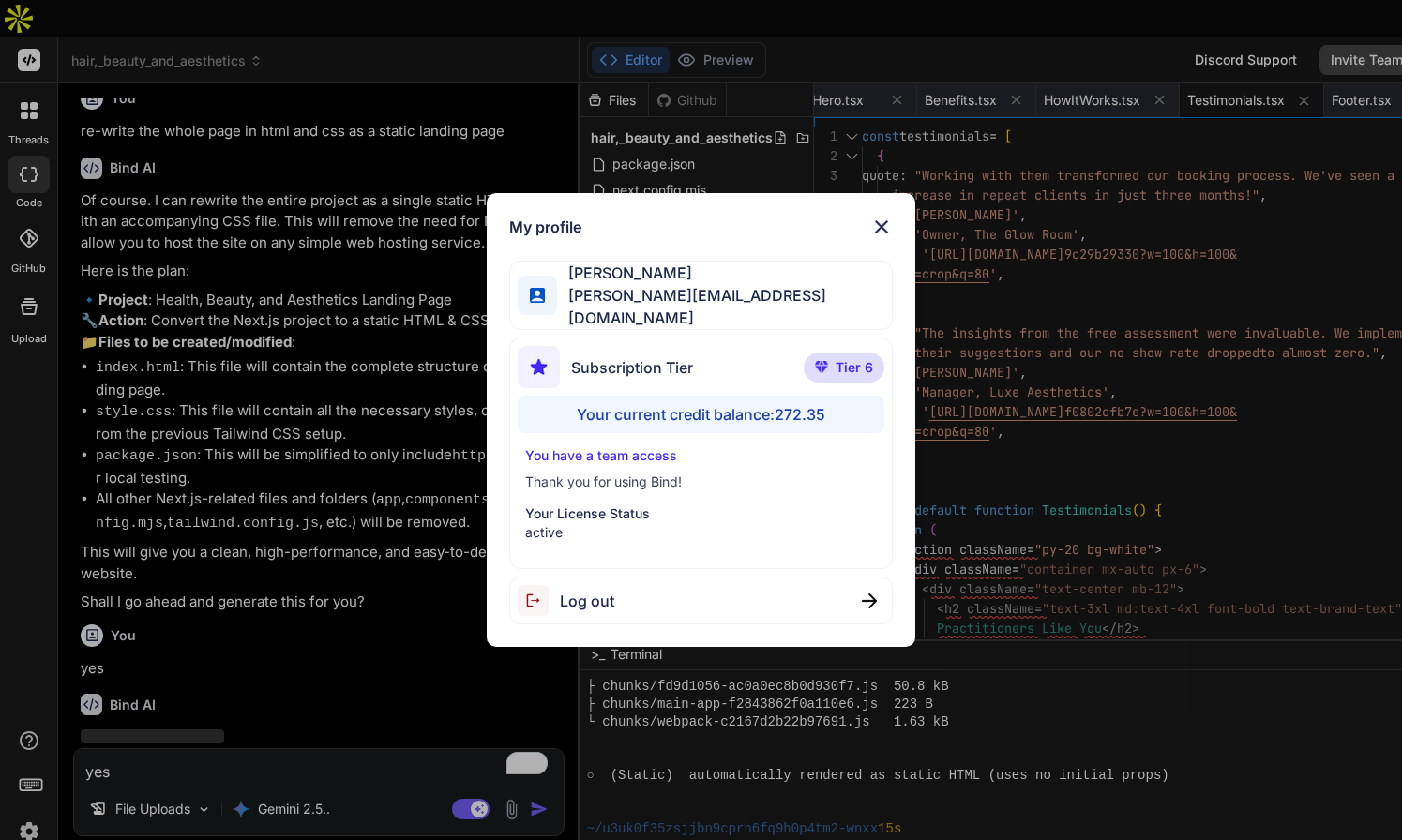
click at [878, 232] on img at bounding box center [882, 227] width 23 height 22
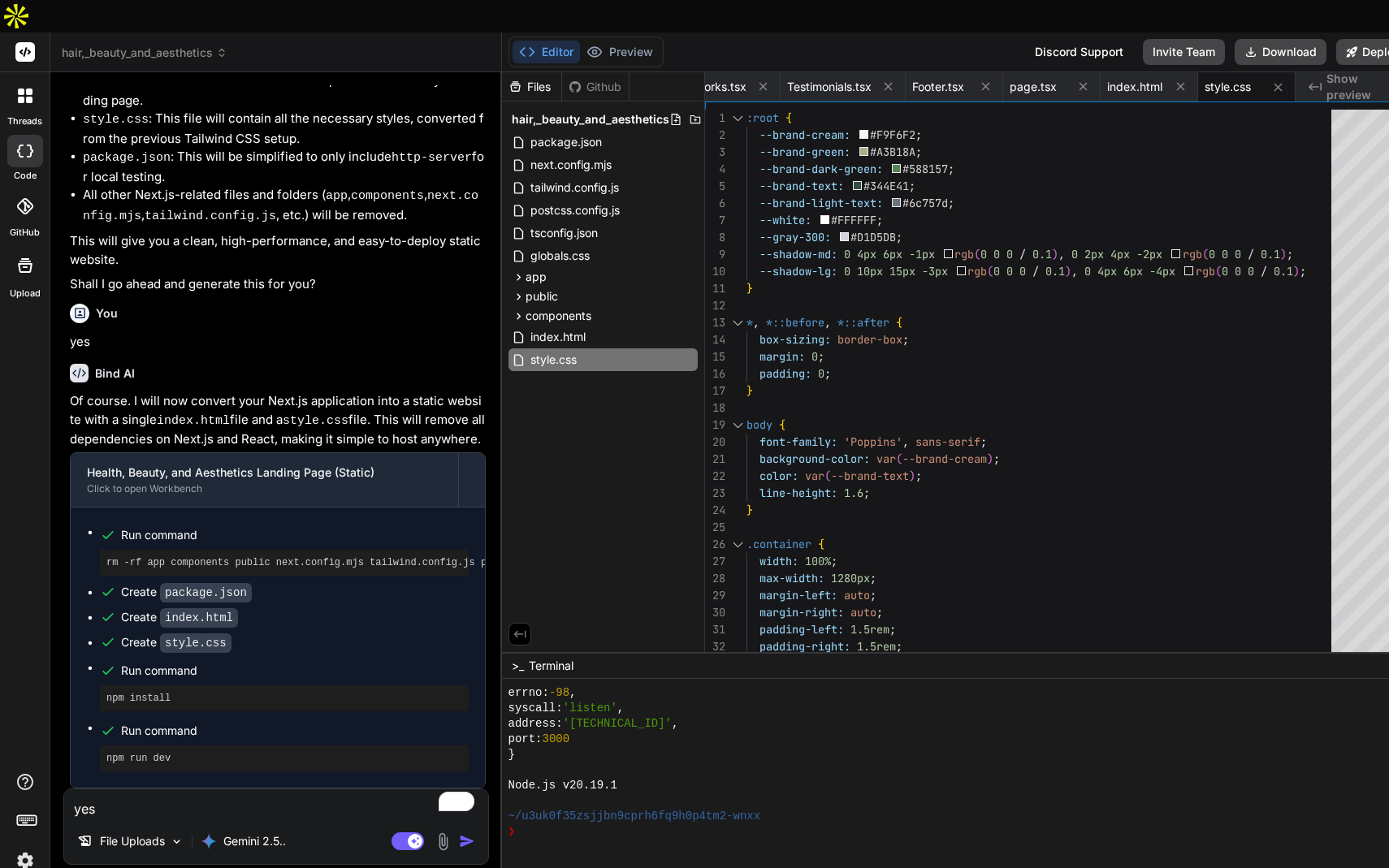
scroll to position [11401, 0]
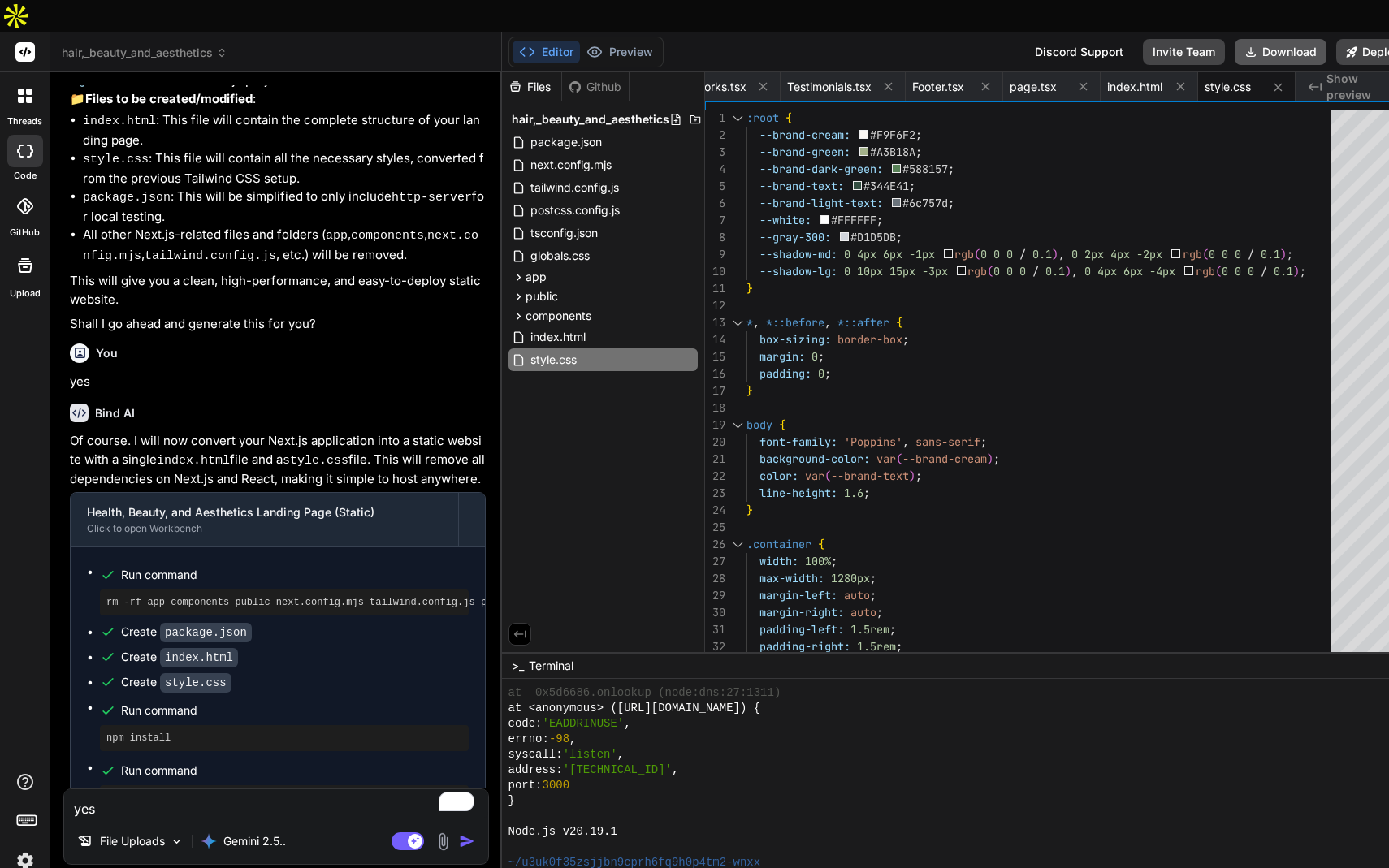
click at [1214, 45] on icon at bounding box center [1251, 52] width 13 height 13
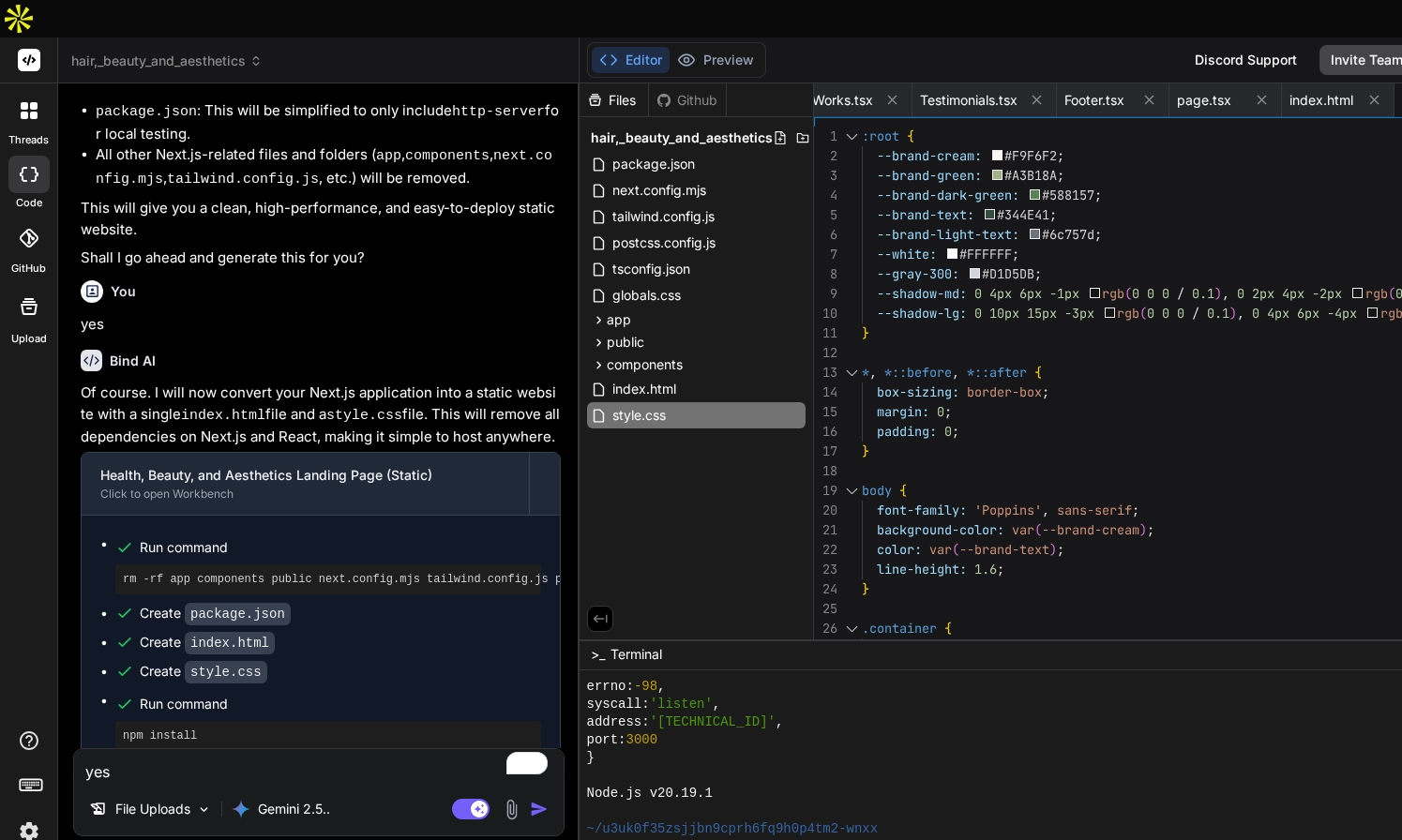
scroll to position [4251, 0]
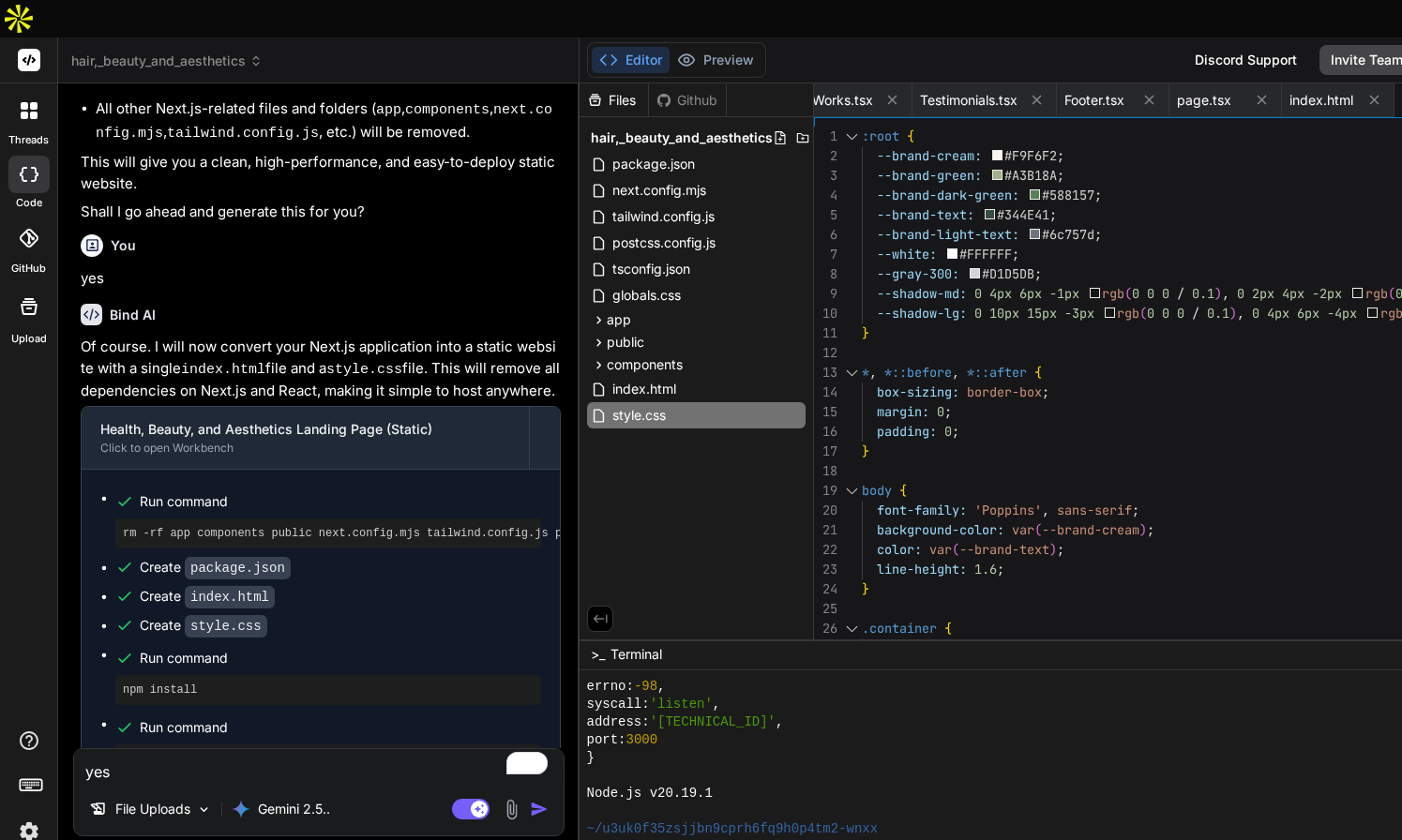
click at [167, 52] on span "hair,_beauty_and_aesthetics" at bounding box center [167, 61] width 191 height 19
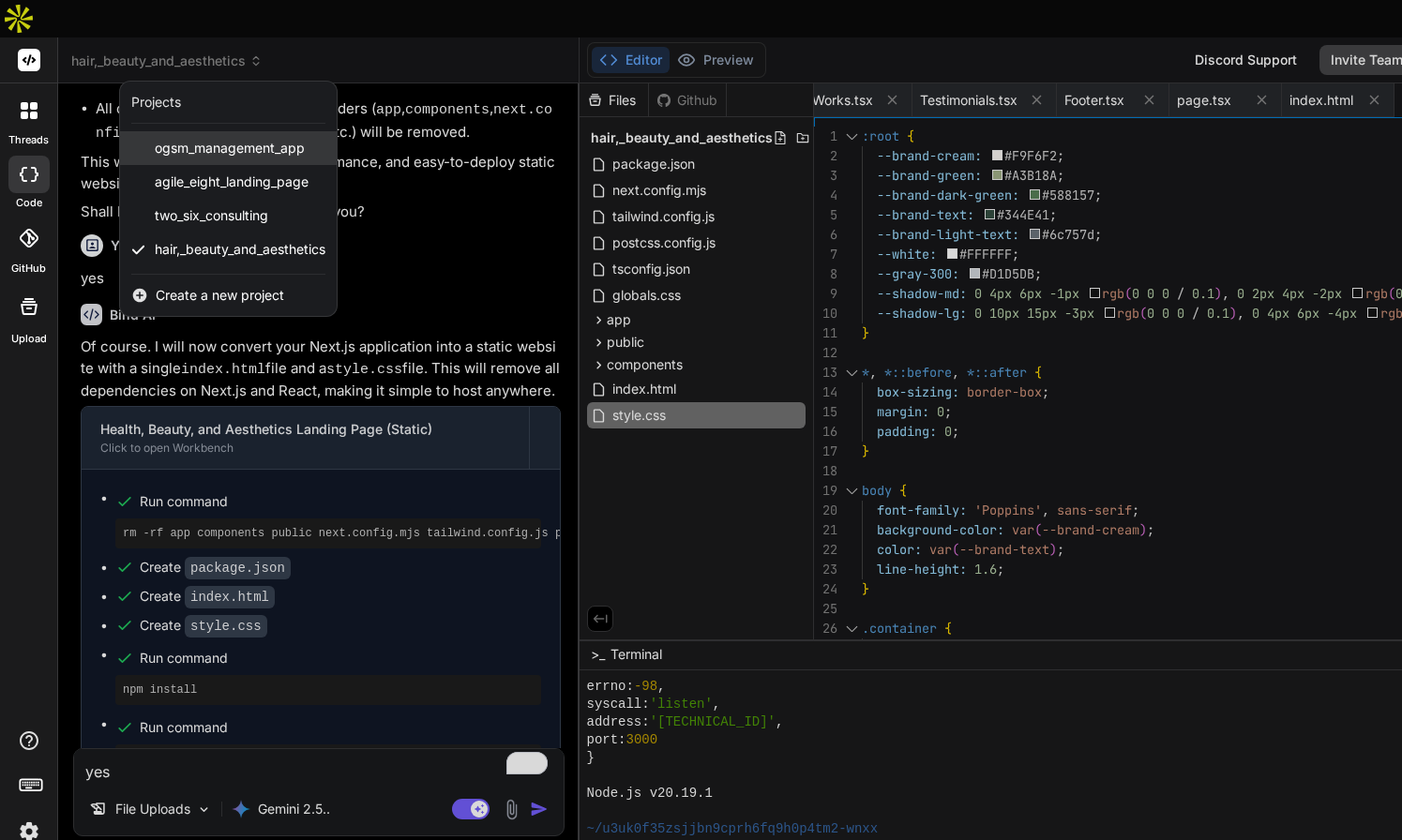
click at [250, 139] on span "ogsm_management_app" at bounding box center [230, 148] width 150 height 19
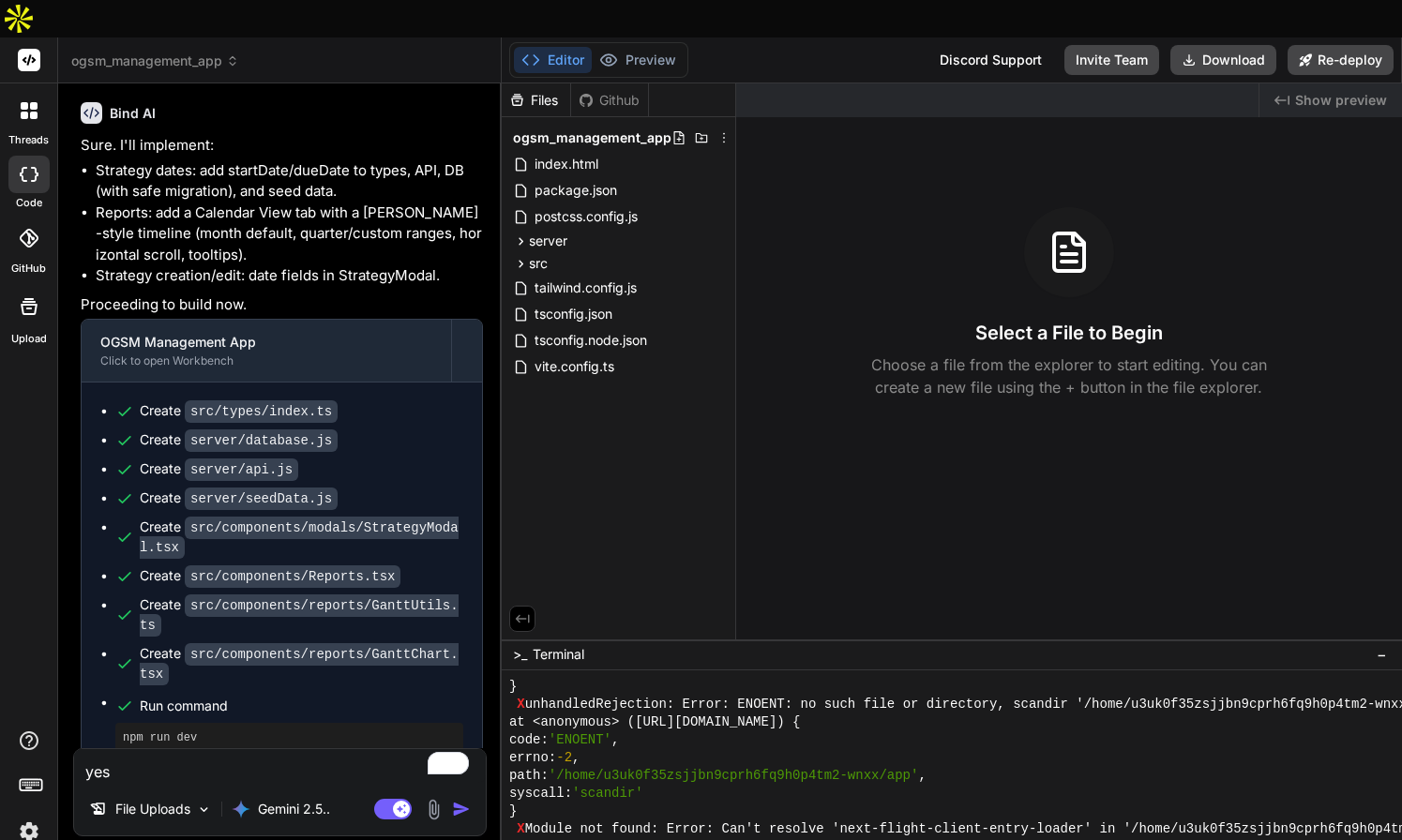
scroll to position [4415, 0]
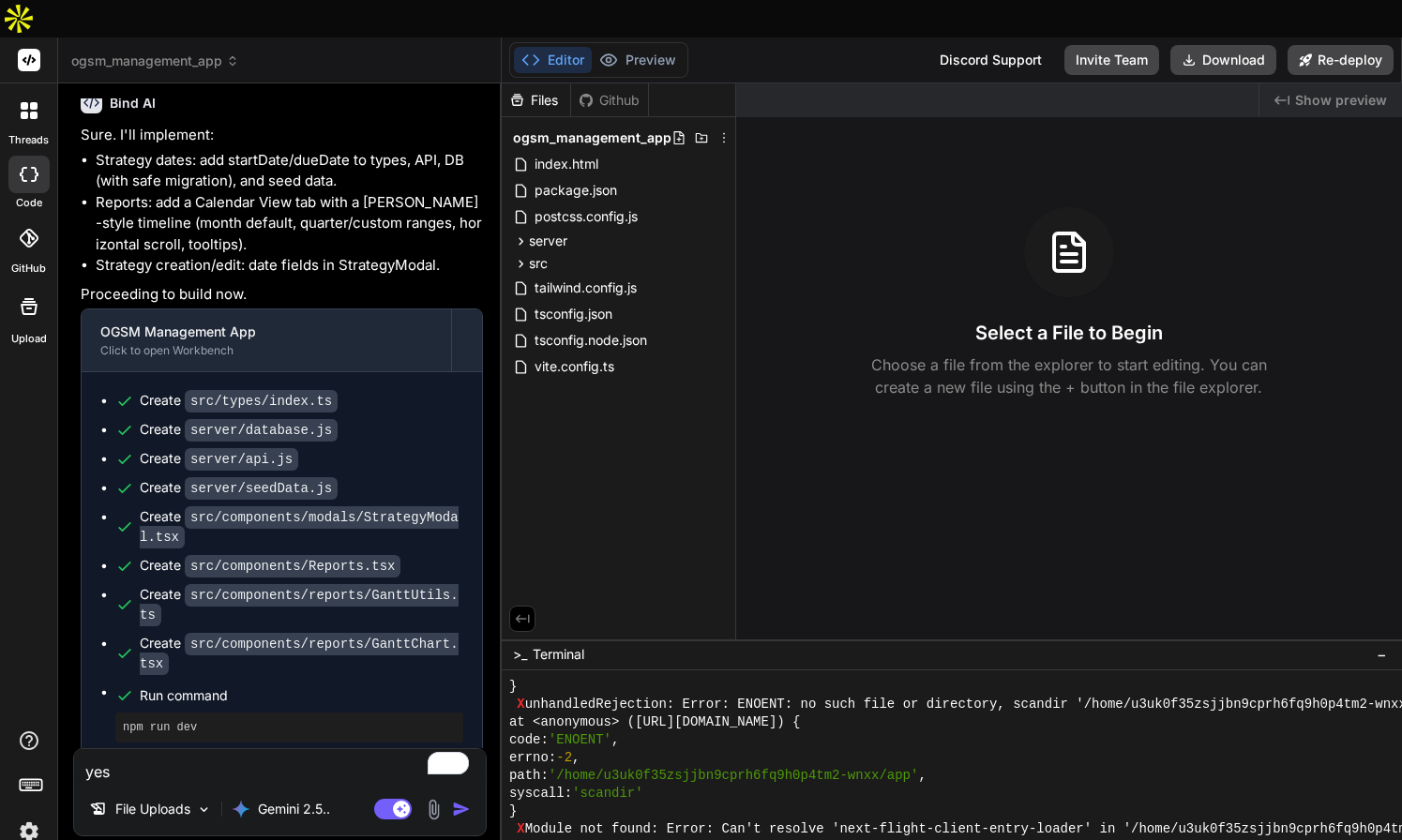
click at [175, 749] on textarea "yes" at bounding box center [279, 766] width 412 height 34
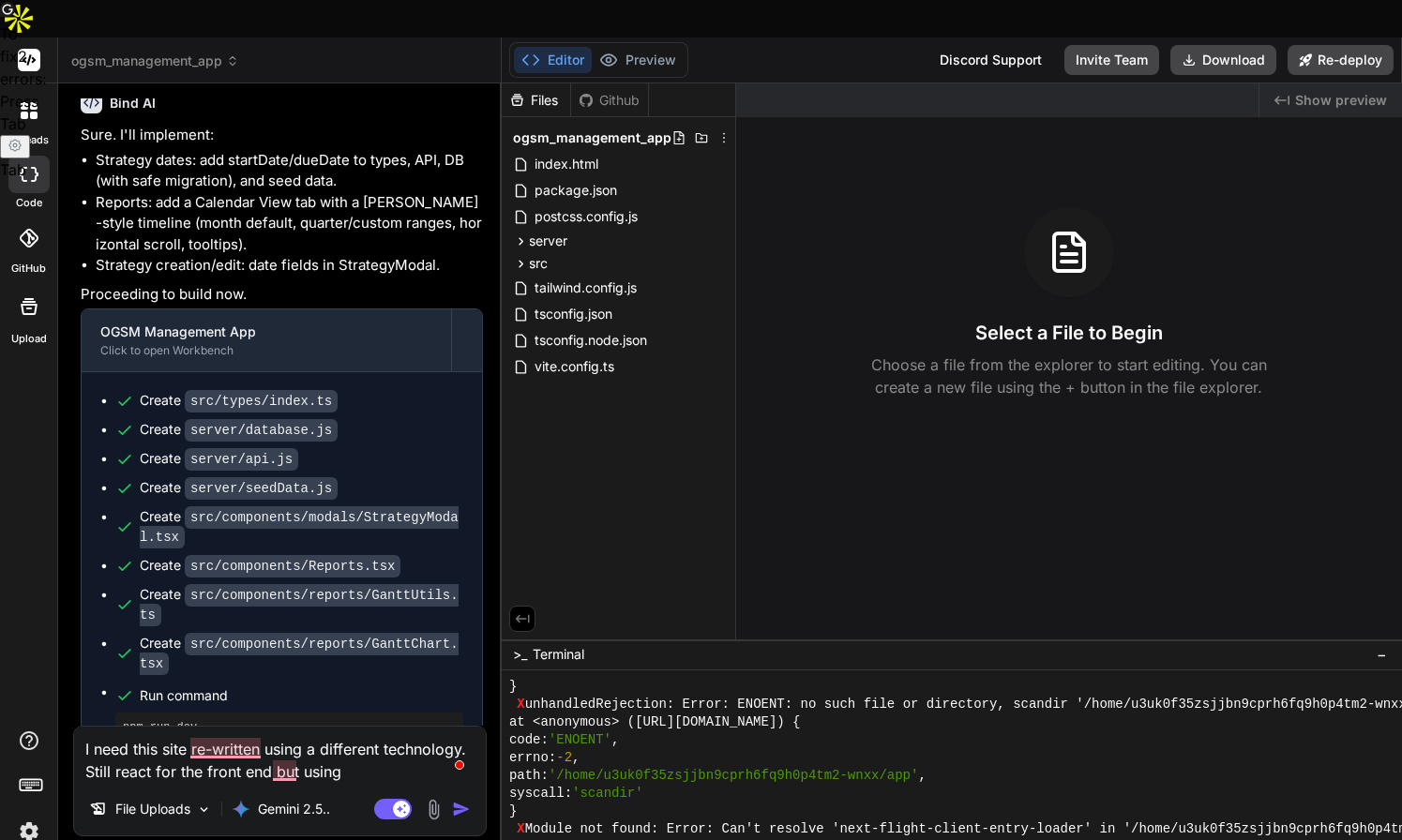
click at [155, 736] on textarea "I need this site re-written using a different technology. Still react for the f…" at bounding box center [279, 755] width 412 height 56
click at [423, 733] on textarea "I need this site re-written using a different technology. Still react and next …" at bounding box center [279, 755] width 412 height 56
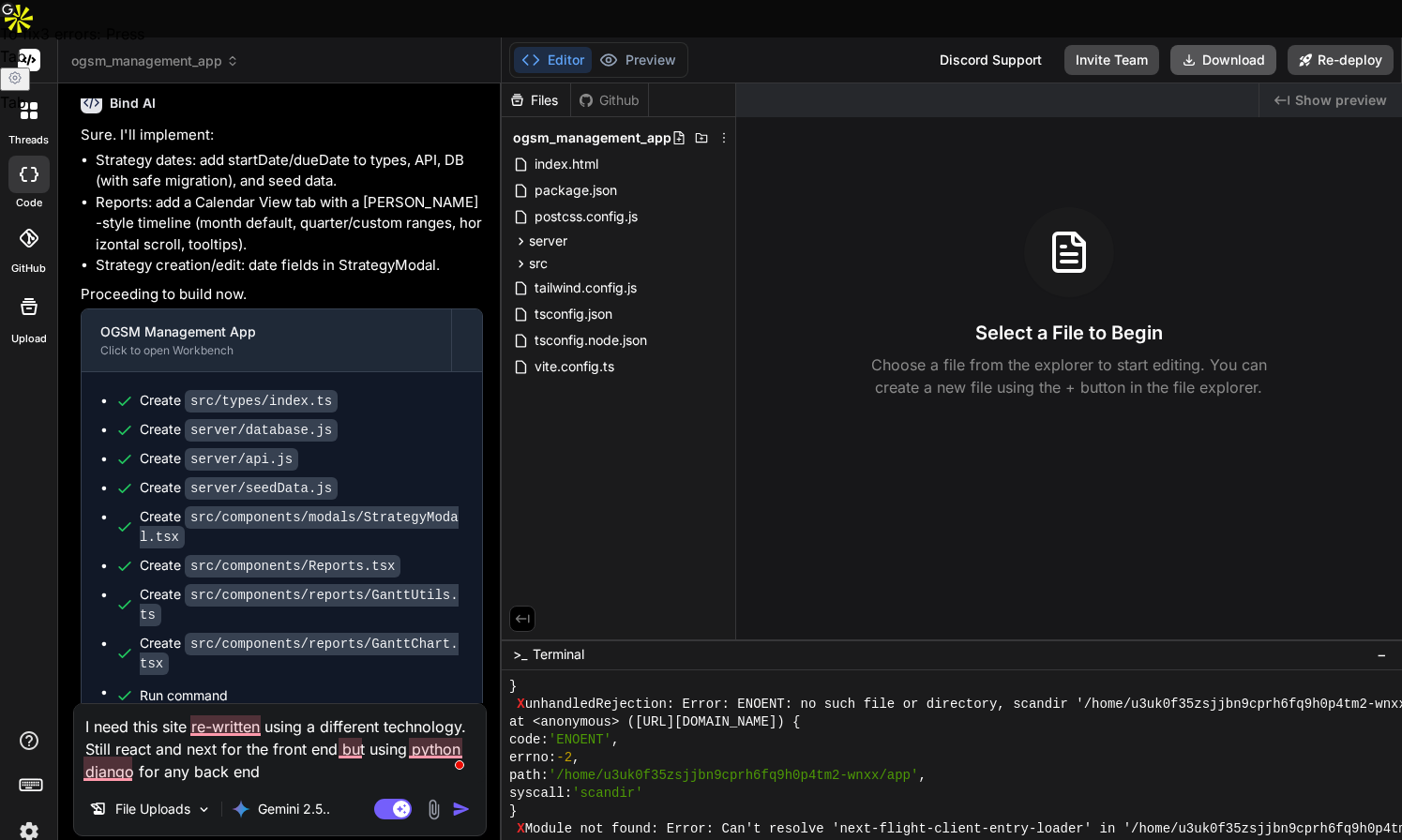
click at [1237, 45] on button "Download" at bounding box center [1223, 60] width 106 height 30
click at [457, 800] on img "button" at bounding box center [461, 809] width 19 height 19
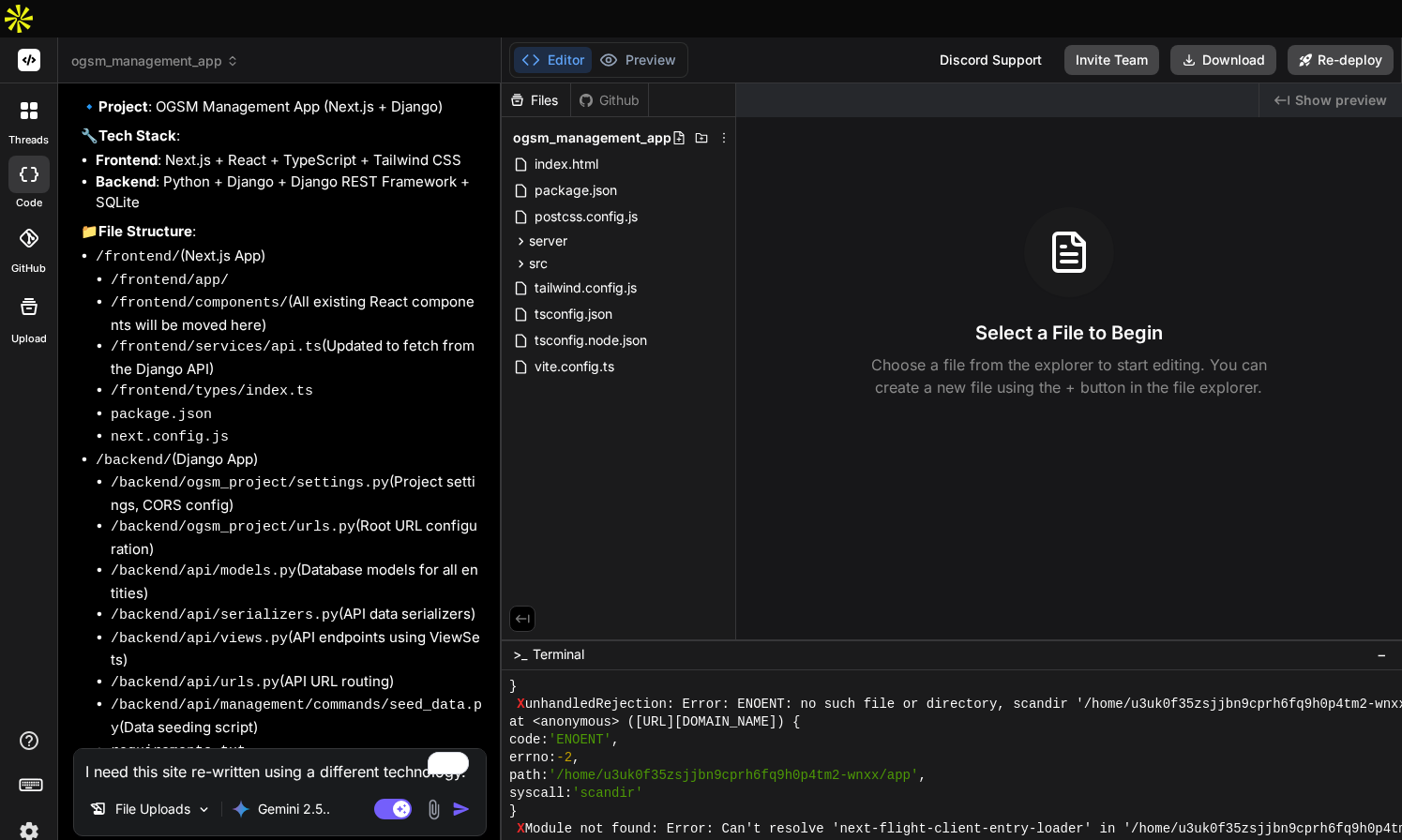
scroll to position [5446, 0]
click at [297, 749] on textarea "I need this site re-written using a different technology. Still react and next …" at bounding box center [279, 766] width 412 height 34
click at [289, 749] on textarea "I need this site re-written using a different technology. Still react and next …" at bounding box center [279, 766] width 412 height 34
click at [209, 749] on textarea "I need this site re-written using a different technology. Still react and next …" at bounding box center [279, 766] width 412 height 34
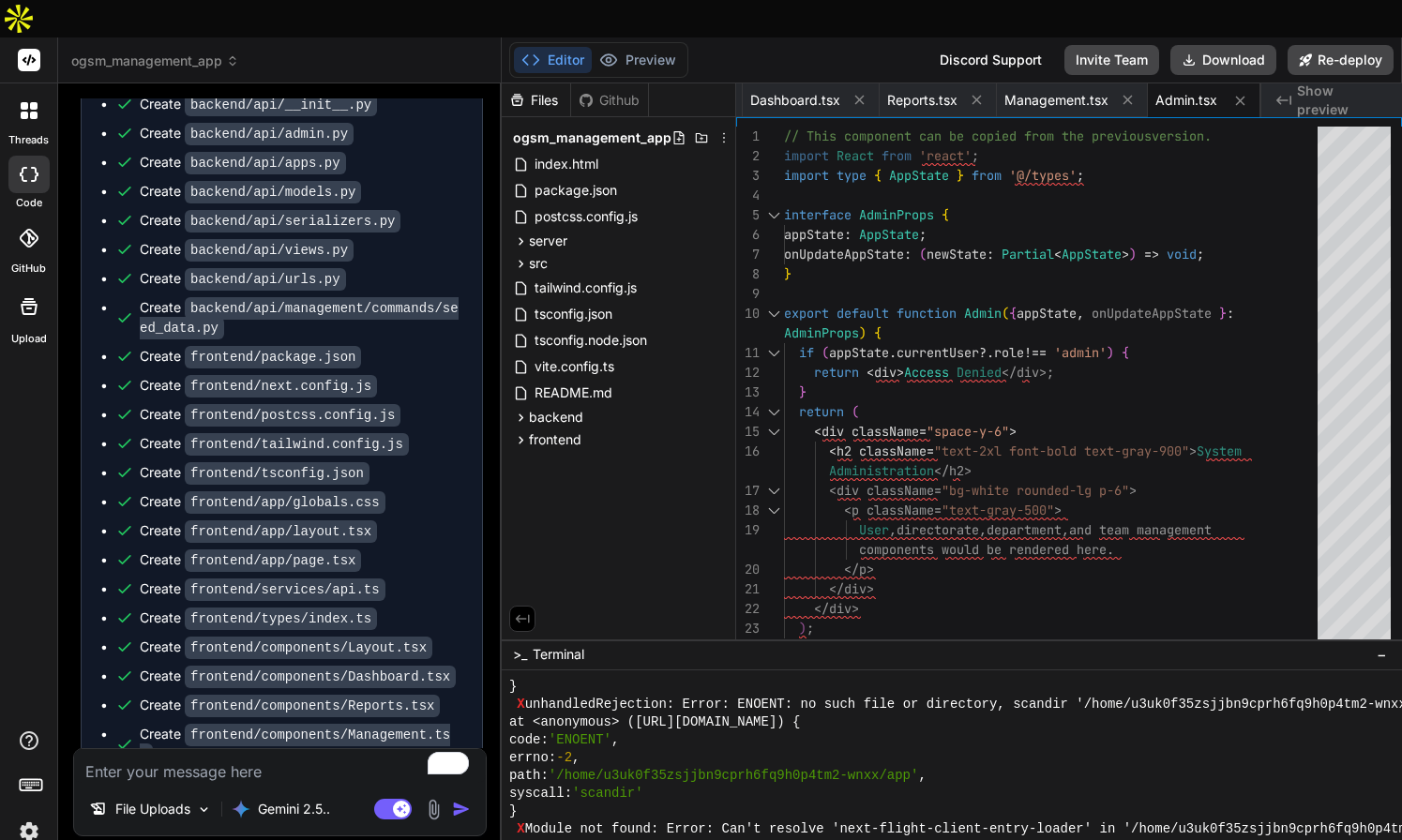
scroll to position [6712, 0]
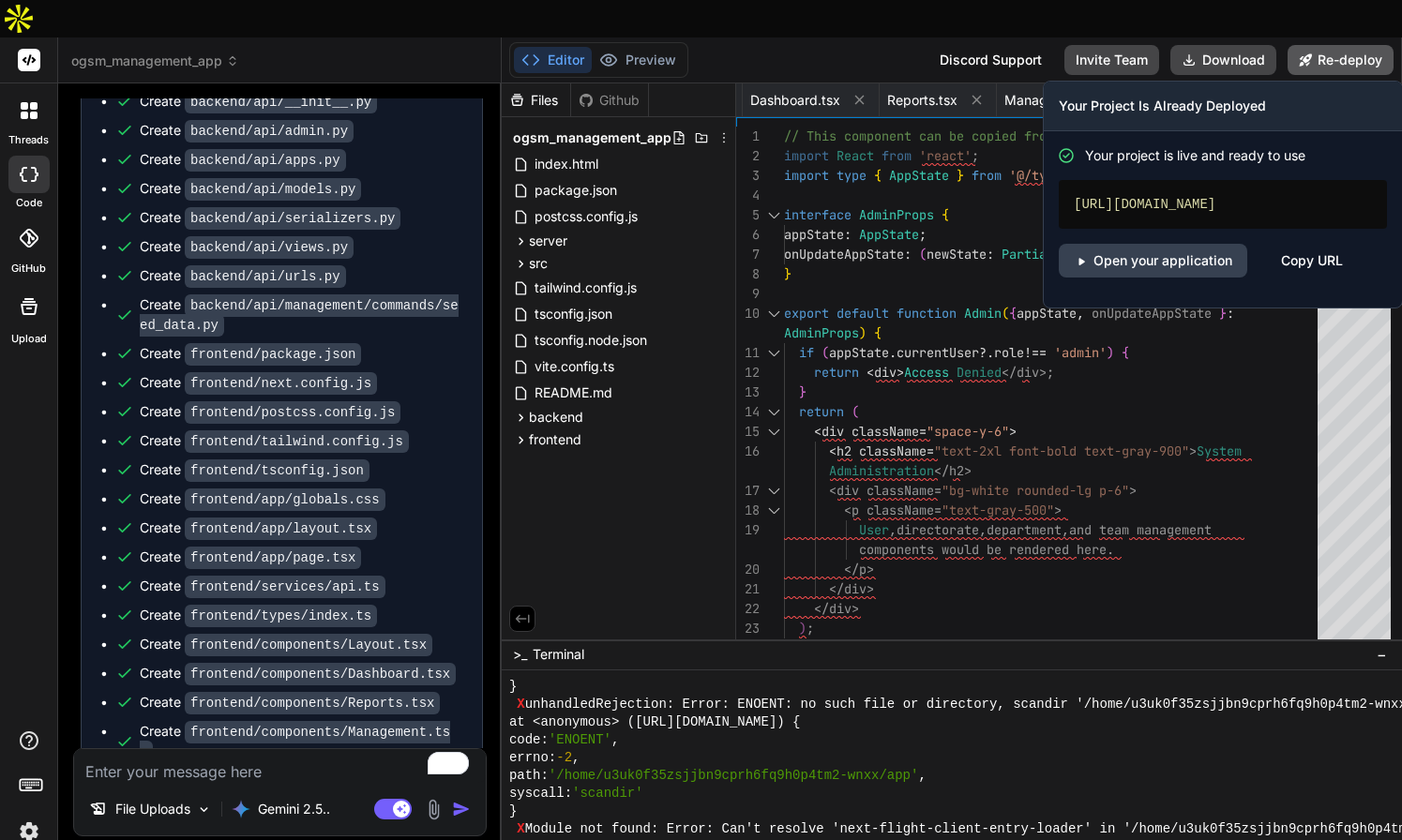
click at [1324, 45] on button "Re-deploy" at bounding box center [1340, 60] width 106 height 30
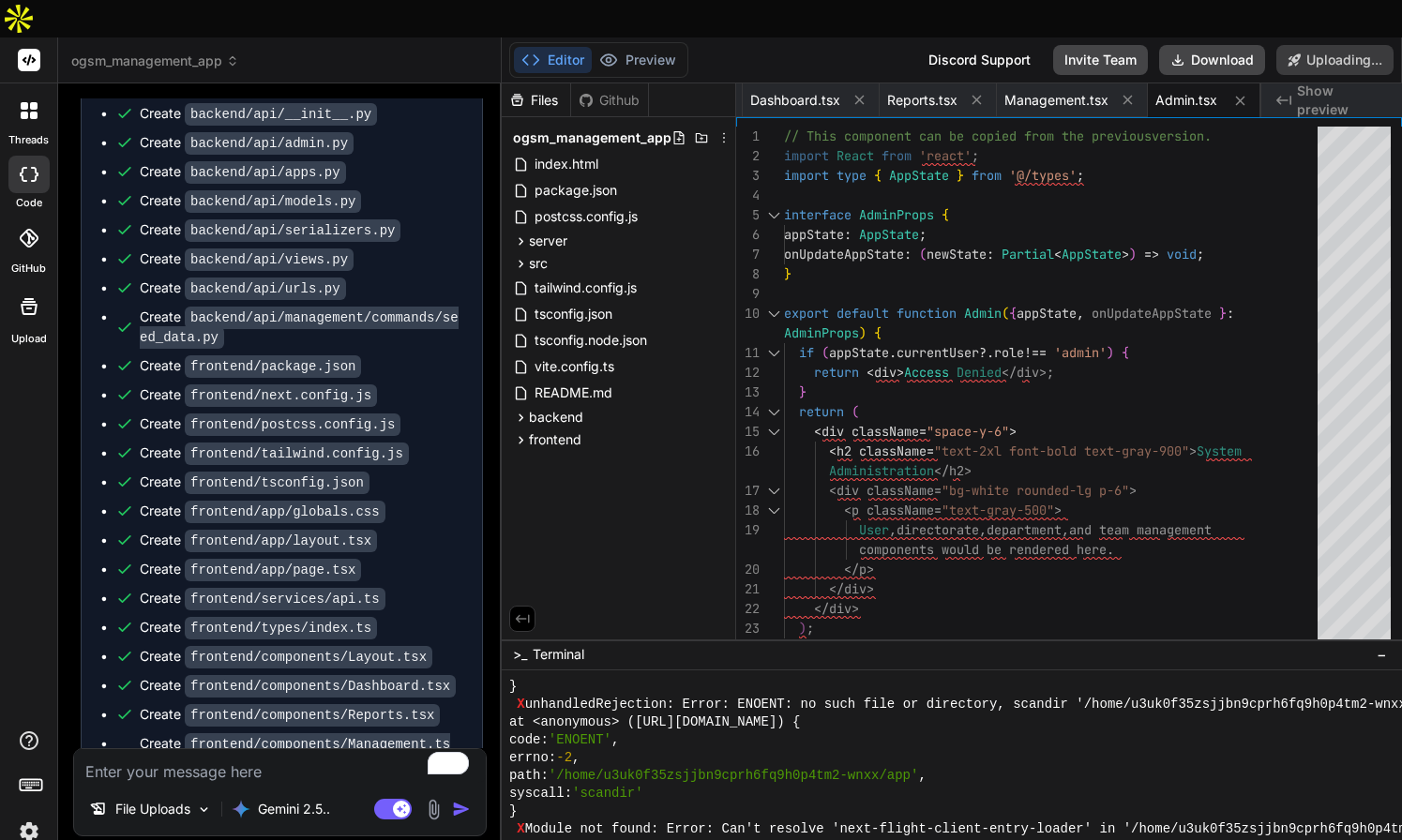
scroll to position [6875, 0]
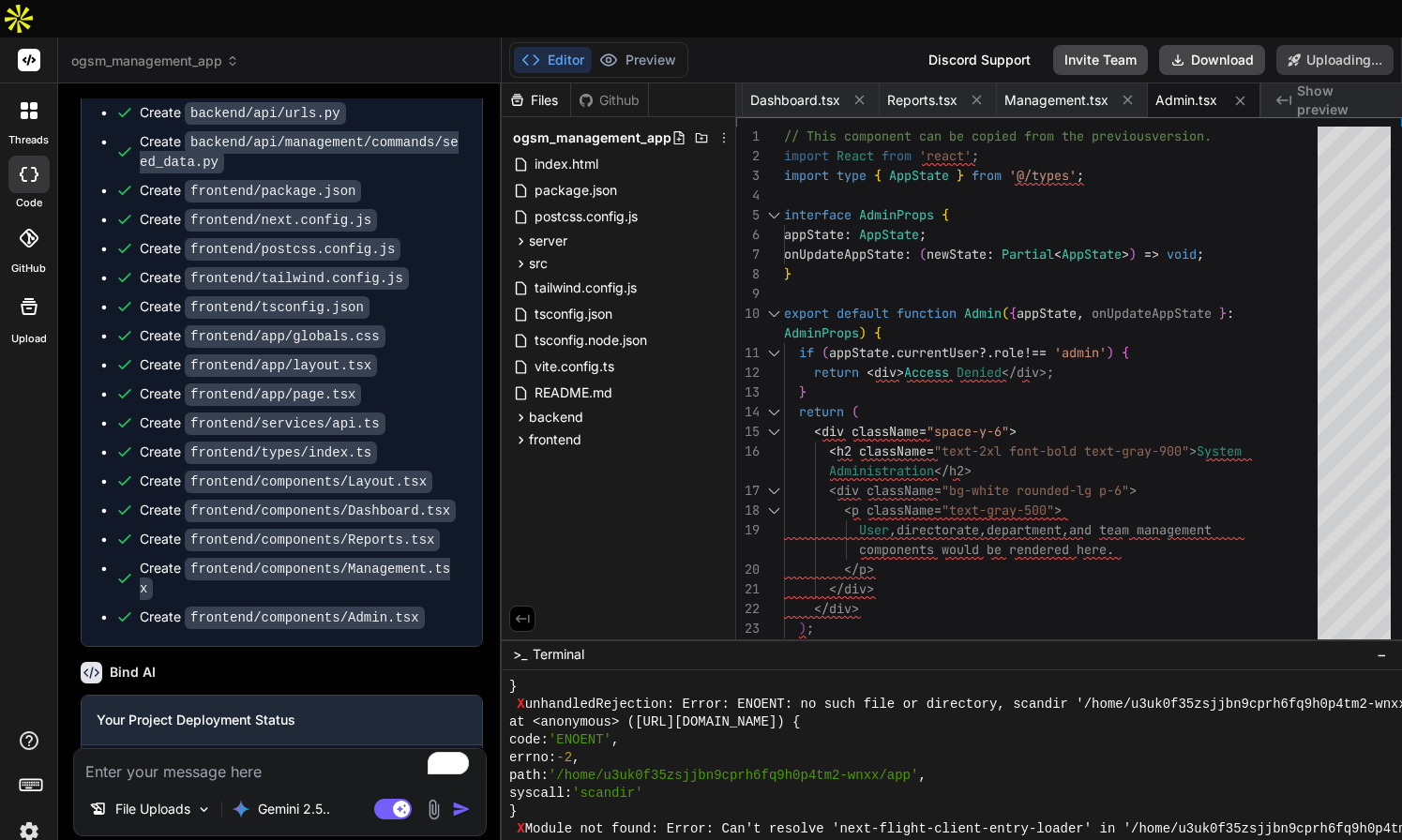
click at [32, 816] on img at bounding box center [29, 832] width 32 height 32
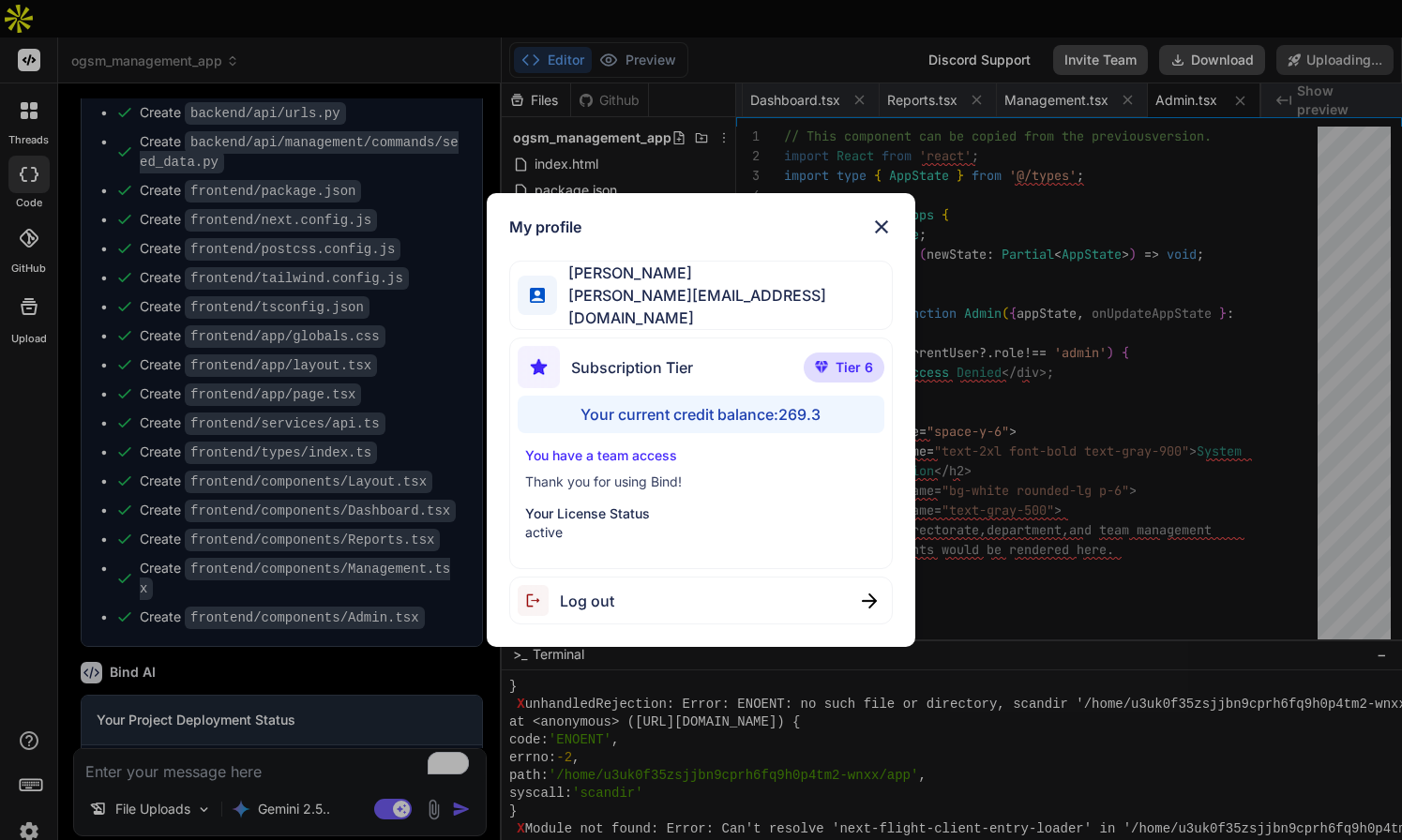
click at [879, 232] on img at bounding box center [882, 227] width 23 height 22
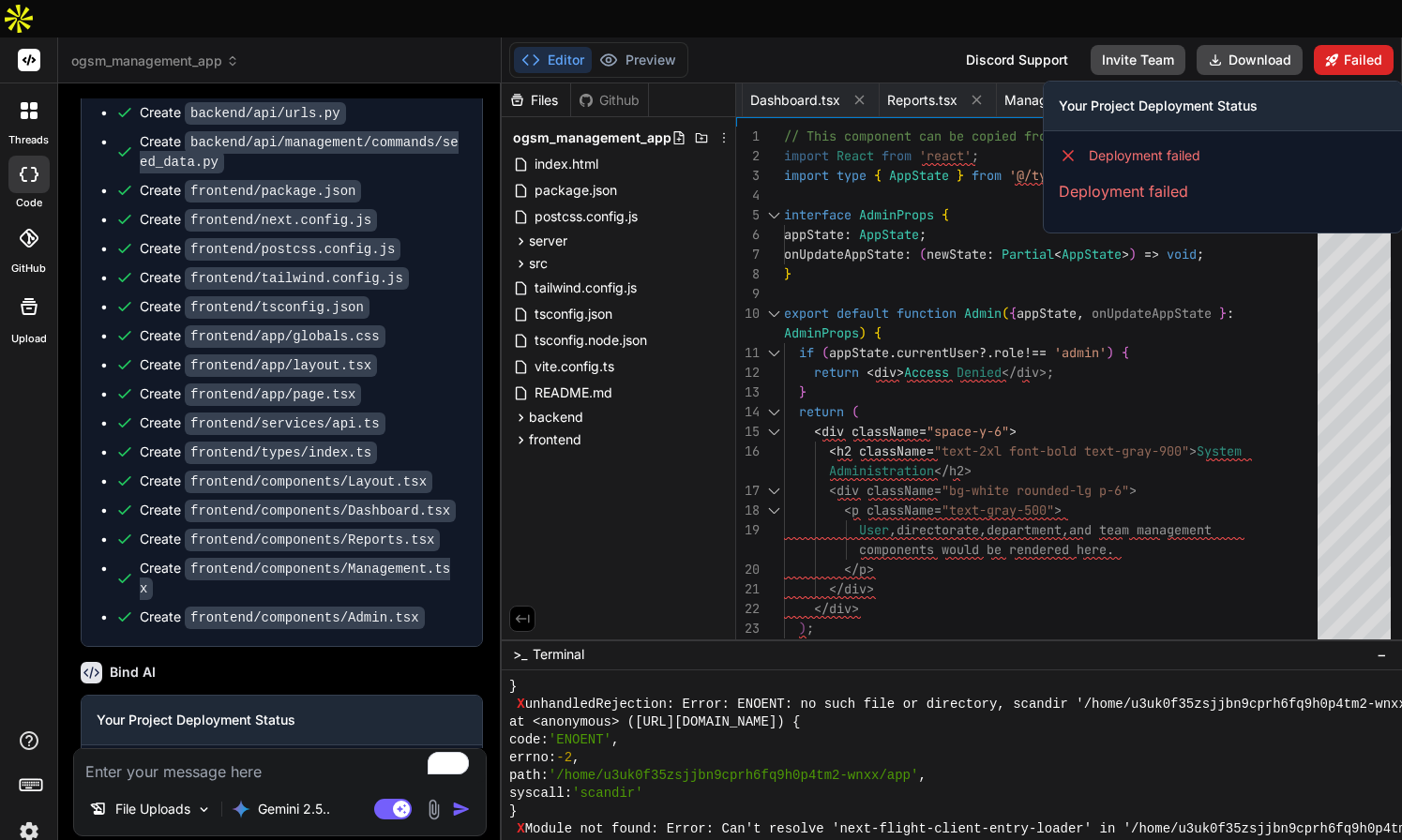
click at [1337, 53] on icon at bounding box center [1332, 60] width 13 height 13
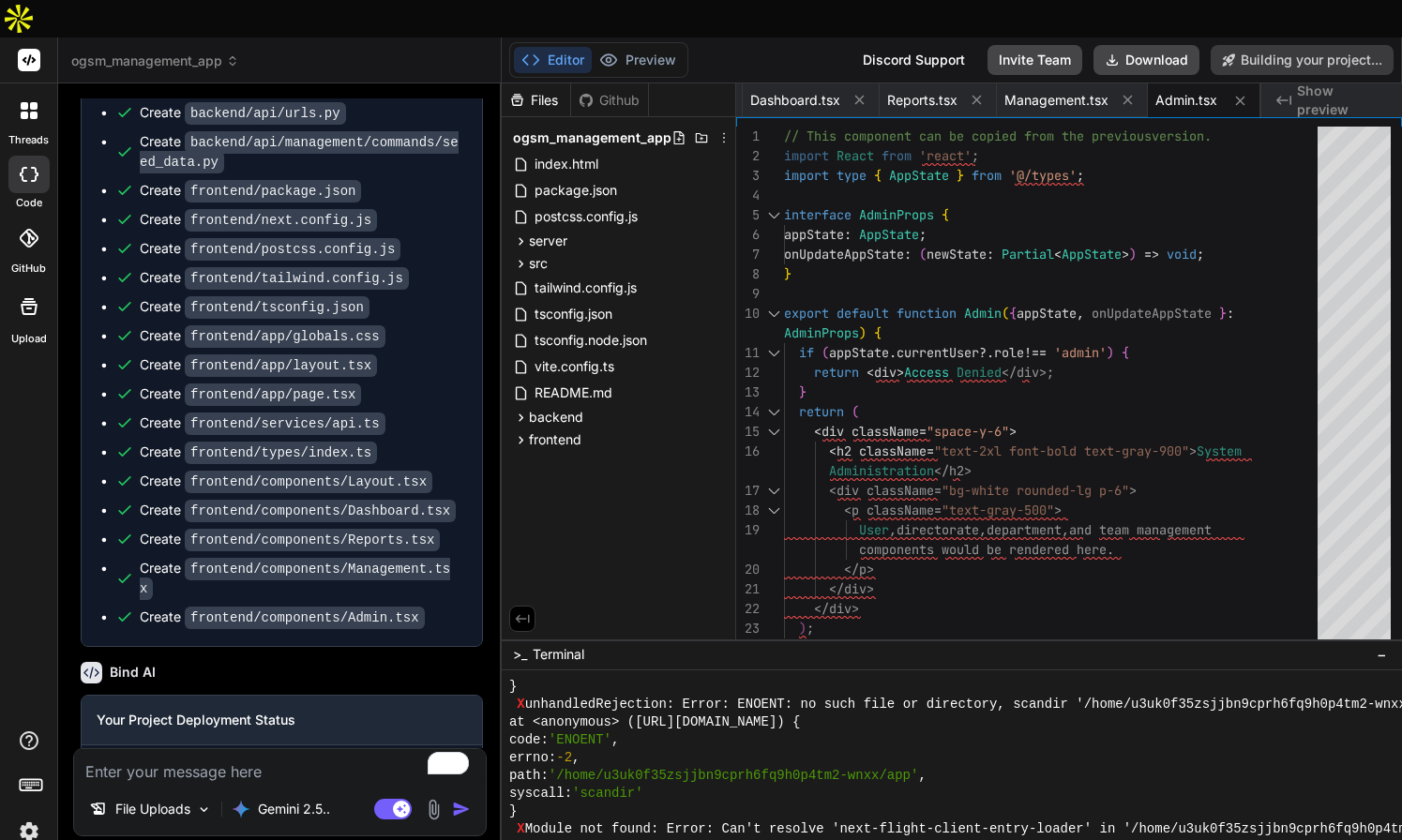
click at [1315, 82] on span "Show preview" at bounding box center [1342, 100] width 90 height 38
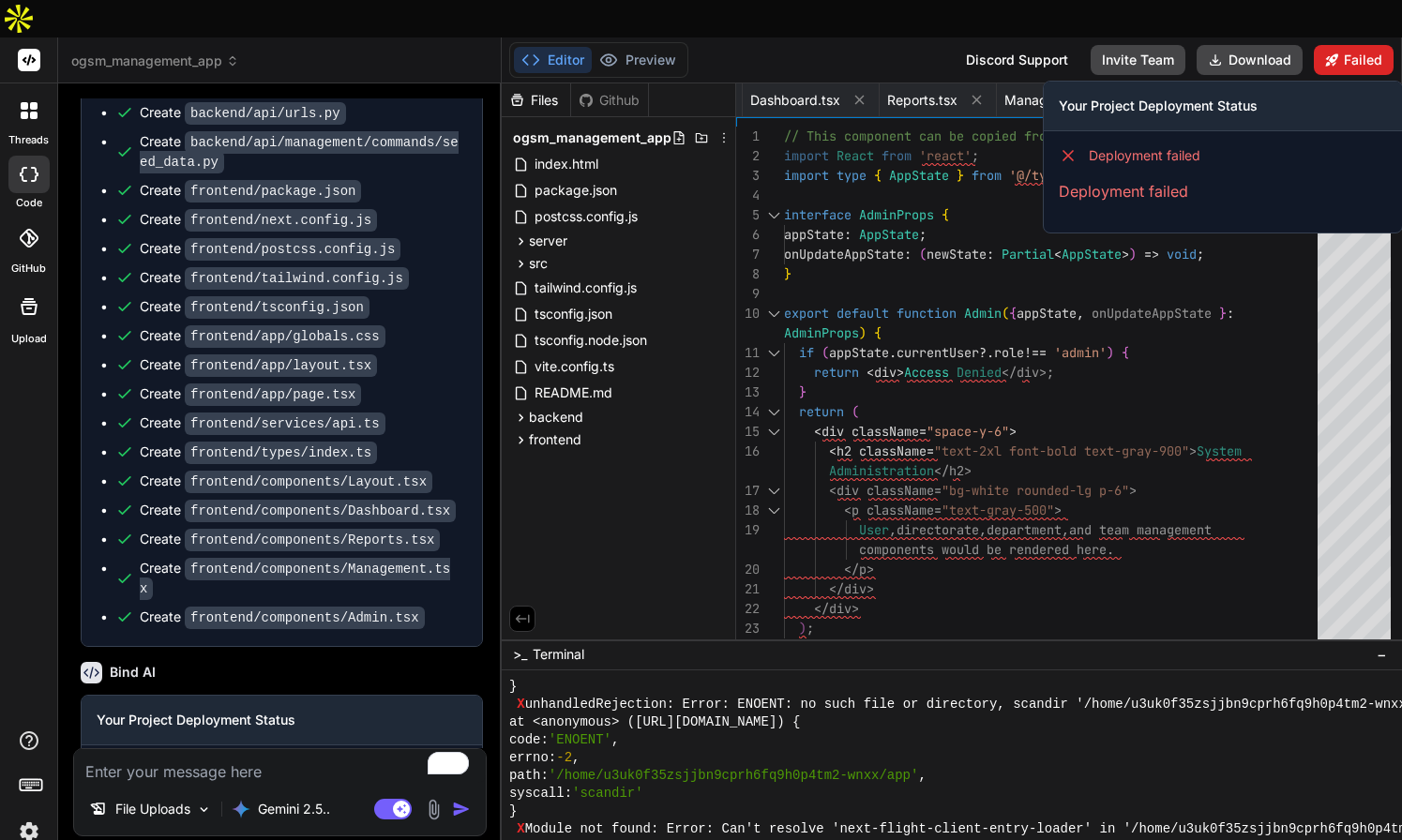
click at [1330, 53] on icon at bounding box center [1332, 59] width 12 height 12
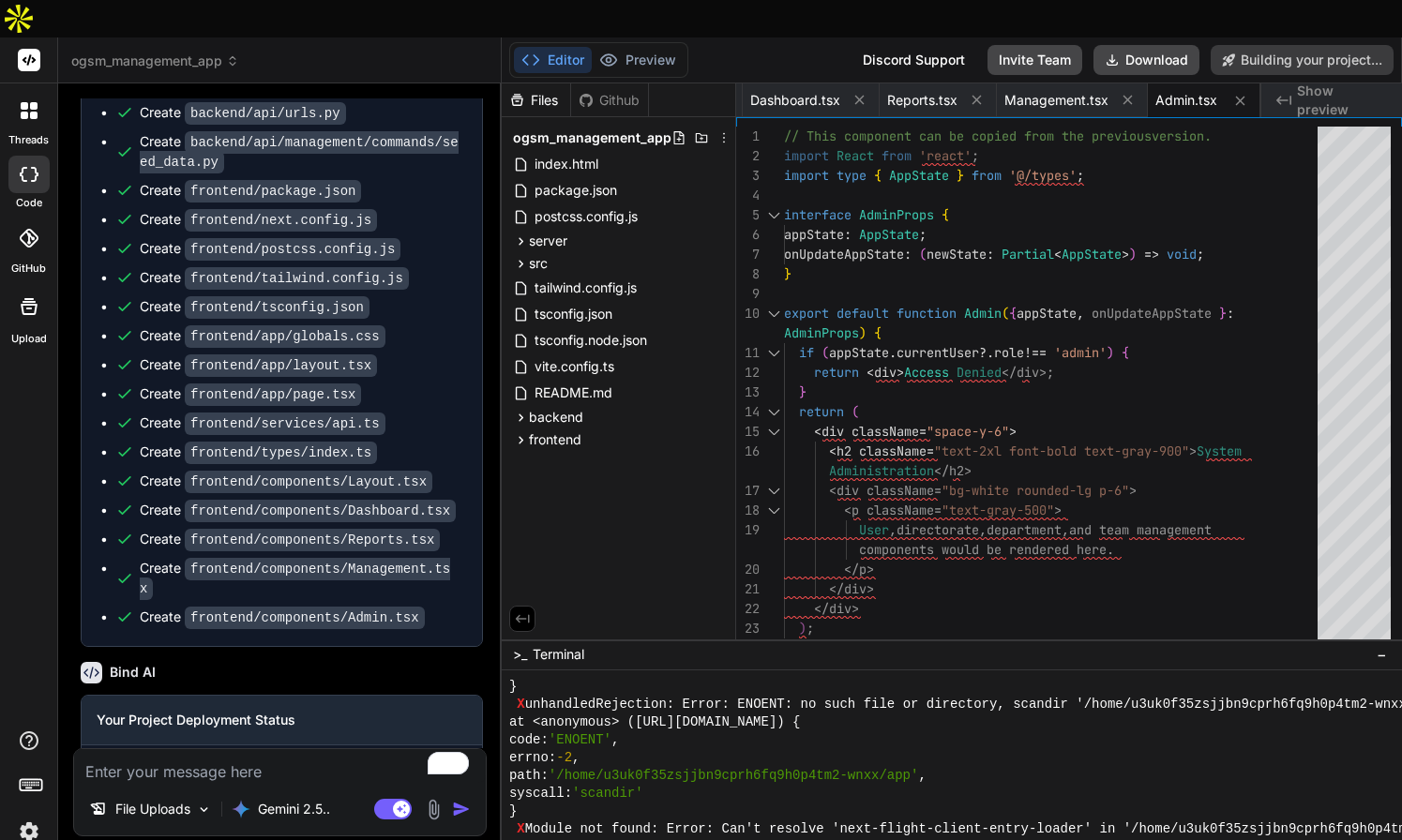
click at [27, 816] on img at bounding box center [29, 832] width 32 height 32
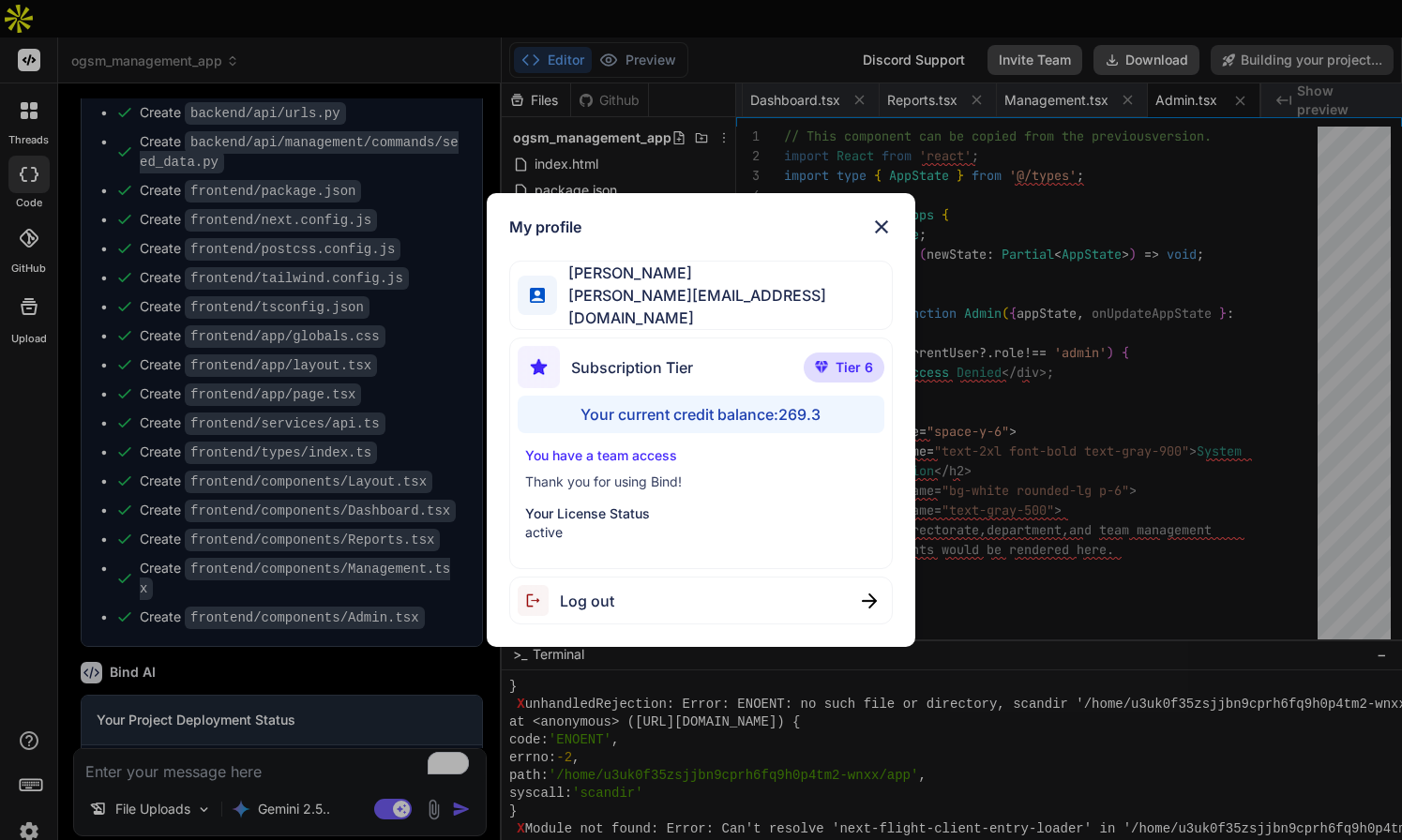
click at [882, 232] on img at bounding box center [882, 227] width 23 height 22
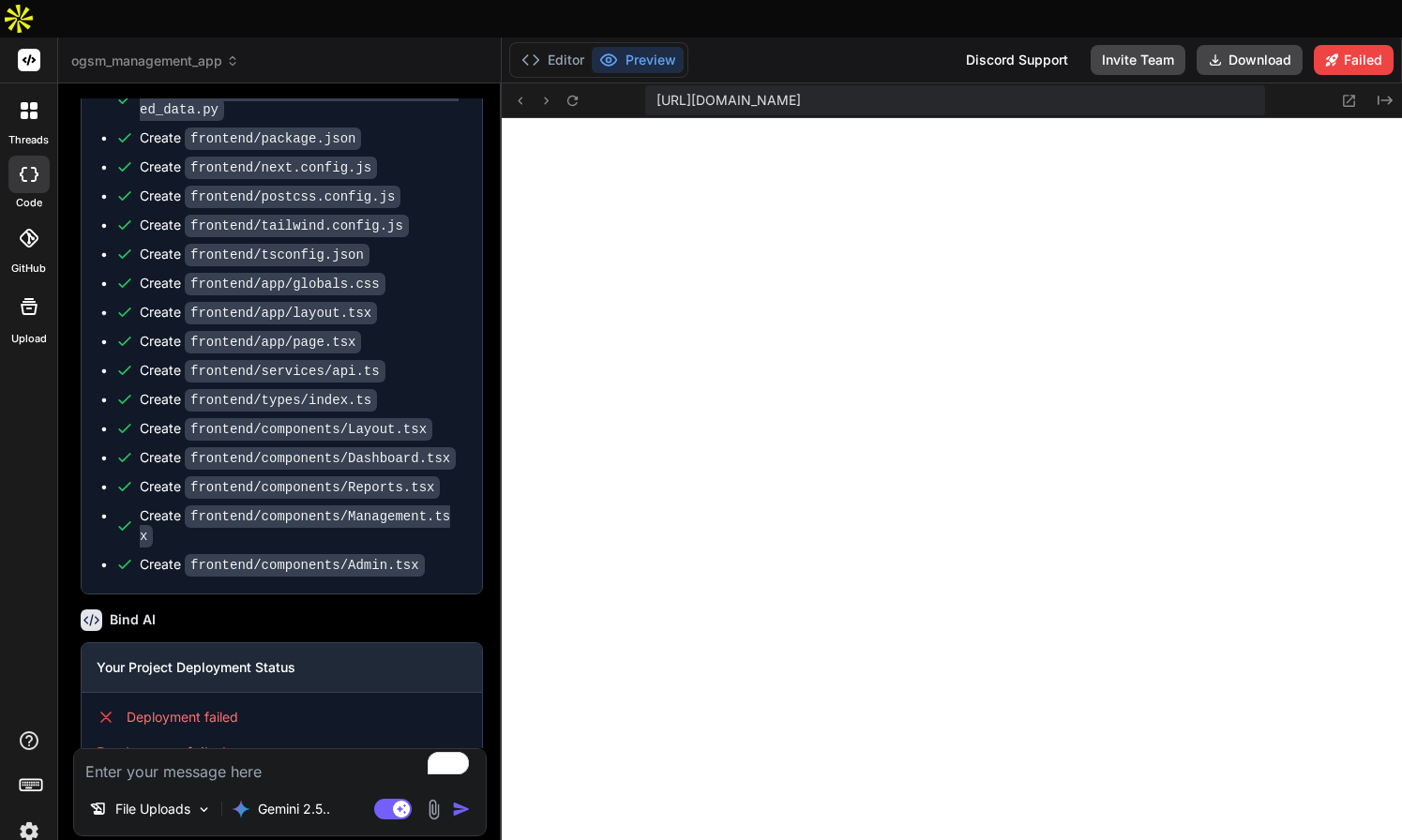
scroll to position [17812, 0]
click at [654, 47] on button "Preview" at bounding box center [638, 60] width 92 height 26
click at [1348, 93] on icon at bounding box center [1349, 100] width 16 height 16
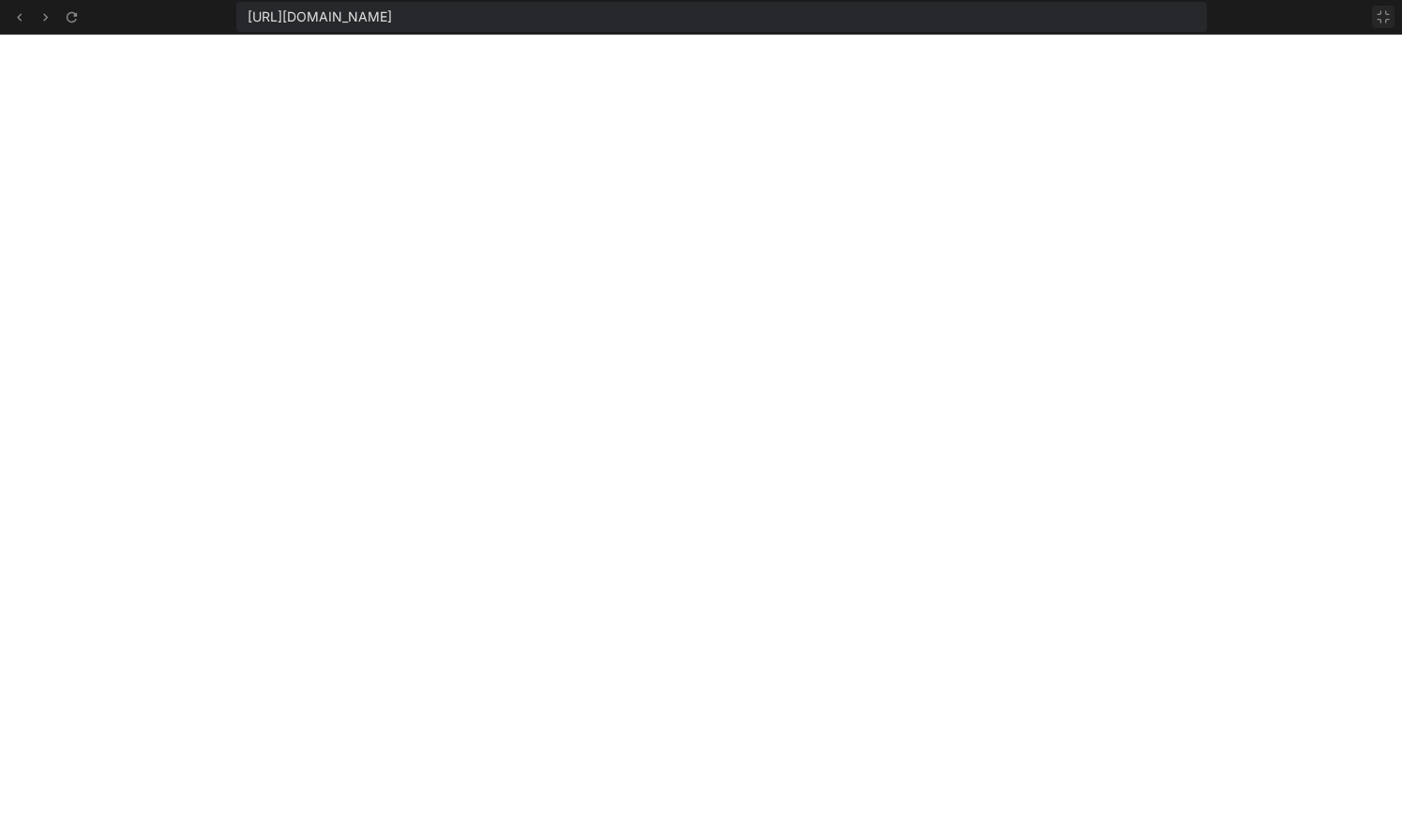
click at [1379, 15] on icon at bounding box center [1383, 17] width 15 height 15
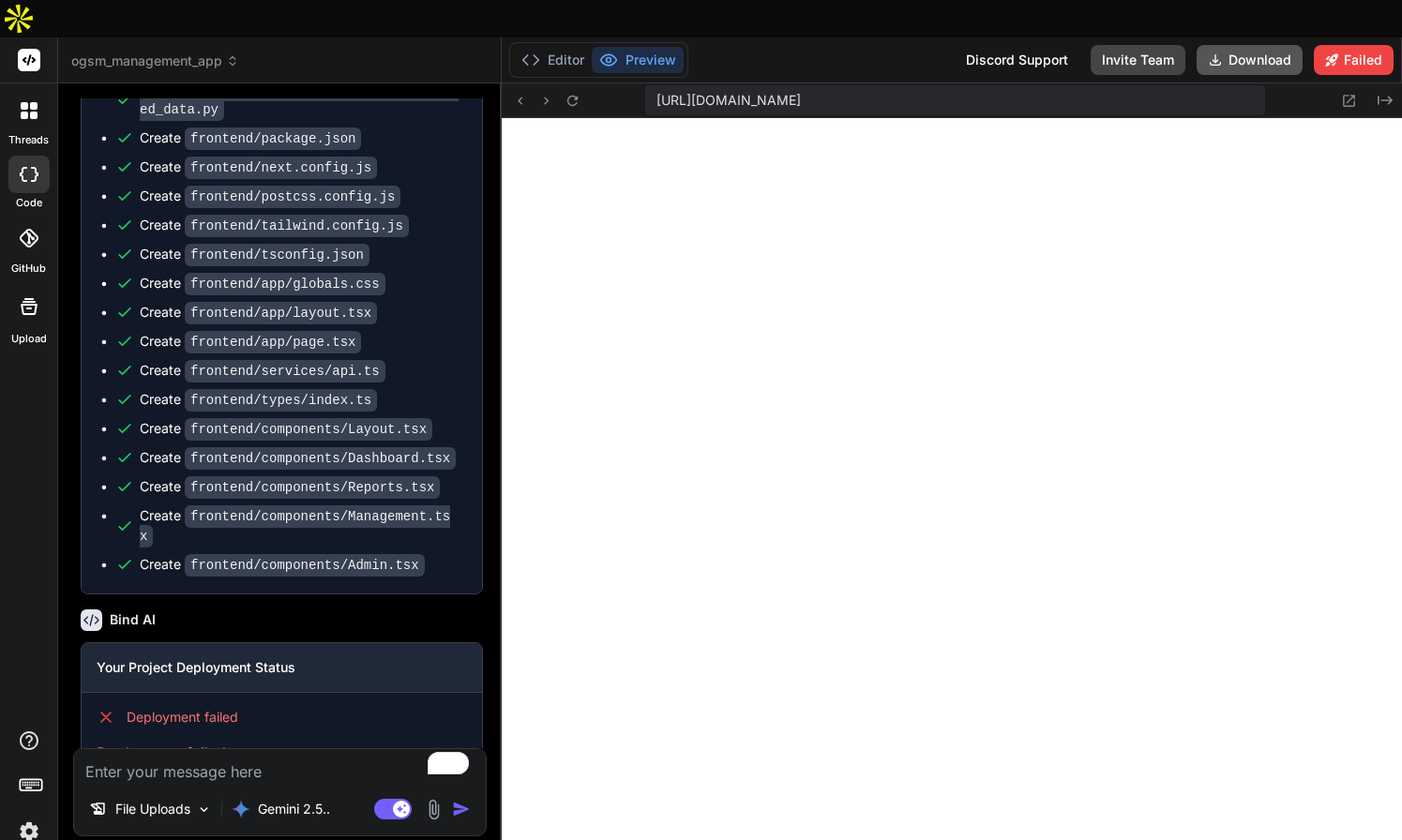
click at [1251, 45] on button "Download" at bounding box center [1249, 60] width 106 height 30
click at [1348, 93] on icon at bounding box center [1349, 100] width 16 height 16
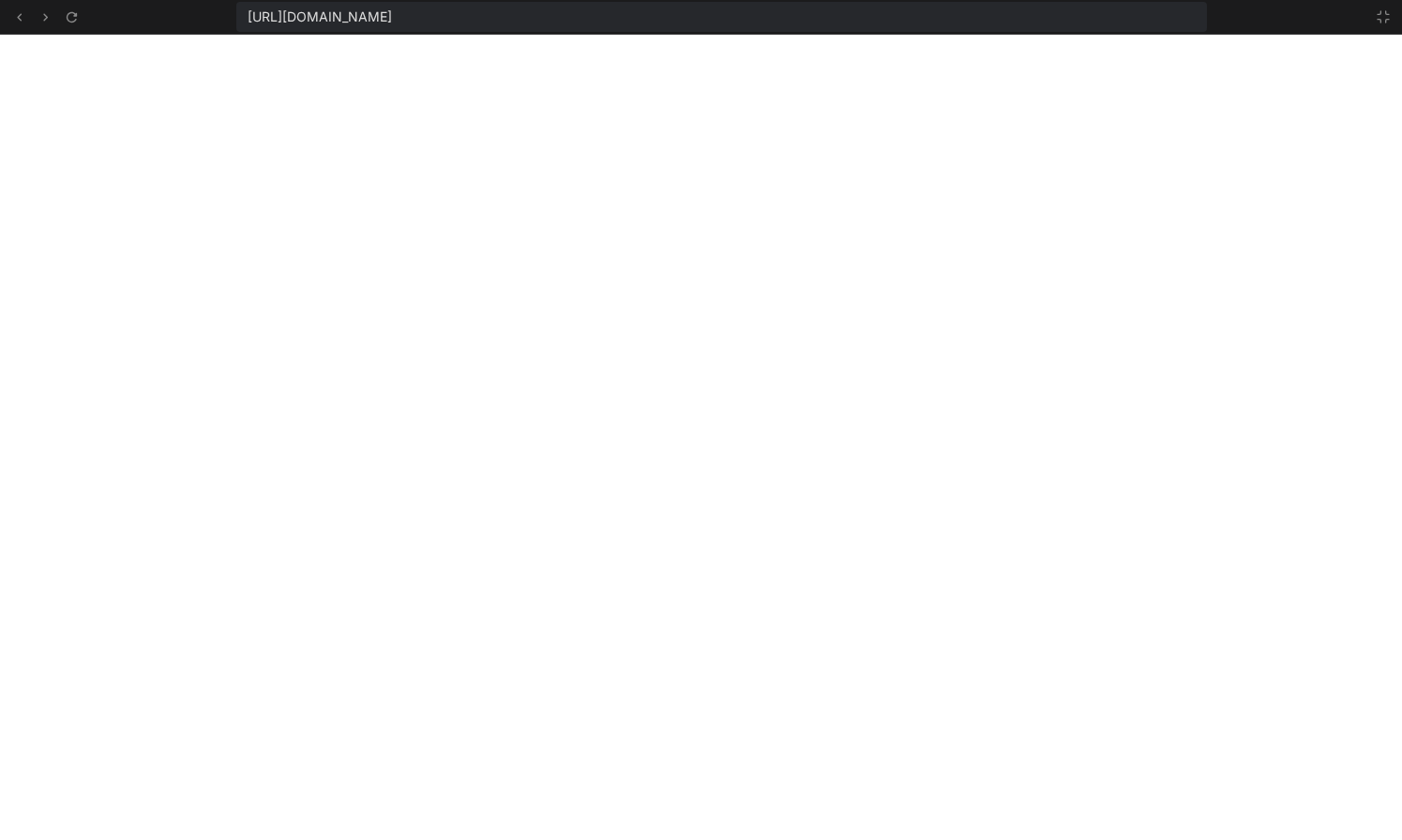
click at [392, 21] on span "[URL][DOMAIN_NAME]" at bounding box center [320, 17] width 144 height 19
click at [392, 11] on span "[URL][DOMAIN_NAME]" at bounding box center [320, 17] width 144 height 19
copy div "[URL][DOMAIN_NAME]"
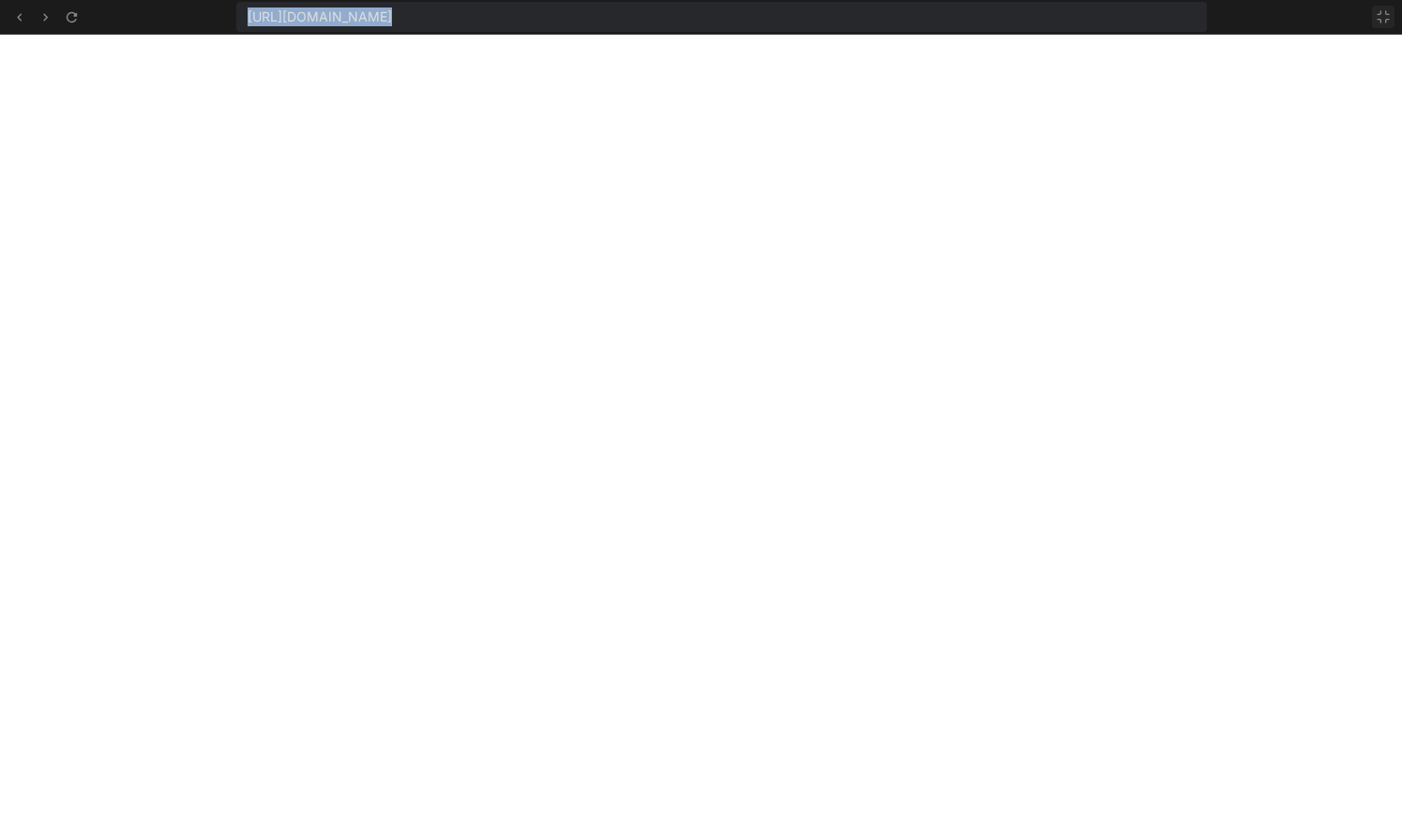
click at [1381, 12] on icon at bounding box center [1383, 17] width 11 height 11
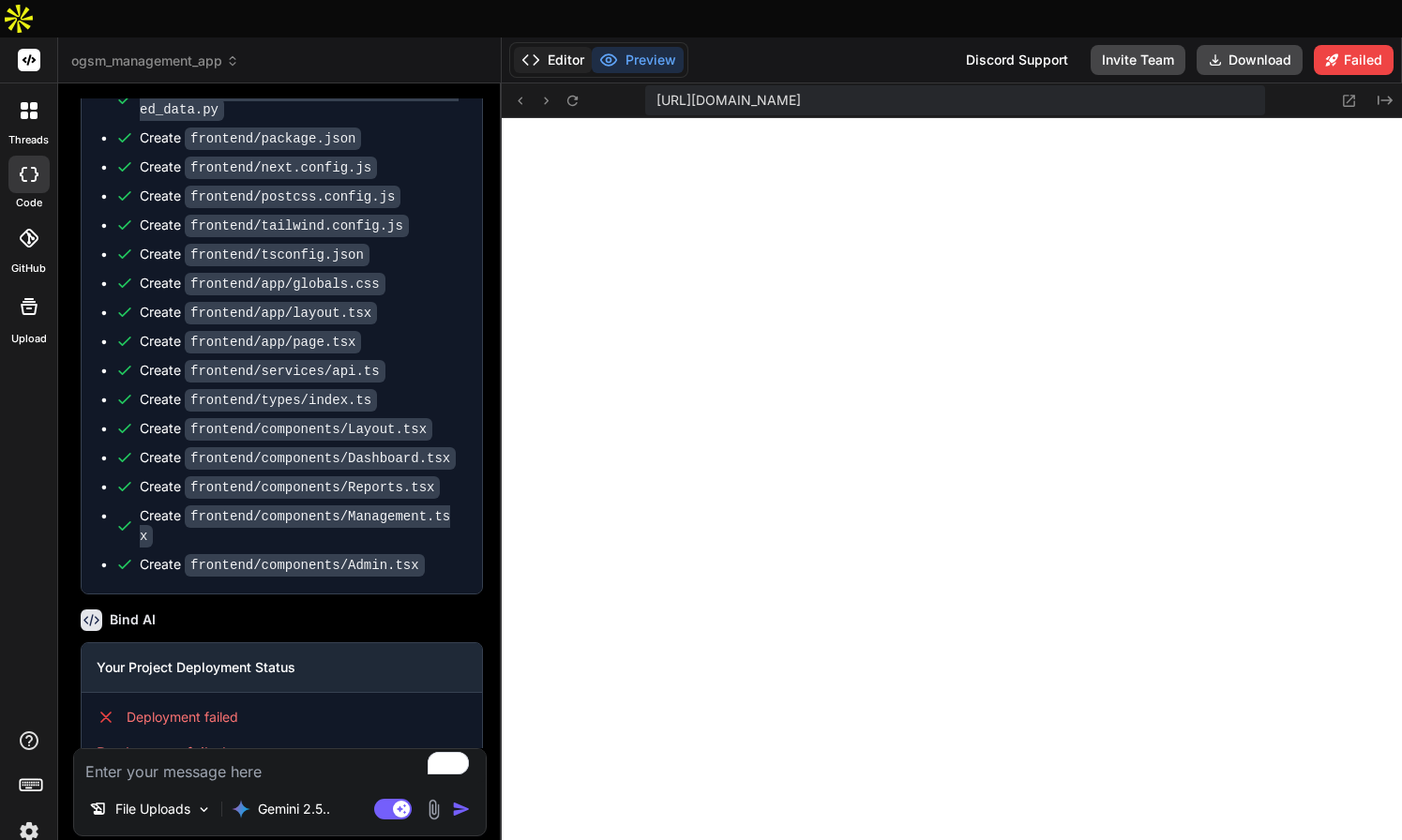
click at [568, 47] on button "Editor" at bounding box center [552, 60] width 78 height 26
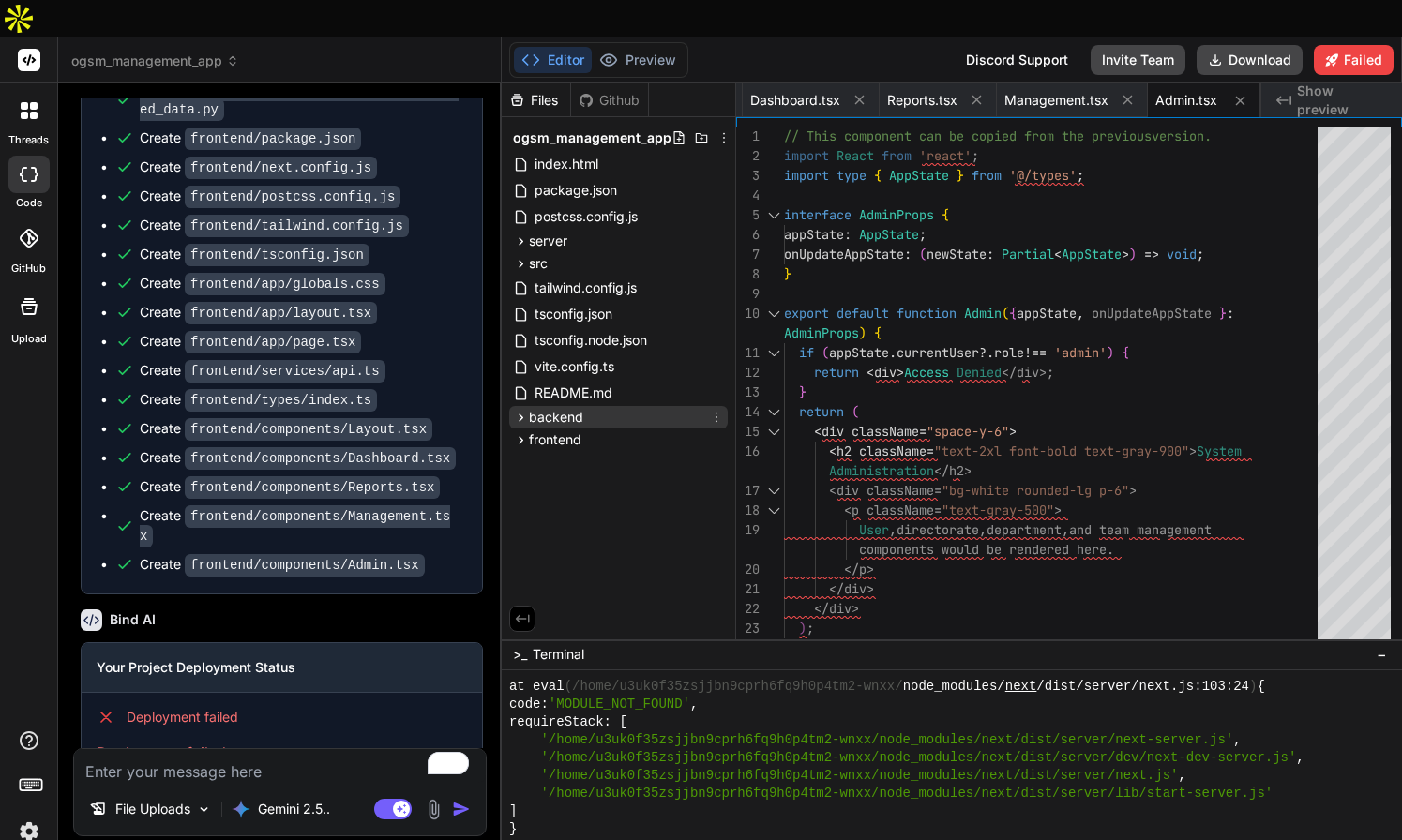
click at [524, 410] on icon at bounding box center [520, 417] width 16 height 16
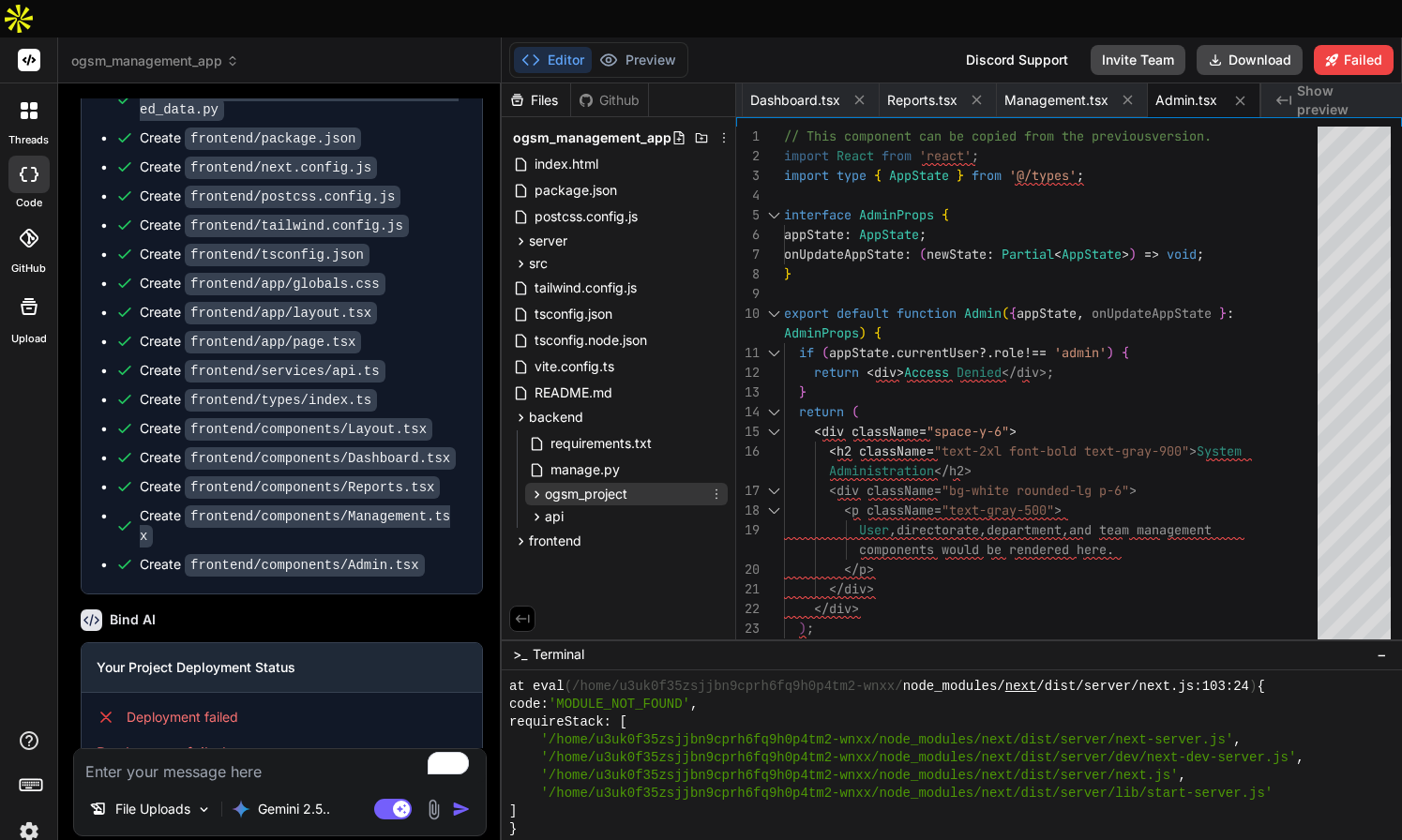
click at [538, 487] on icon at bounding box center [536, 494] width 16 height 16
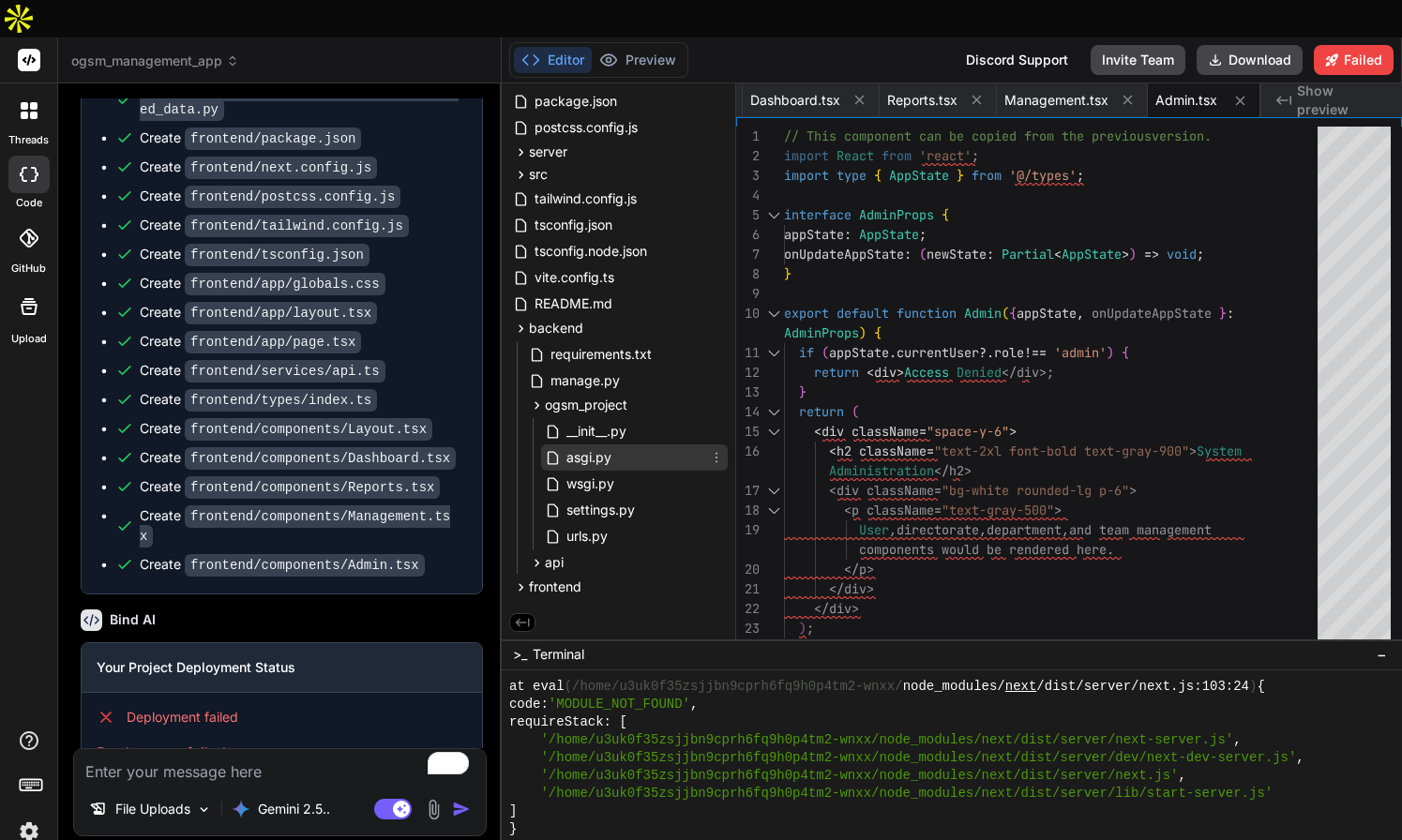
scroll to position [87, 0]
